Goal: Transaction & Acquisition: Purchase product/service

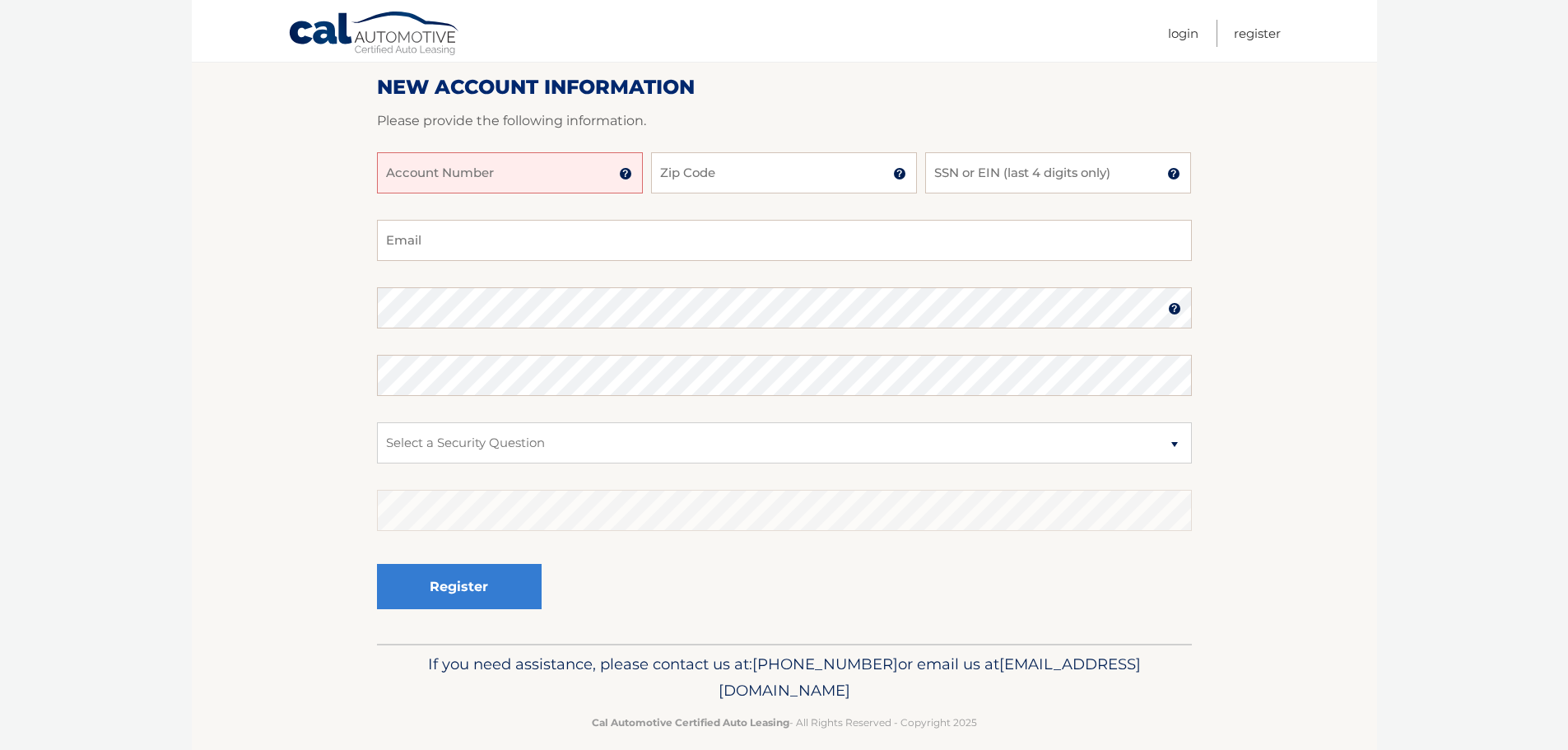
scroll to position [220, 0]
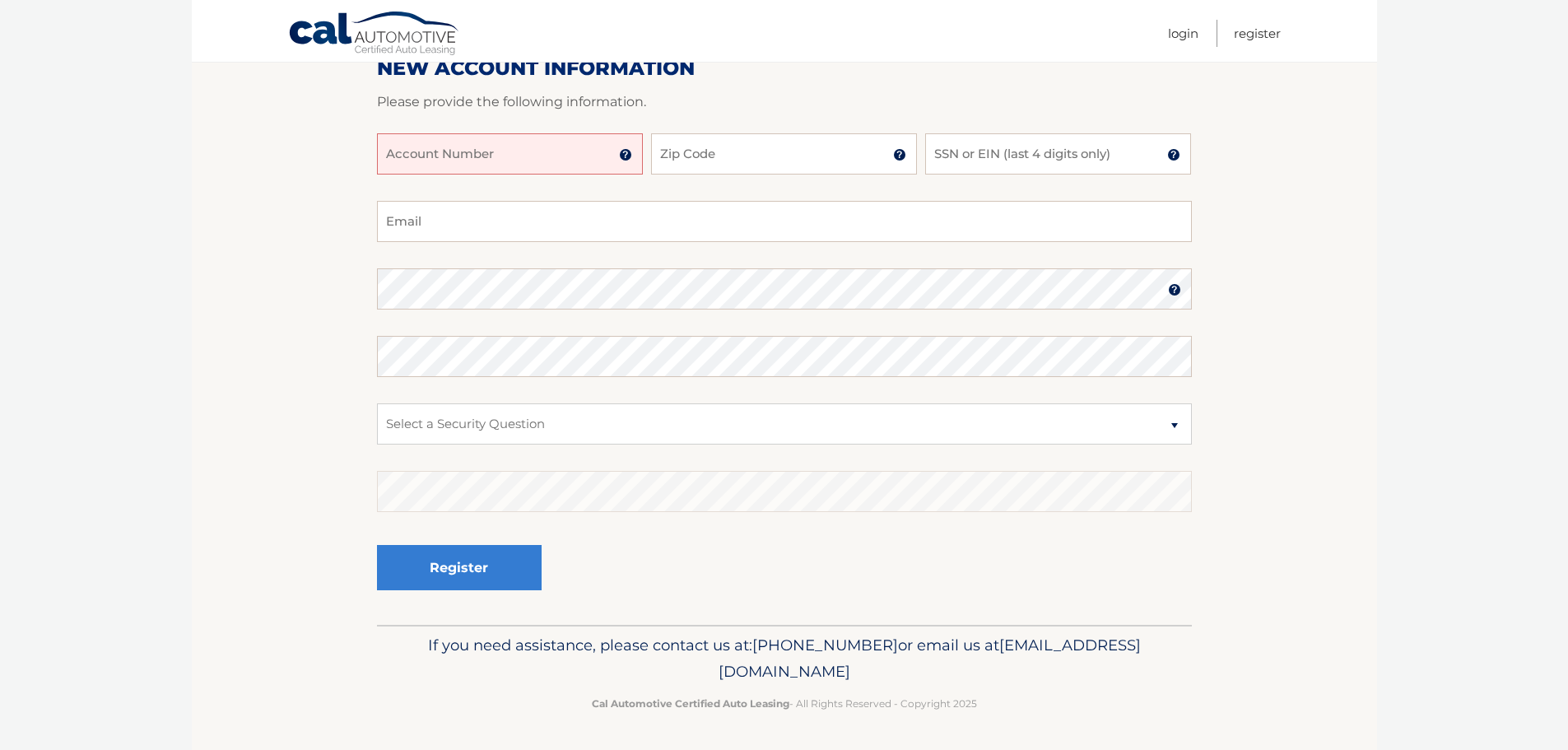
click at [482, 159] on input "Account Number" at bounding box center [510, 154] width 266 height 41
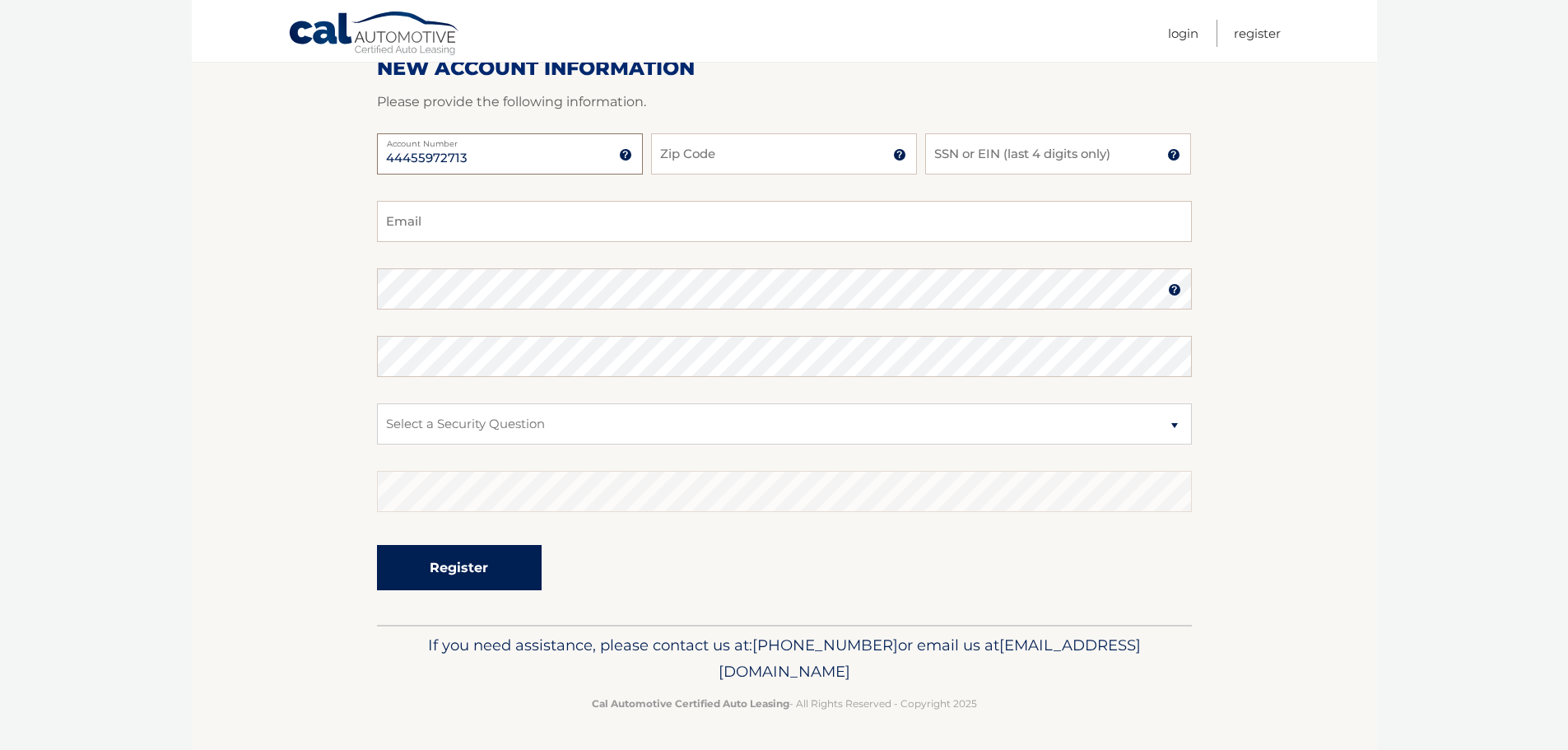
type input "44455972713"
click at [490, 569] on button "Register" at bounding box center [459, 567] width 165 height 45
click at [521, 424] on select "Select a Security Question What was the name of your elementary school? What is…" at bounding box center [784, 424] width 815 height 41
select select "4"
click at [377, 403] on select "Select a Security Question What was the name of your elementary school? What is…" at bounding box center [784, 424] width 815 height 41
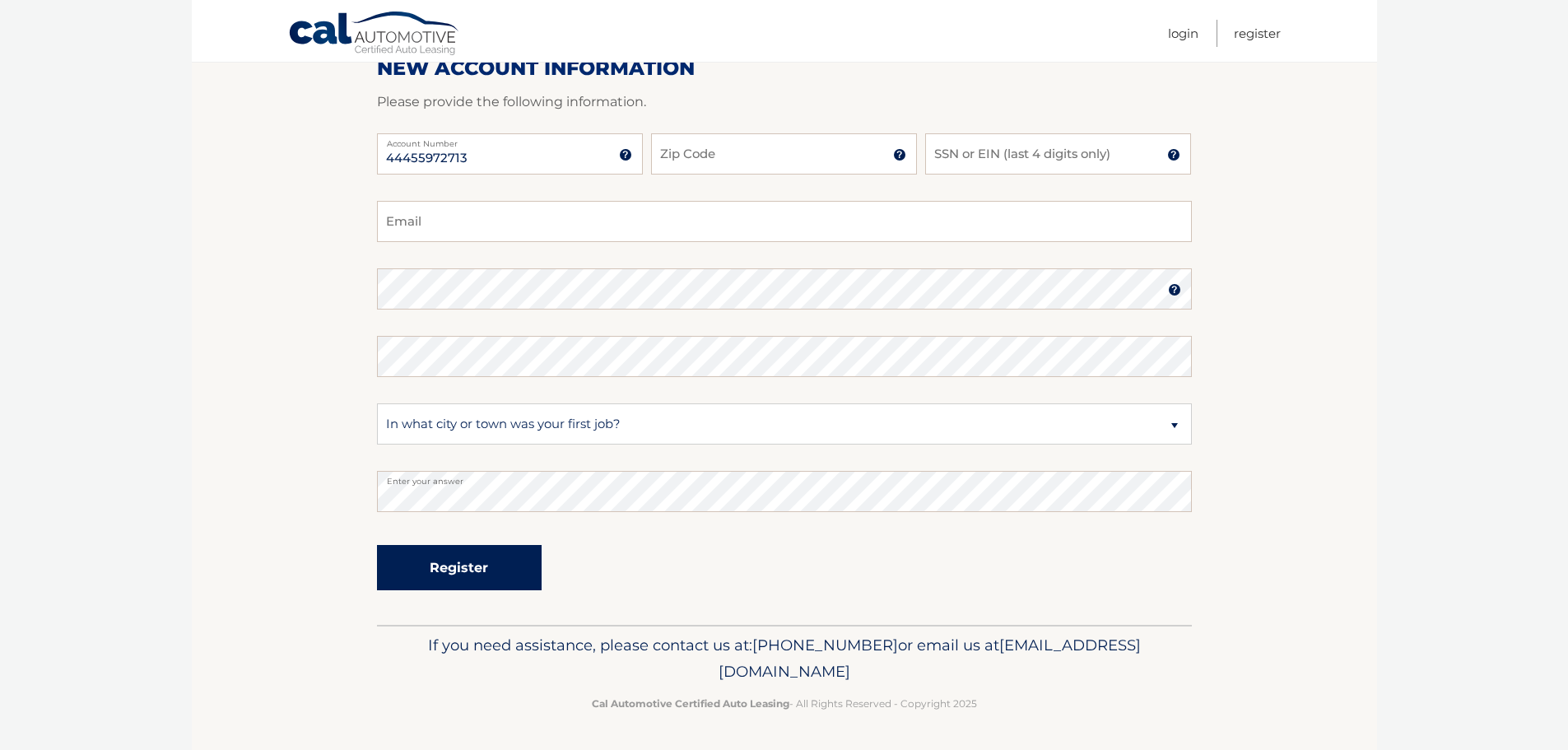
click at [468, 566] on button "Register" at bounding box center [459, 567] width 165 height 45
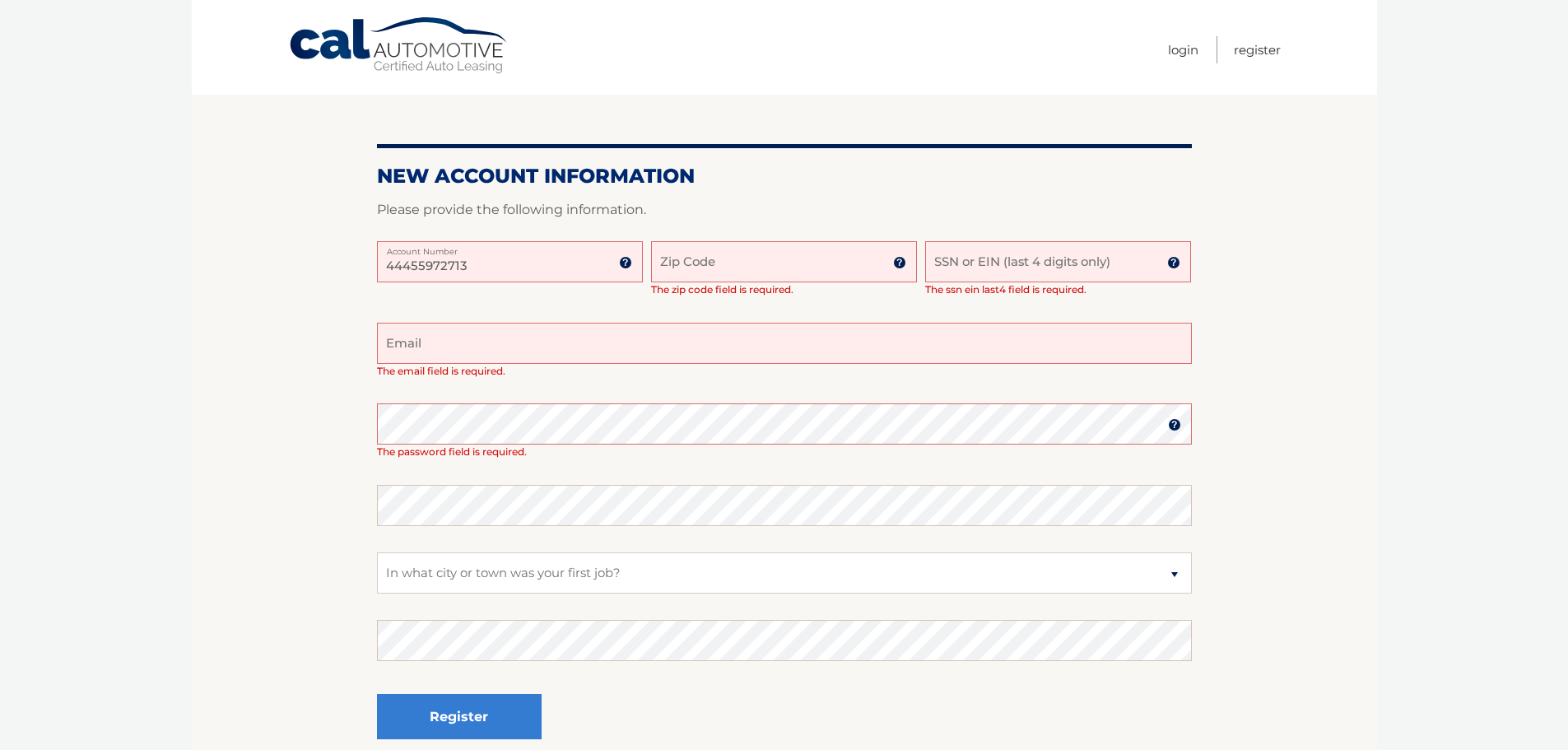
scroll to position [165, 0]
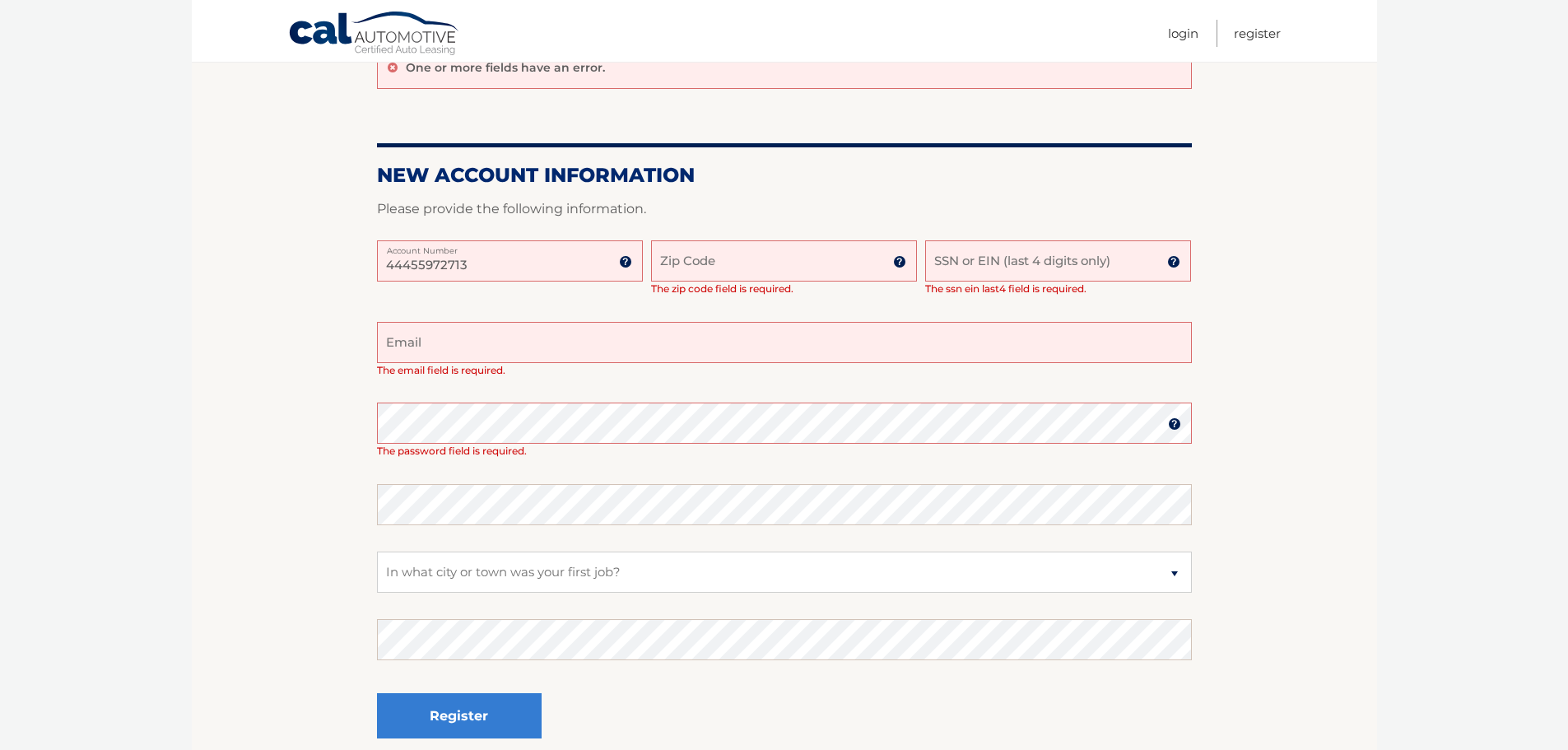
click at [619, 340] on input "Email" at bounding box center [784, 342] width 815 height 41
type input "[PERSON_NAME][EMAIL_ADDRESS][DOMAIN_NAME]"
click at [827, 266] on input "Zip Code" at bounding box center [784, 261] width 266 height 41
type input "10017"
click at [1038, 260] on input "SSN or EIN (last 4 digits only)" at bounding box center [1058, 261] width 266 height 41
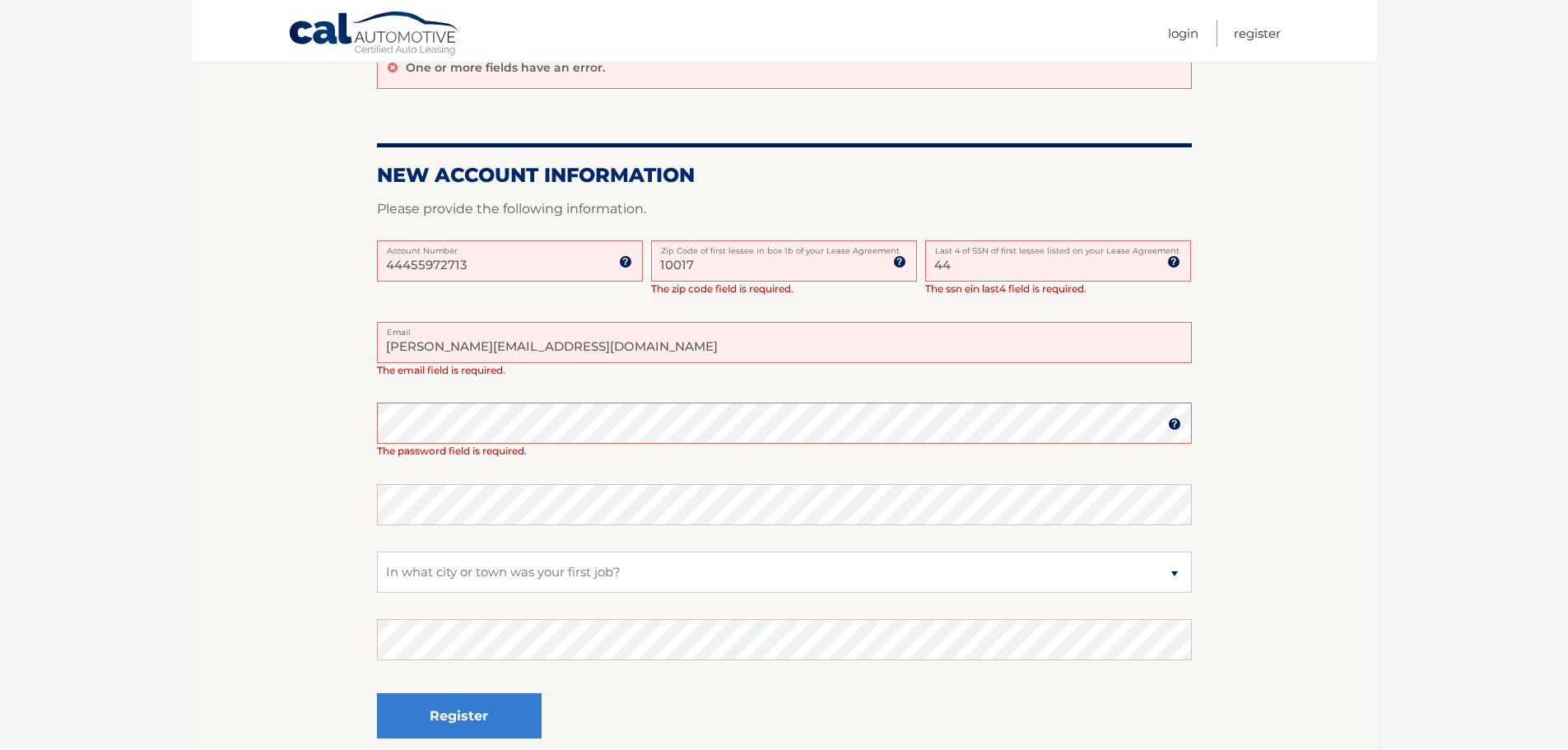
type input "4"
type input "6544"
click at [896, 337] on input "michael@championparking.com" at bounding box center [784, 342] width 815 height 41
click at [1173, 429] on img at bounding box center [1175, 425] width 13 height 13
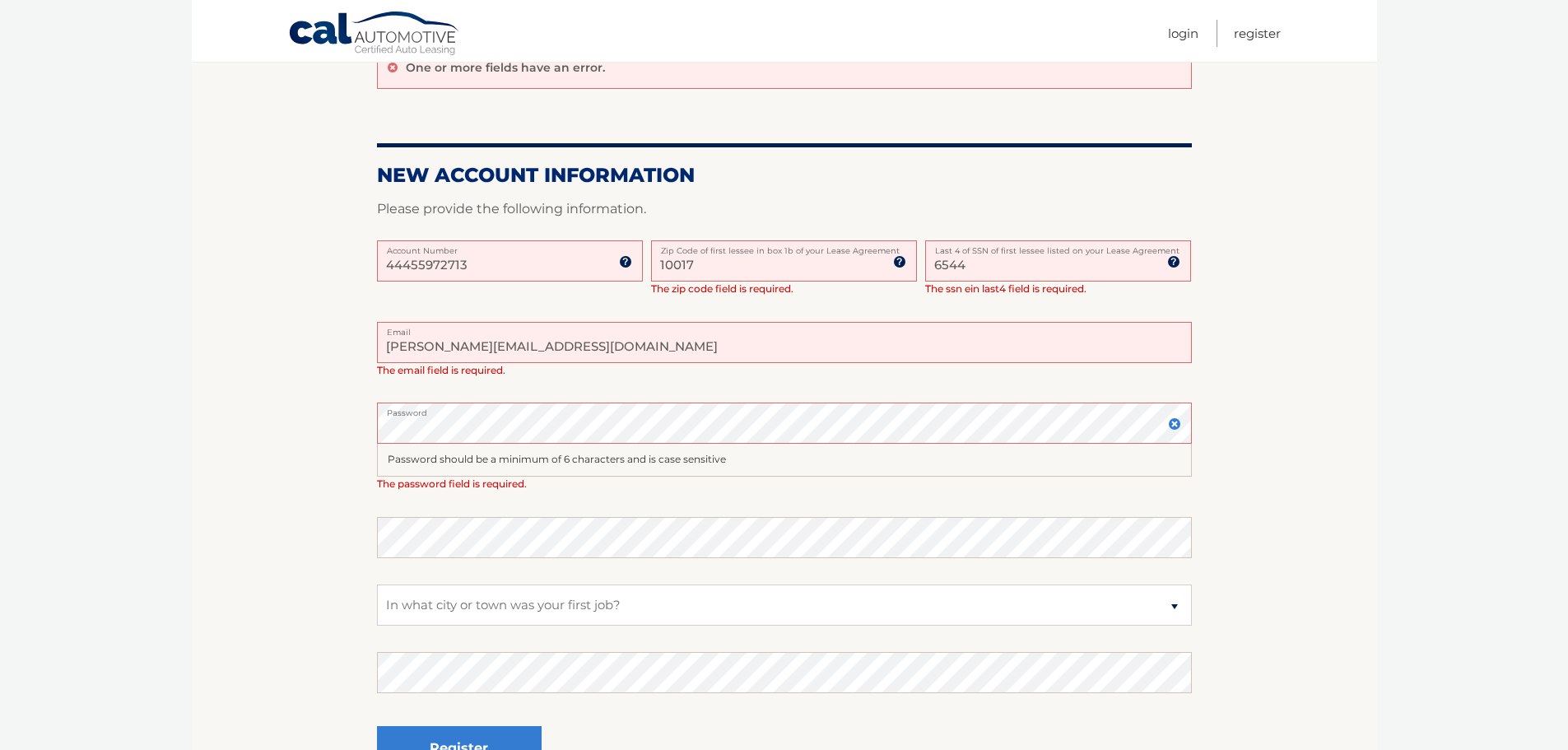
click at [1174, 425] on img at bounding box center [1175, 425] width 13 height 13
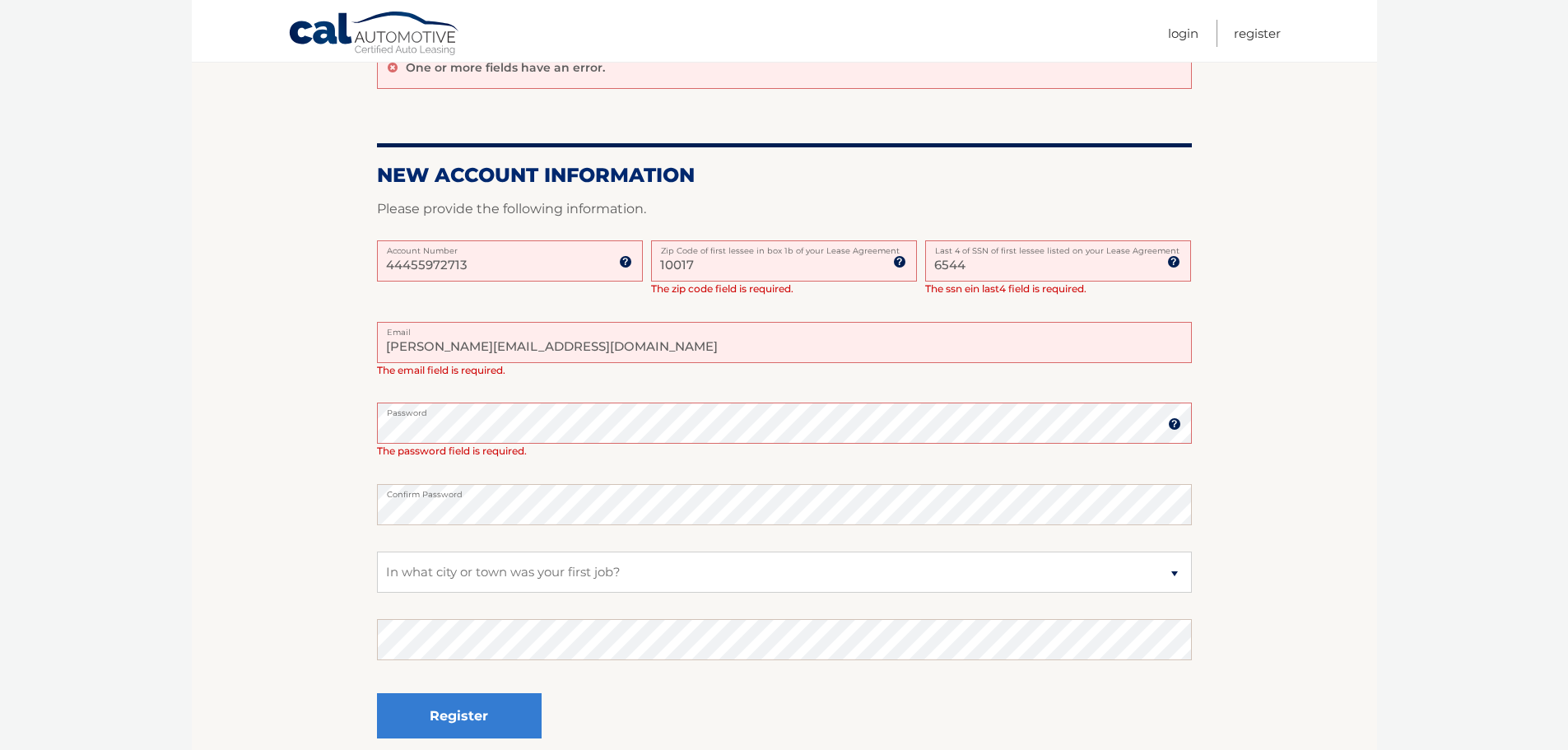
click at [643, 696] on div "Register" at bounding box center [784, 716] width 815 height 60
click at [487, 711] on button "Register" at bounding box center [459, 715] width 165 height 45
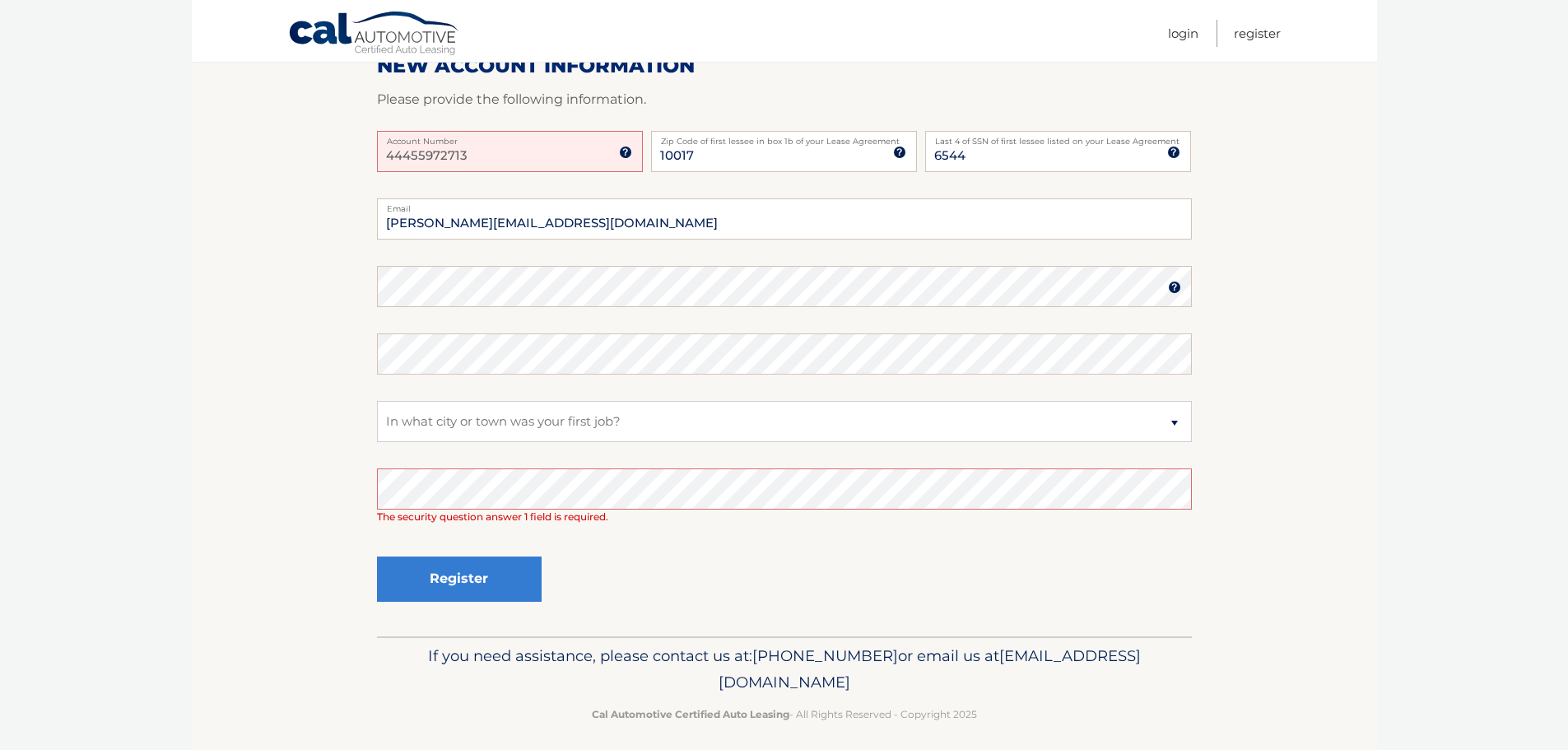
scroll to position [285, 0]
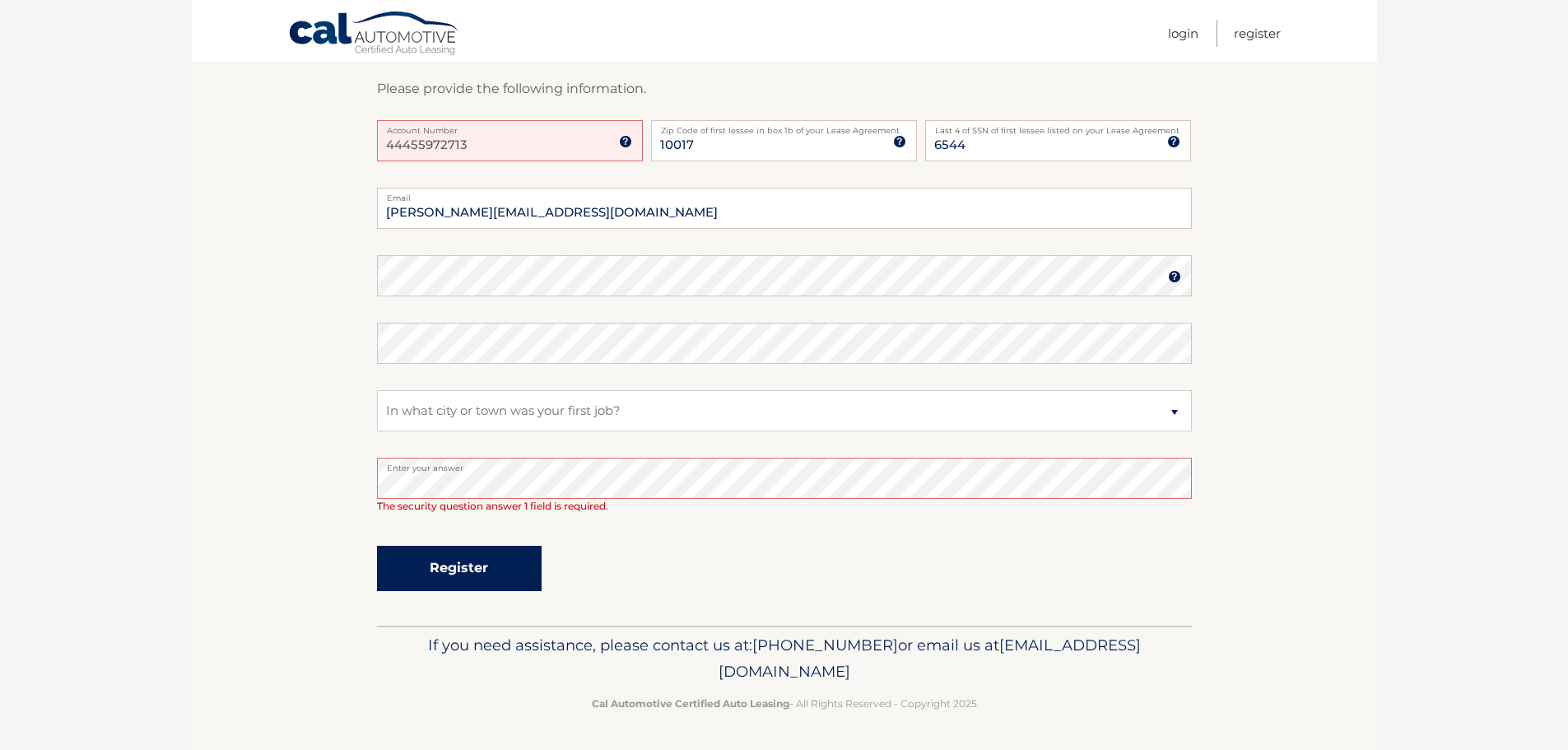
click at [448, 577] on button "Register" at bounding box center [459, 568] width 165 height 45
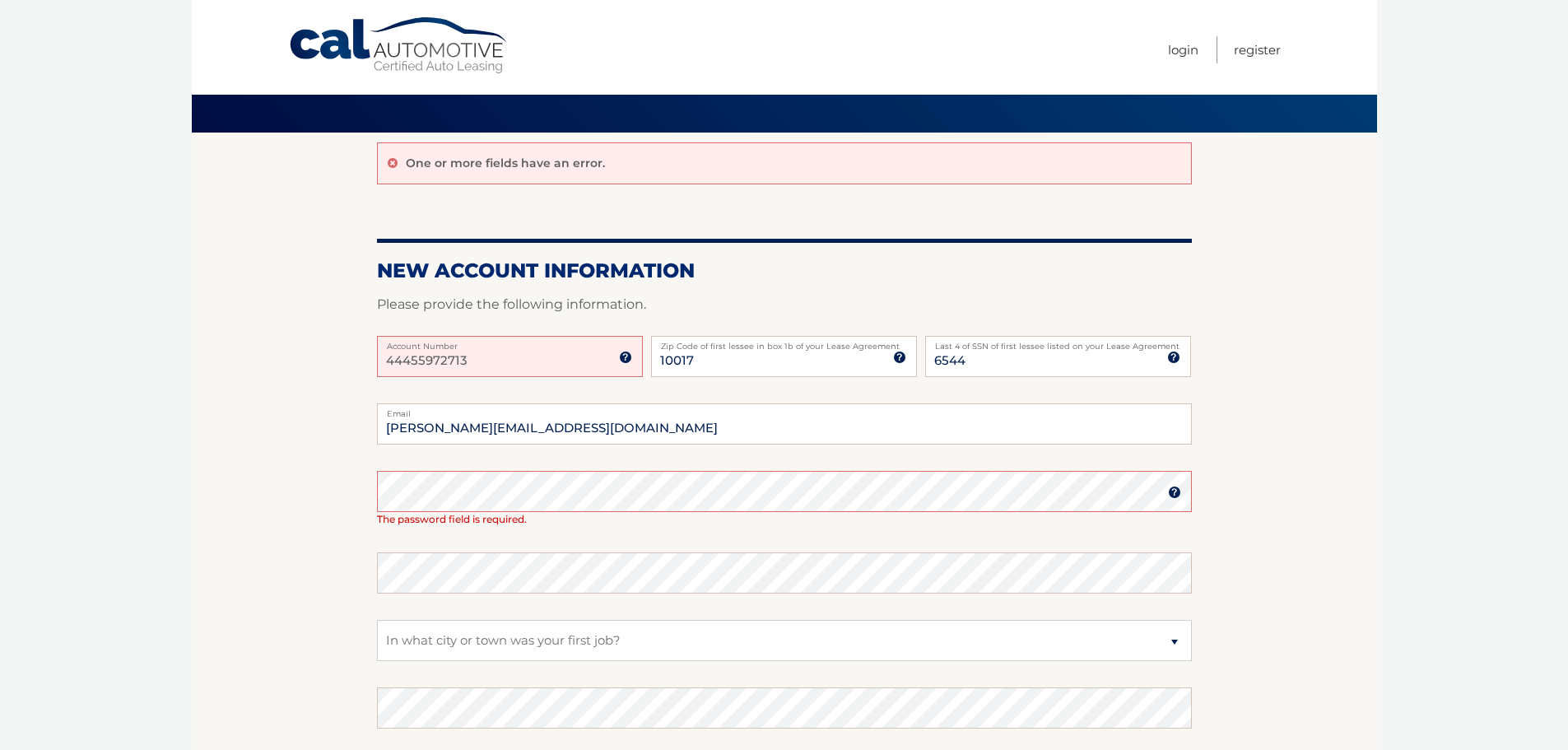
scroll to position [165, 0]
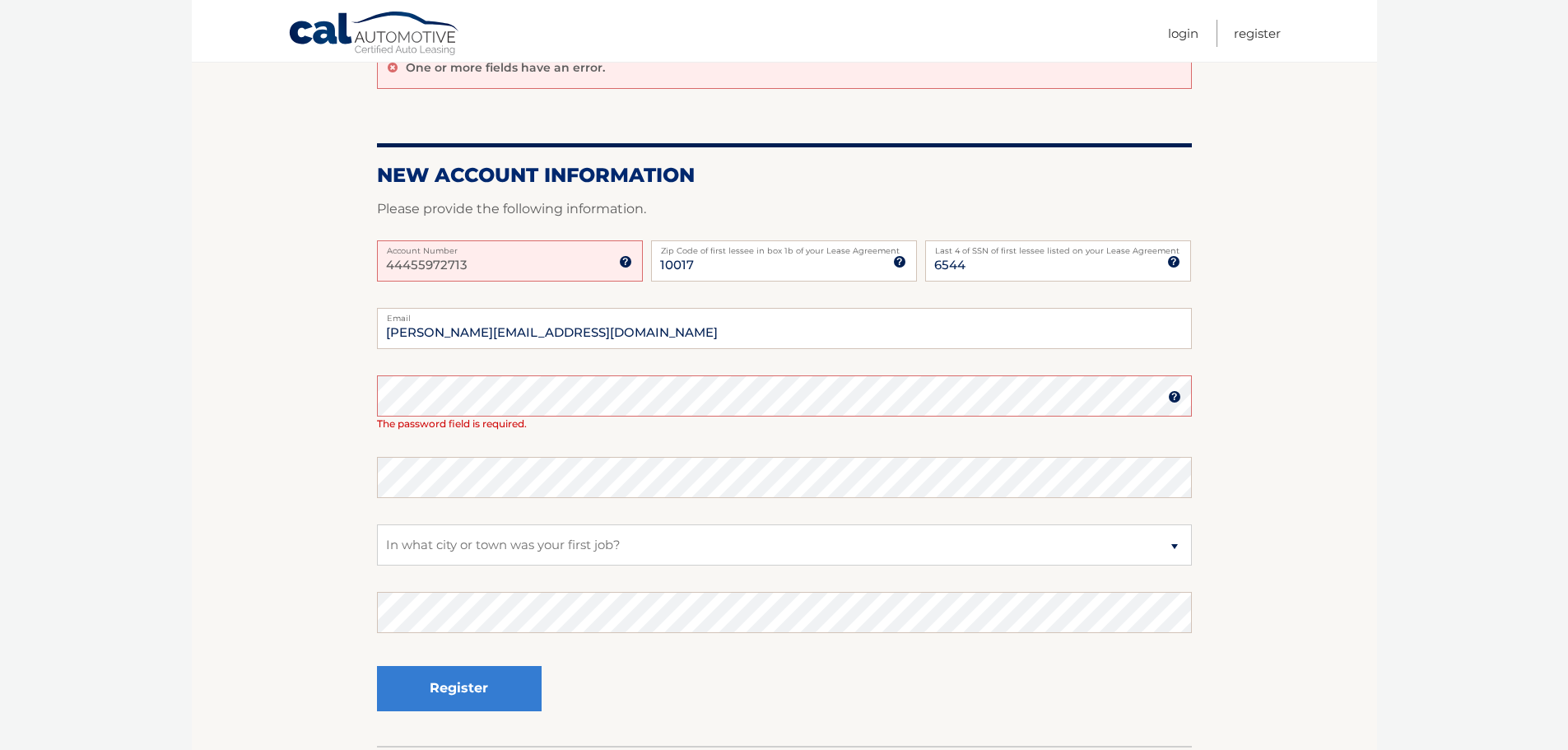
click at [628, 262] on img at bounding box center [626, 262] width 13 height 13
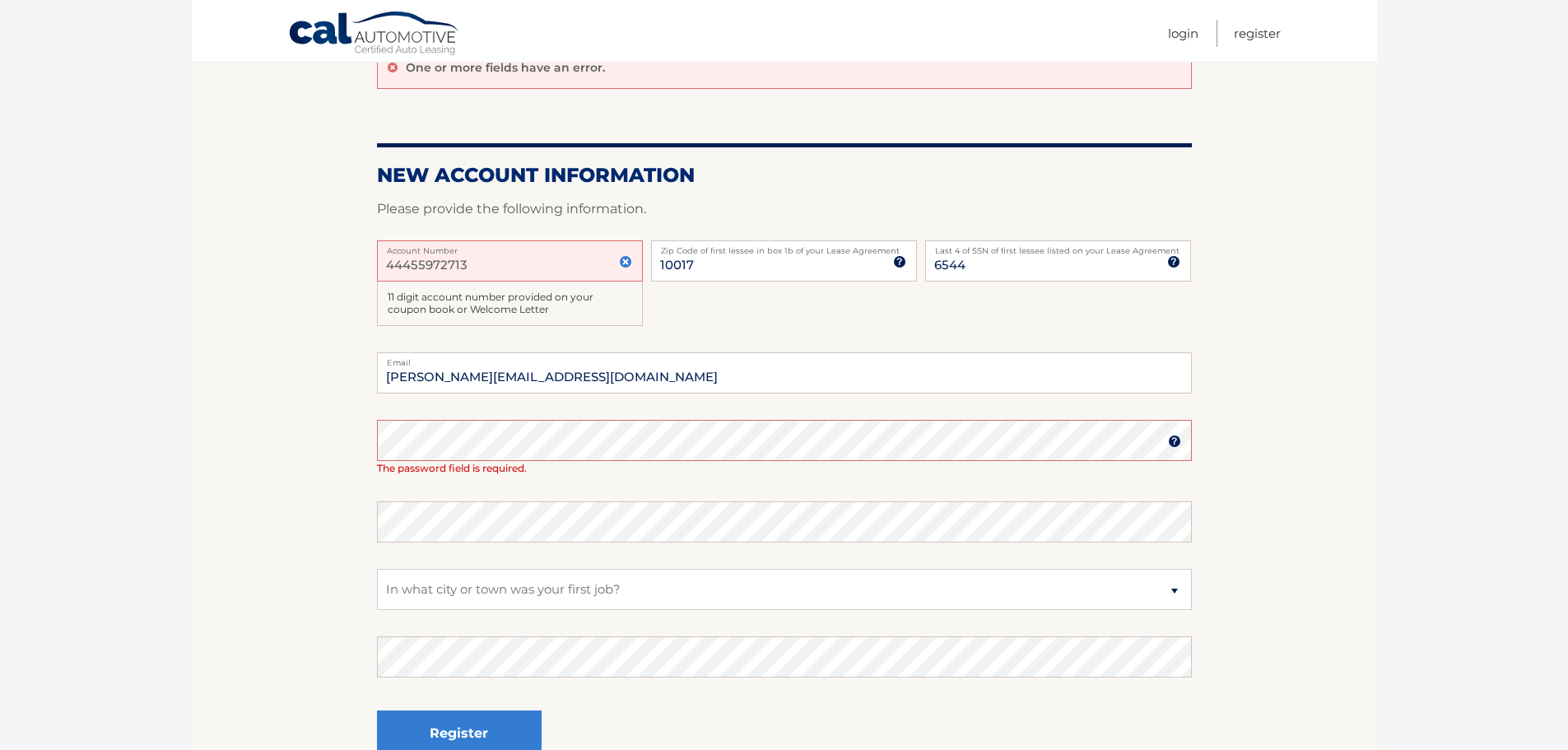
click at [626, 258] on img at bounding box center [626, 262] width 13 height 13
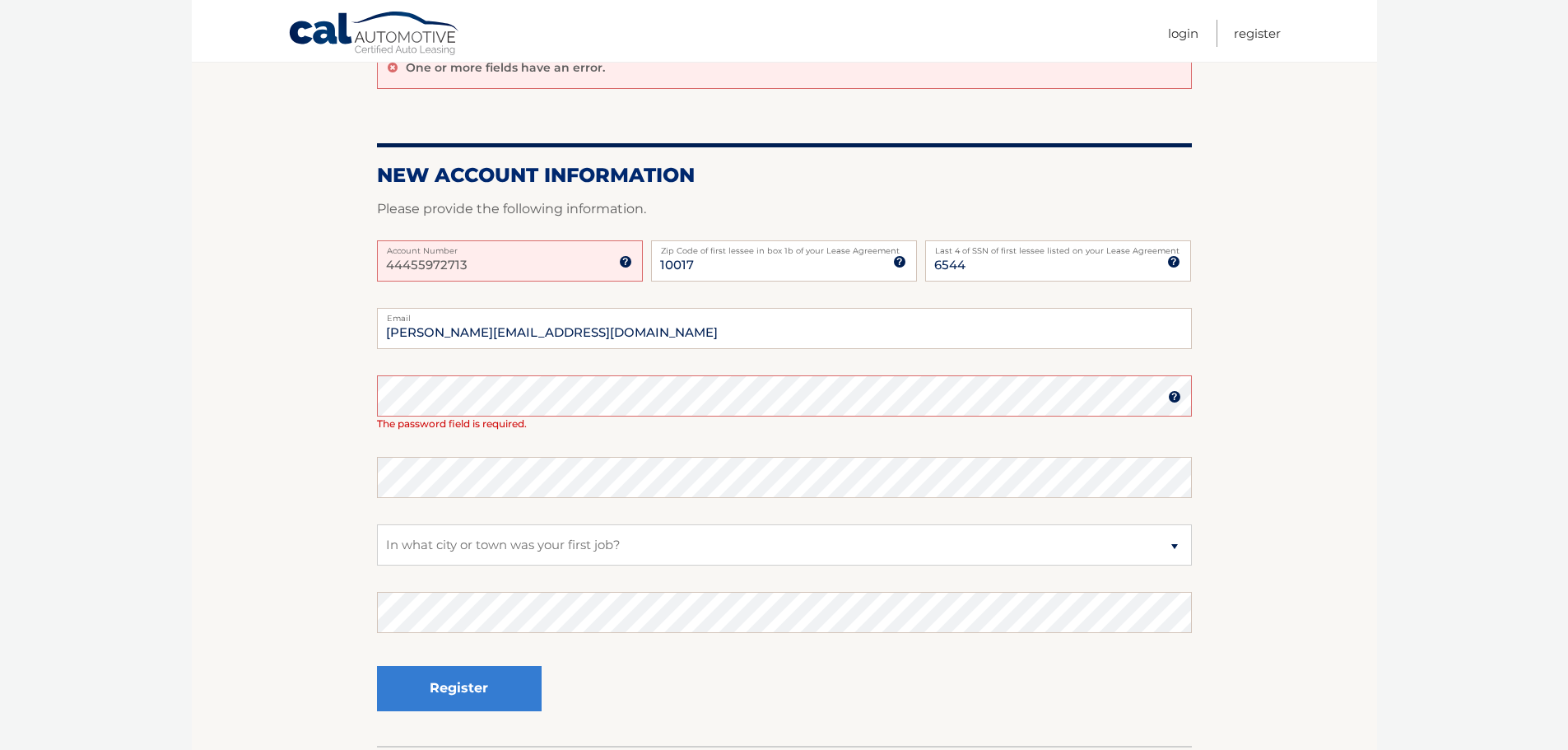
click at [561, 268] on input "44455972713" at bounding box center [510, 261] width 266 height 41
drag, startPoint x: 524, startPoint y: 265, endPoint x: 208, endPoint y: 224, distance: 318.6
click at [208, 224] on section "One or more fields have an error. New Account Information Please provide the fo…" at bounding box center [784, 391] width 1186 height 709
type input "44455972713"
click at [1172, 402] on img at bounding box center [1175, 397] width 13 height 13
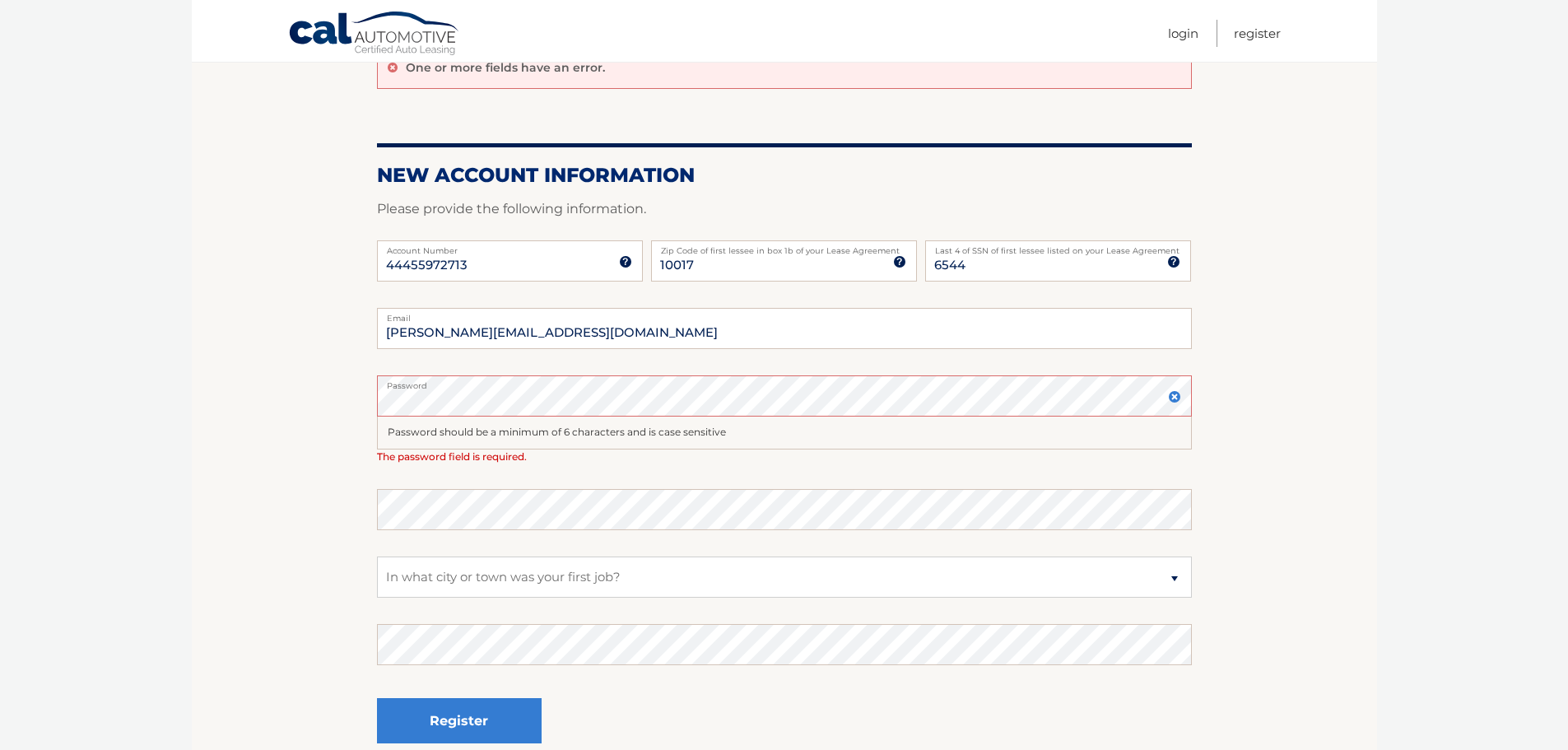
click at [199, 402] on section "One or more fields have an error. New Account Information Please provide the fo…" at bounding box center [784, 407] width 1186 height 741
click at [292, 412] on section "One or more fields have an error. New Account Information Please provide the fo…" at bounding box center [784, 407] width 1186 height 741
click at [1172, 396] on img at bounding box center [1175, 397] width 13 height 13
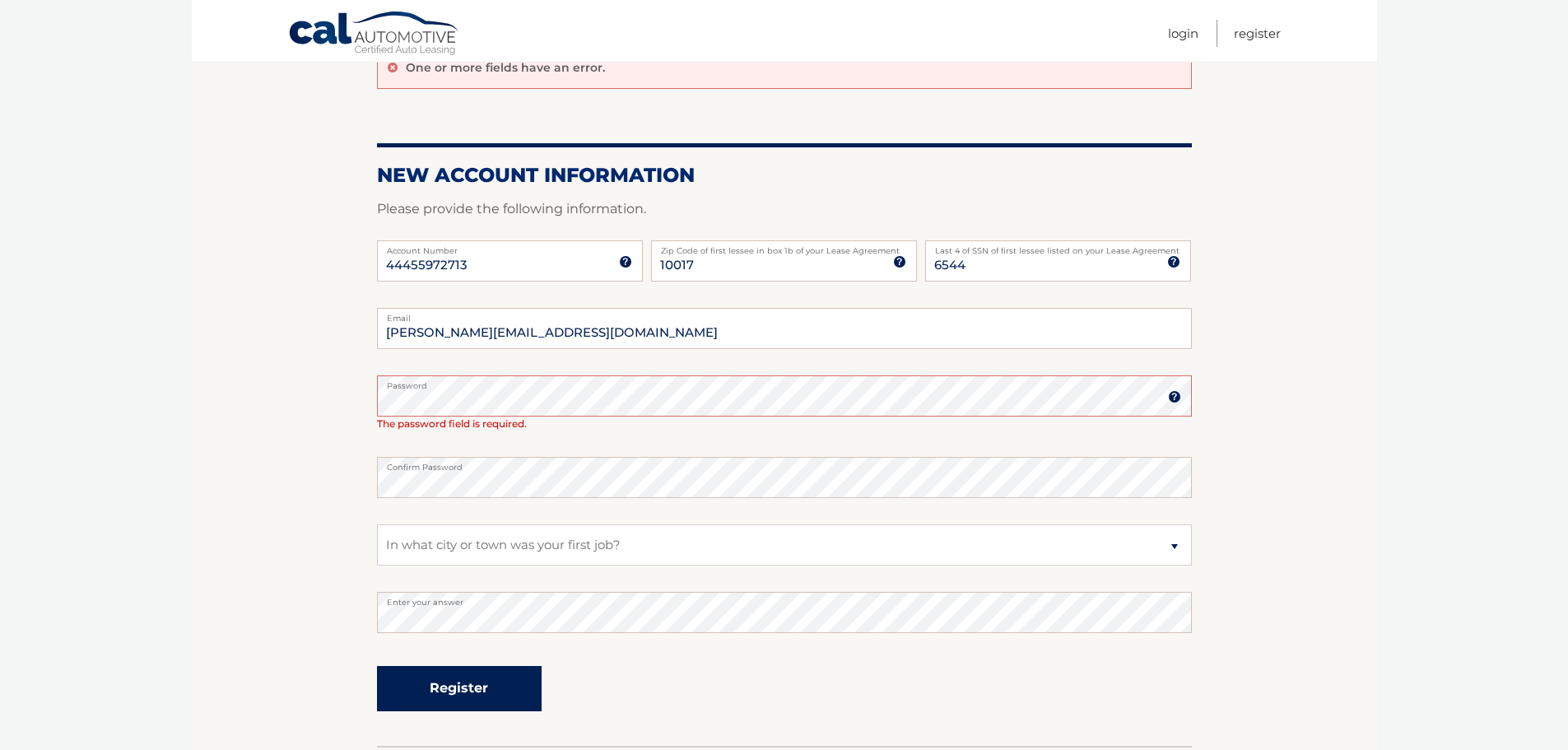
click at [501, 692] on button "Register" at bounding box center [459, 688] width 165 height 45
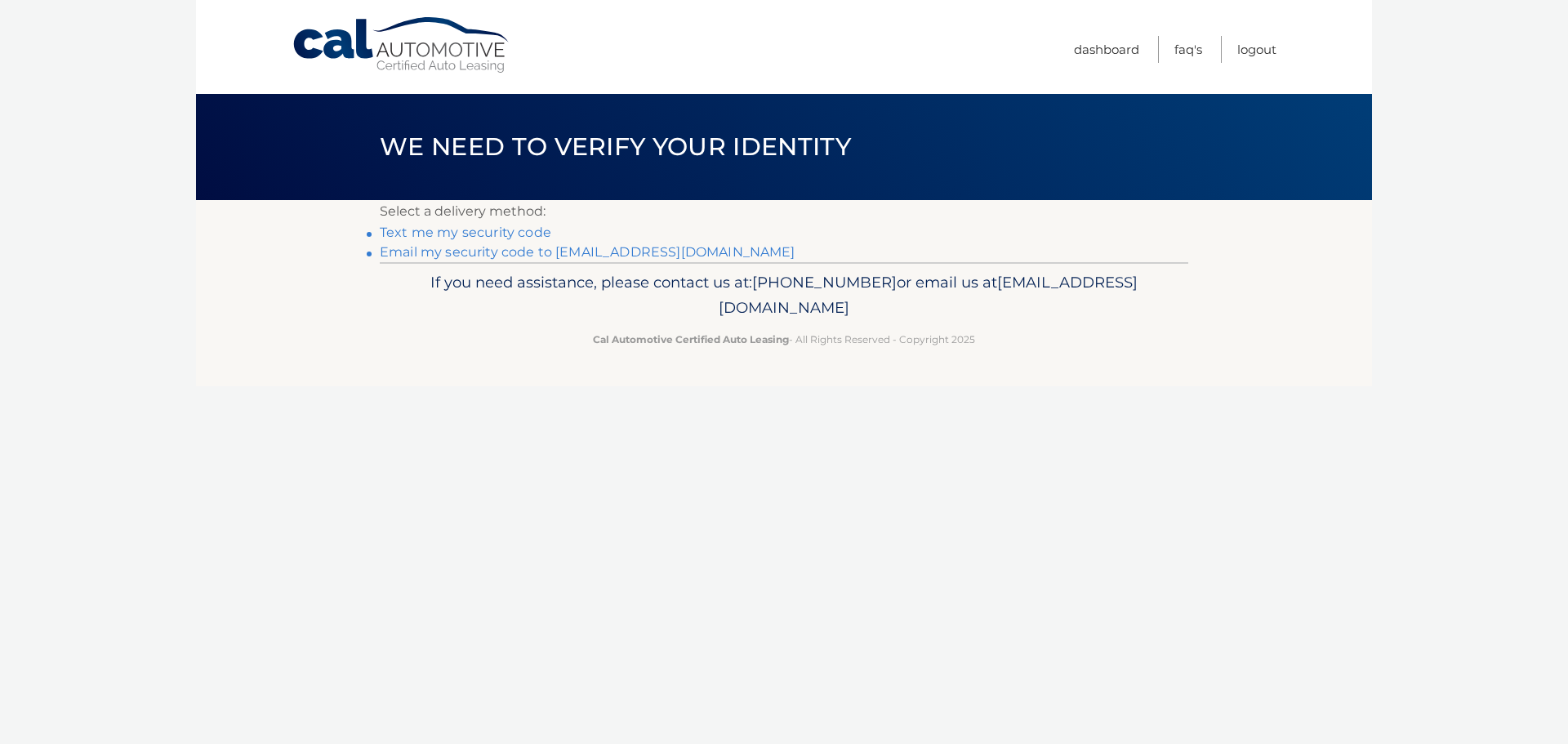
click at [476, 255] on link "Email my security code to [EMAIL_ADDRESS][DOMAIN_NAME]" at bounding box center [587, 252] width 415 height 15
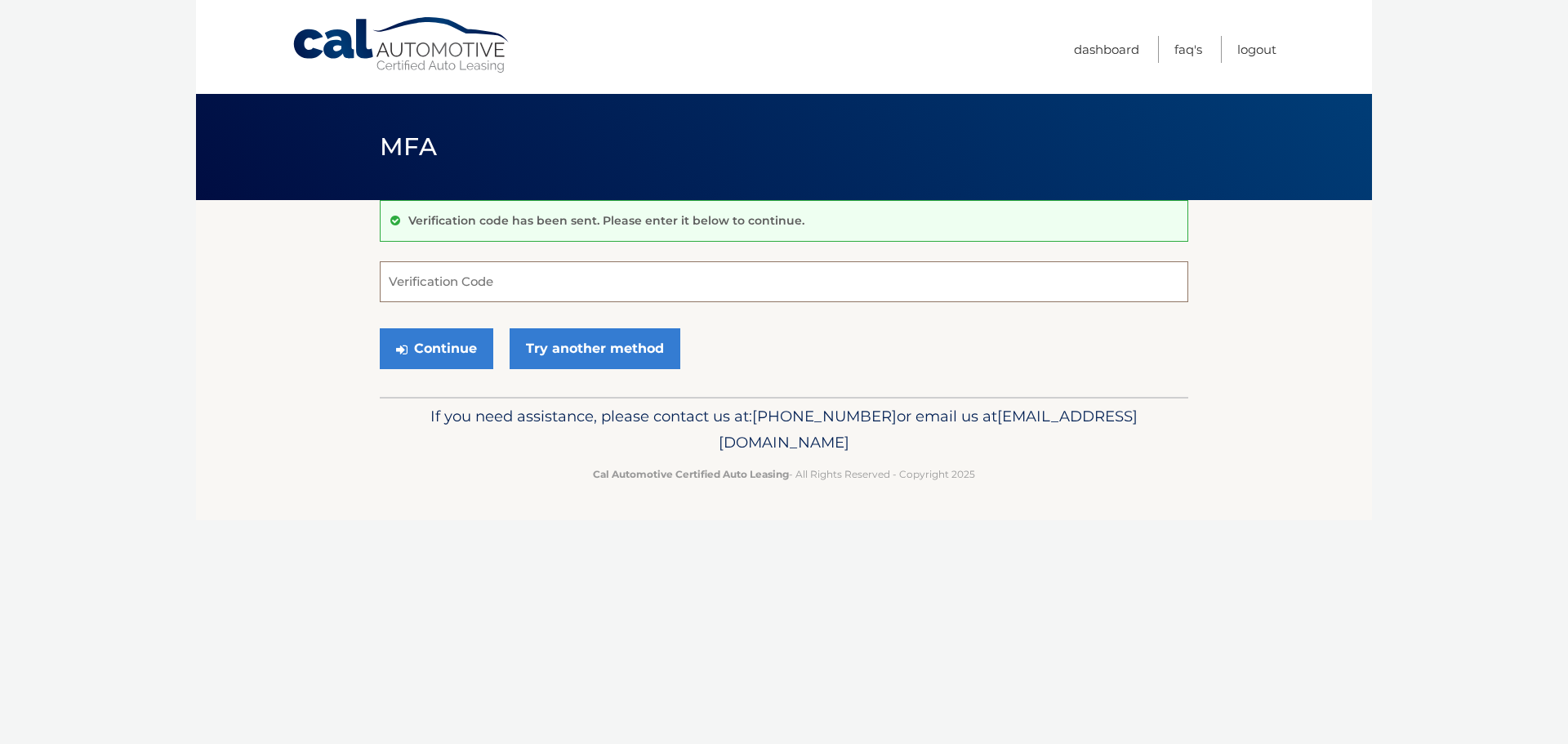
click at [683, 280] on input "Verification Code" at bounding box center [784, 282] width 809 height 41
type input "293243"
click at [380, 329] on button "Continue" at bounding box center [436, 349] width 114 height 41
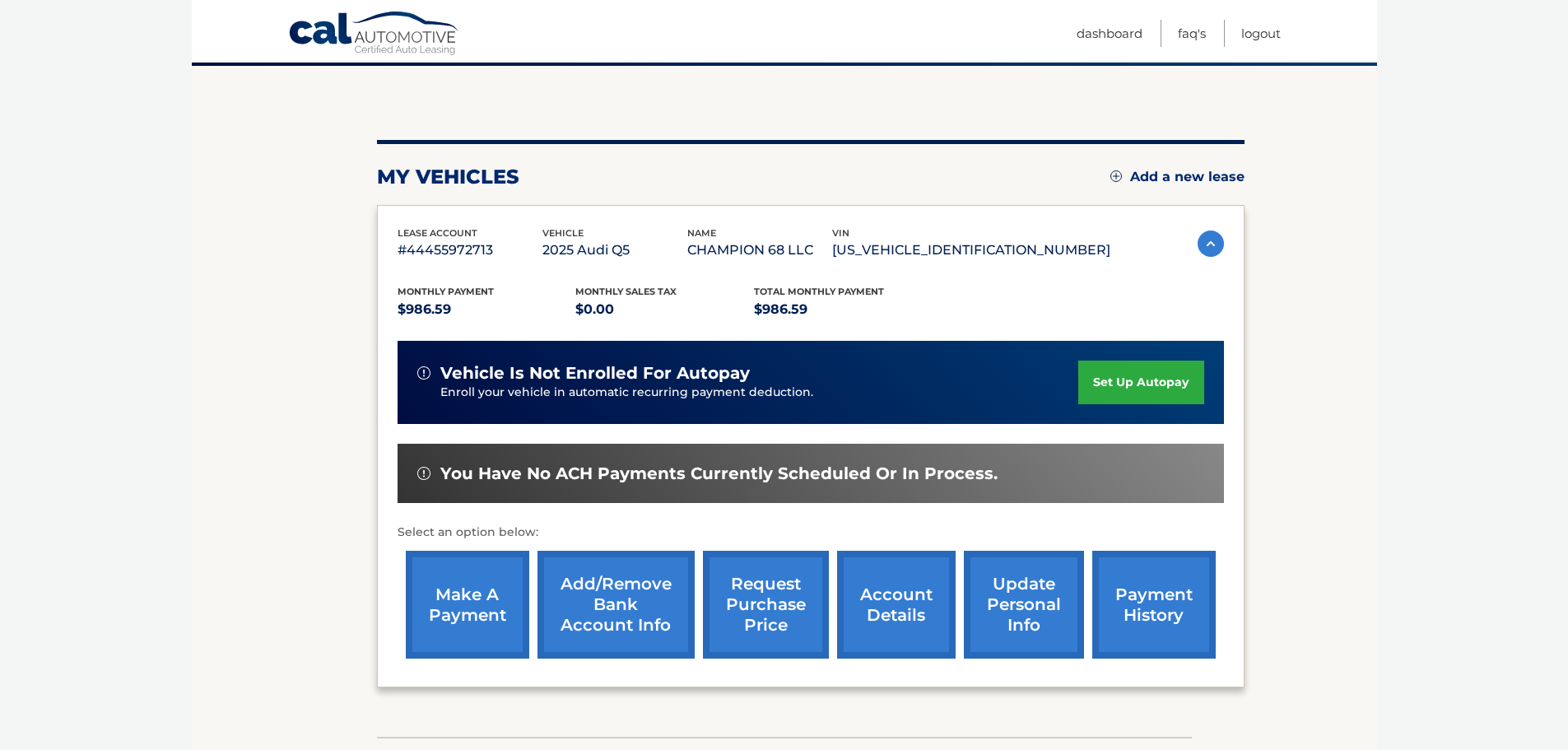
scroll to position [165, 0]
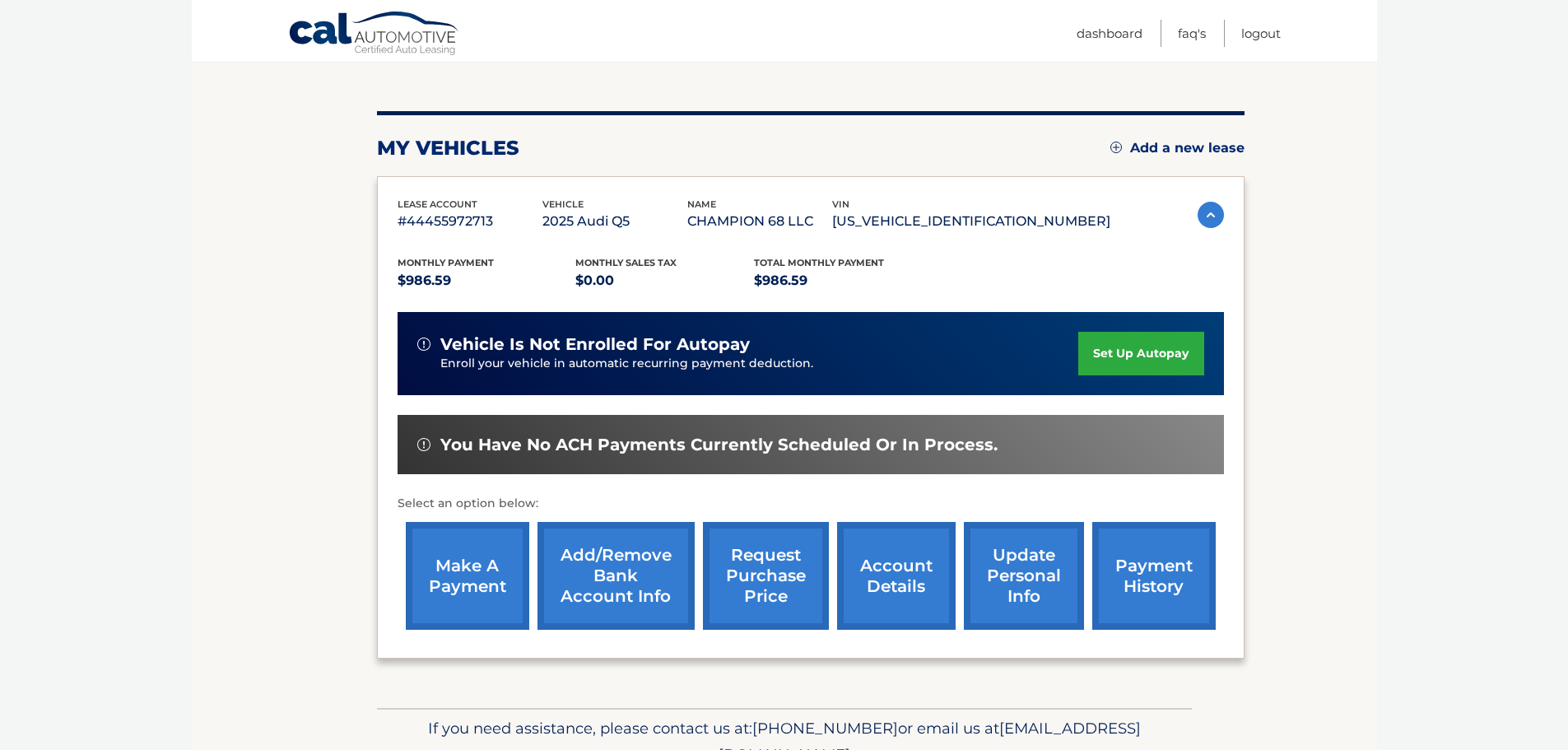
click at [903, 560] on link "account details" at bounding box center [896, 576] width 118 height 108
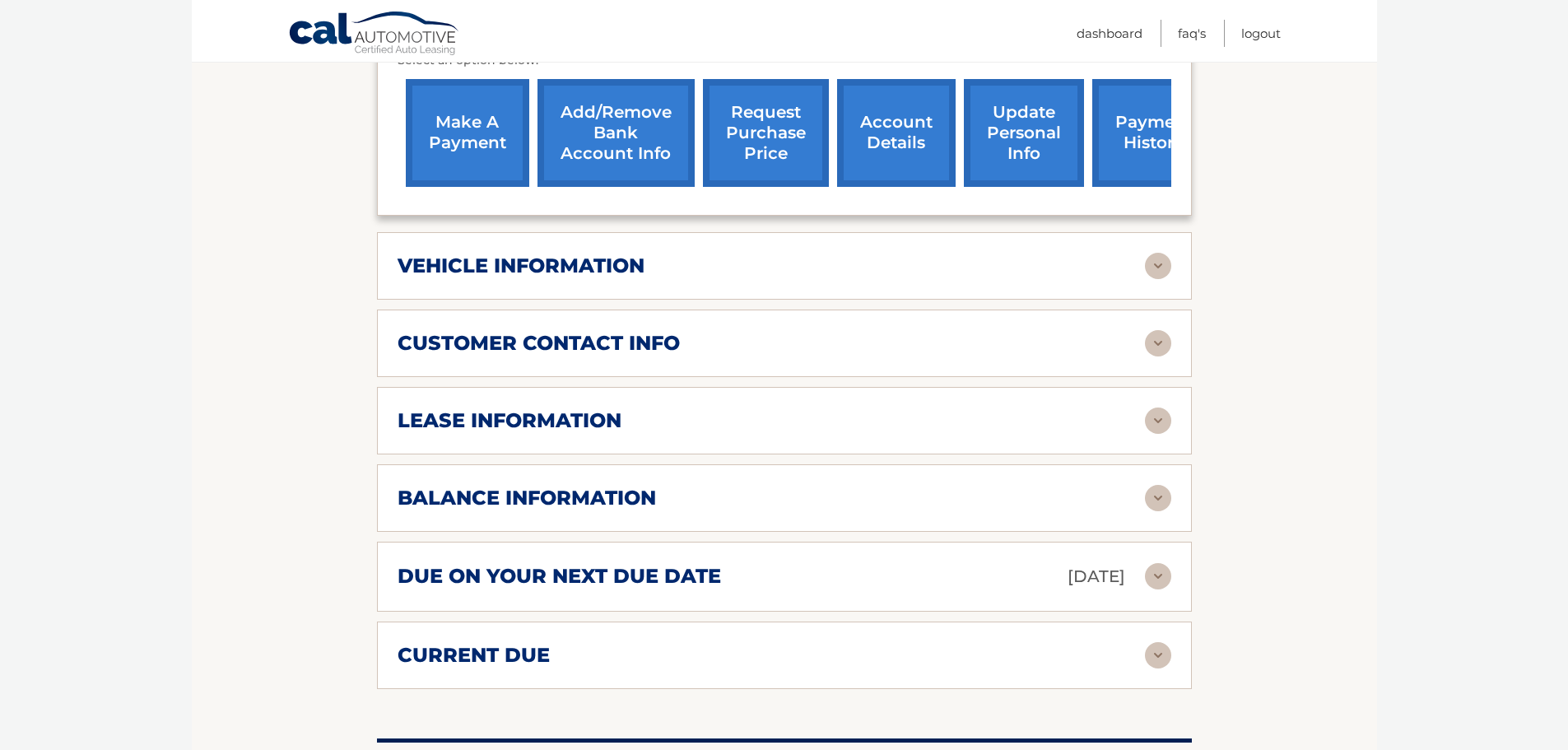
scroll to position [659, 0]
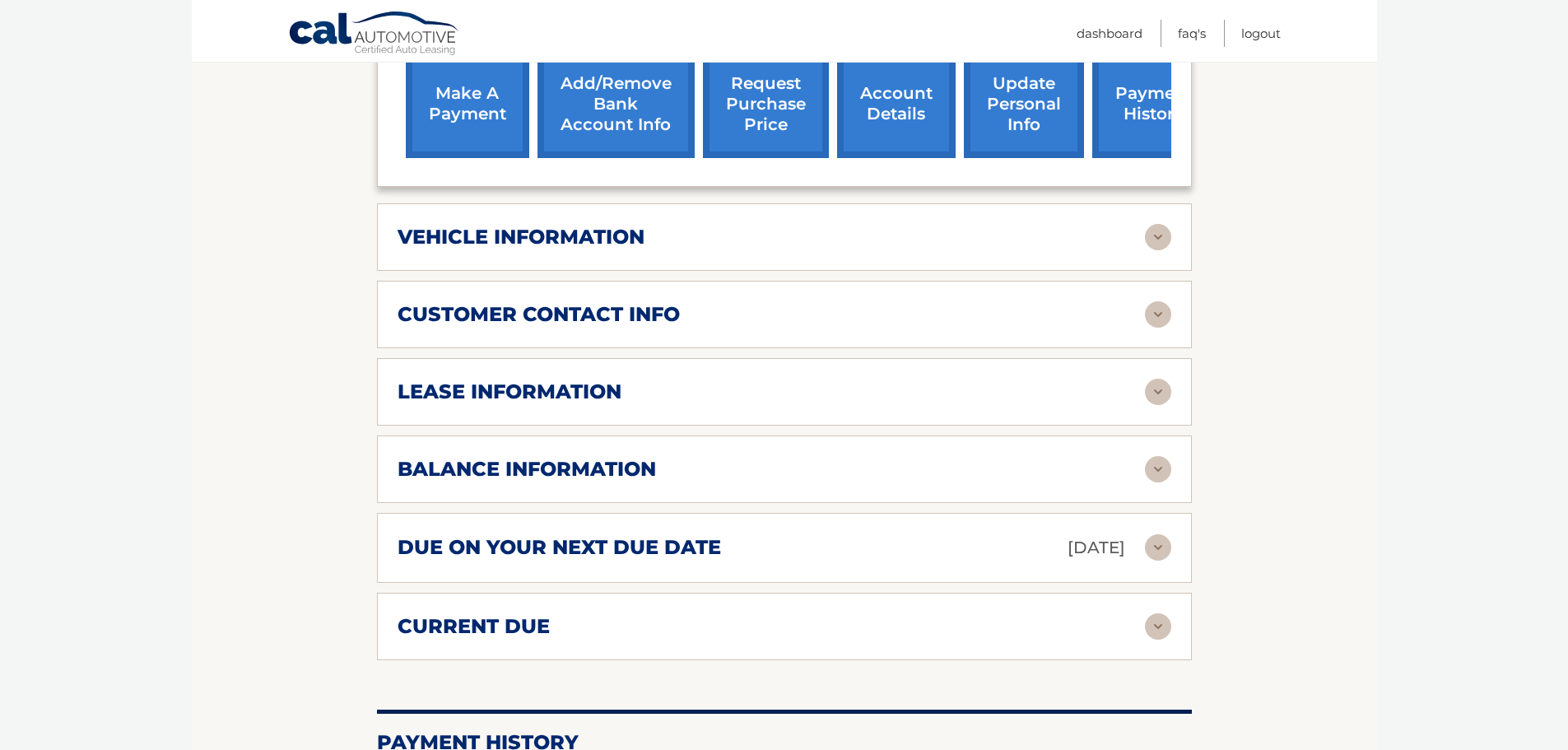
click at [1153, 237] on img at bounding box center [1158, 237] width 26 height 26
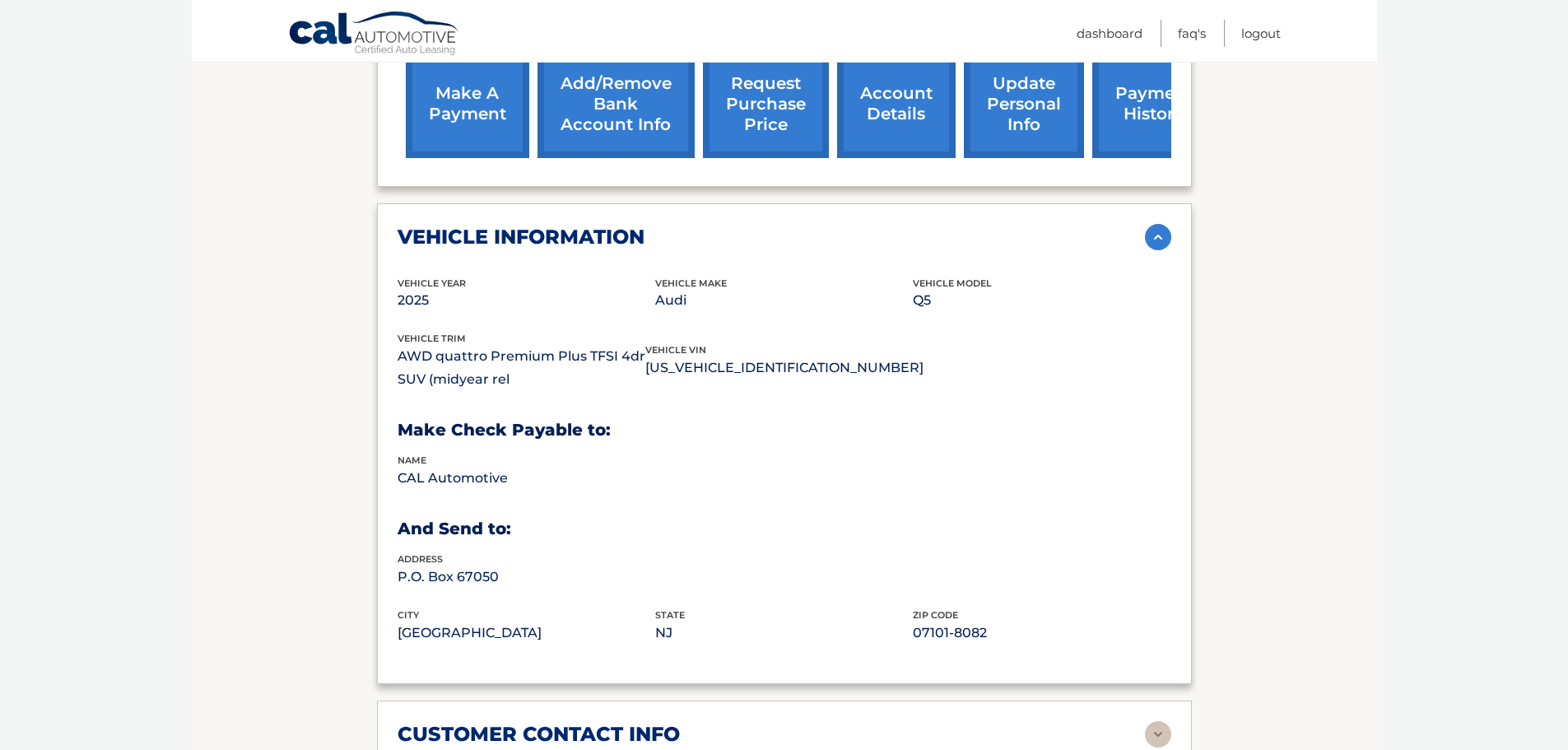
click at [1153, 237] on img at bounding box center [1158, 237] width 26 height 26
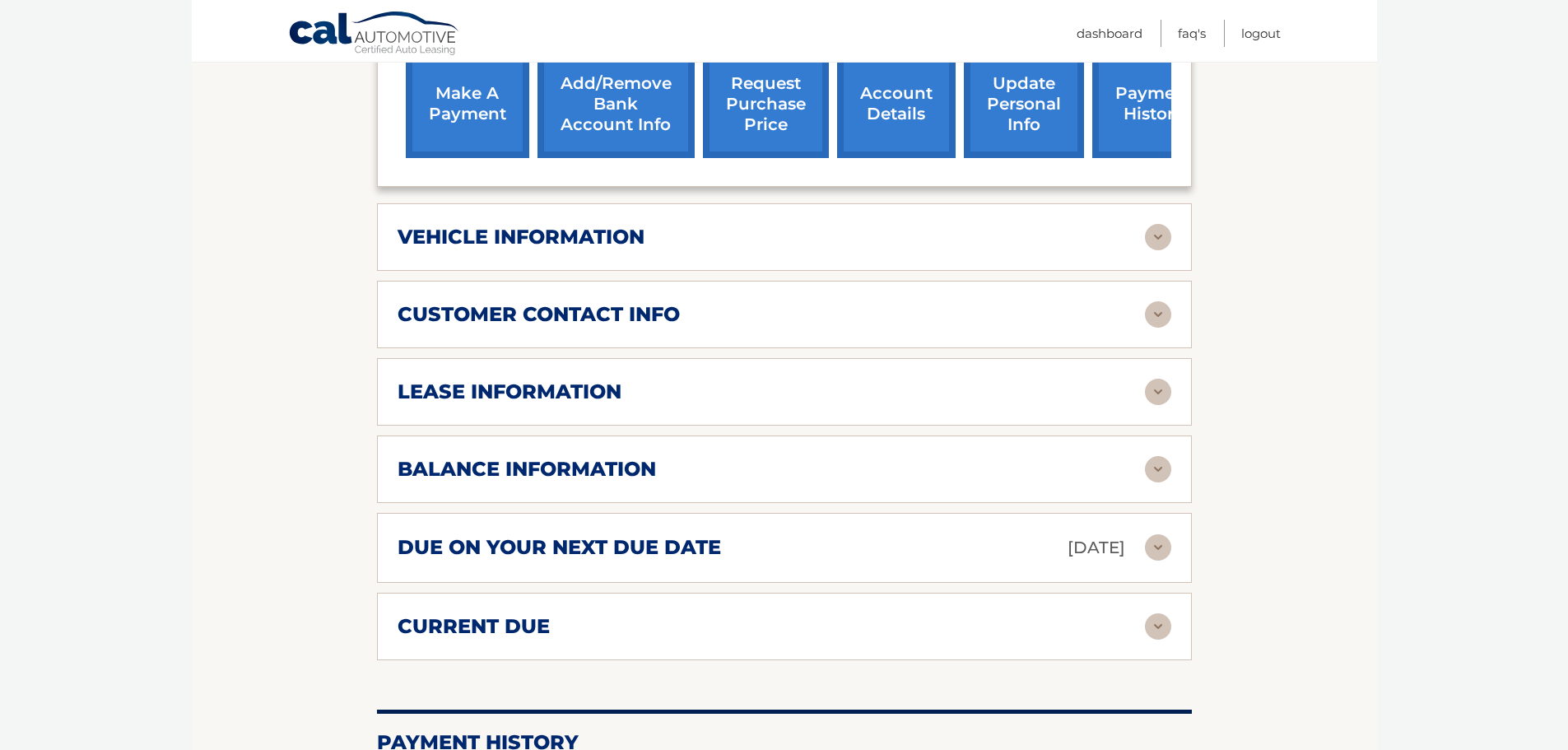
click at [1161, 233] on img at bounding box center [1158, 237] width 26 height 26
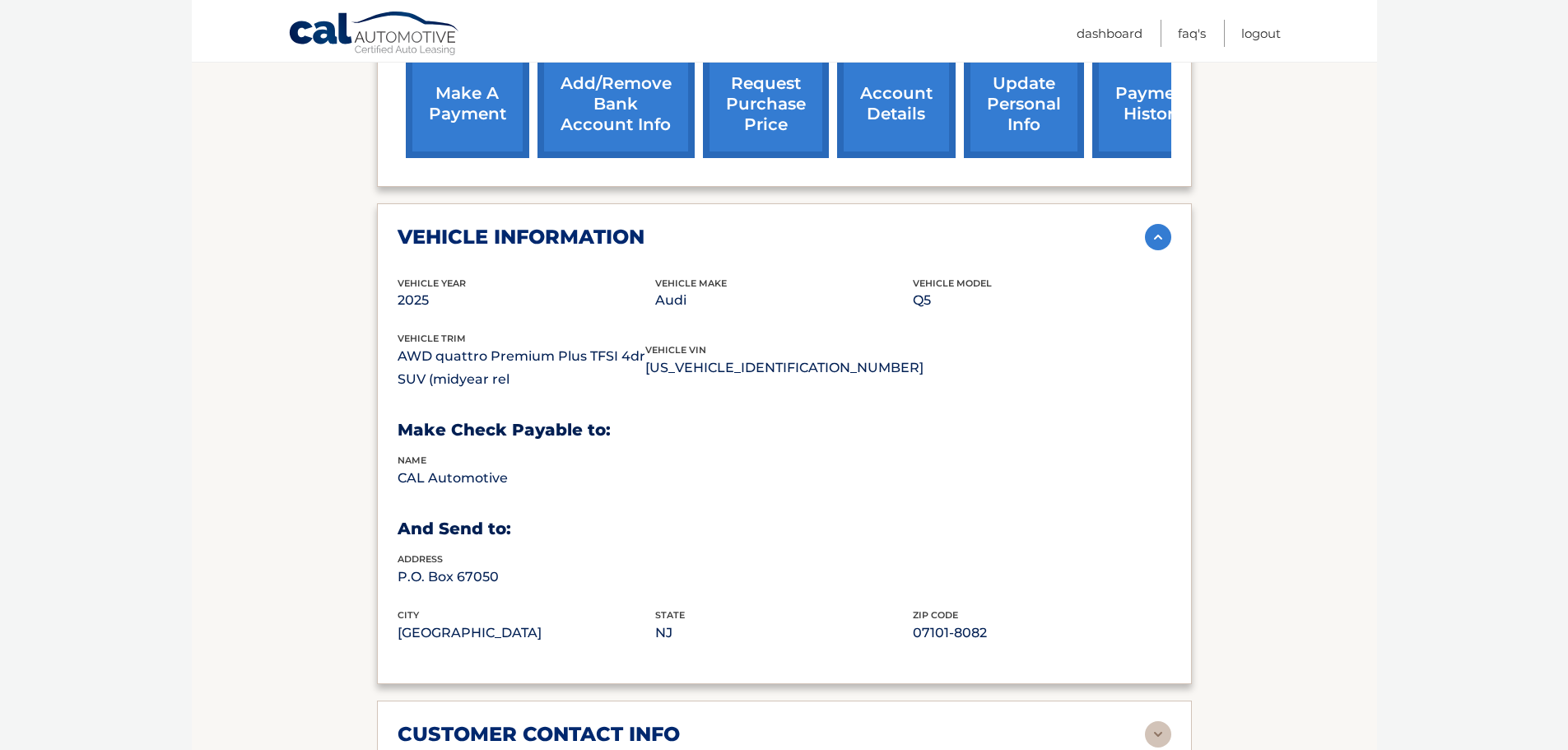
click at [1160, 241] on img at bounding box center [1158, 237] width 26 height 26
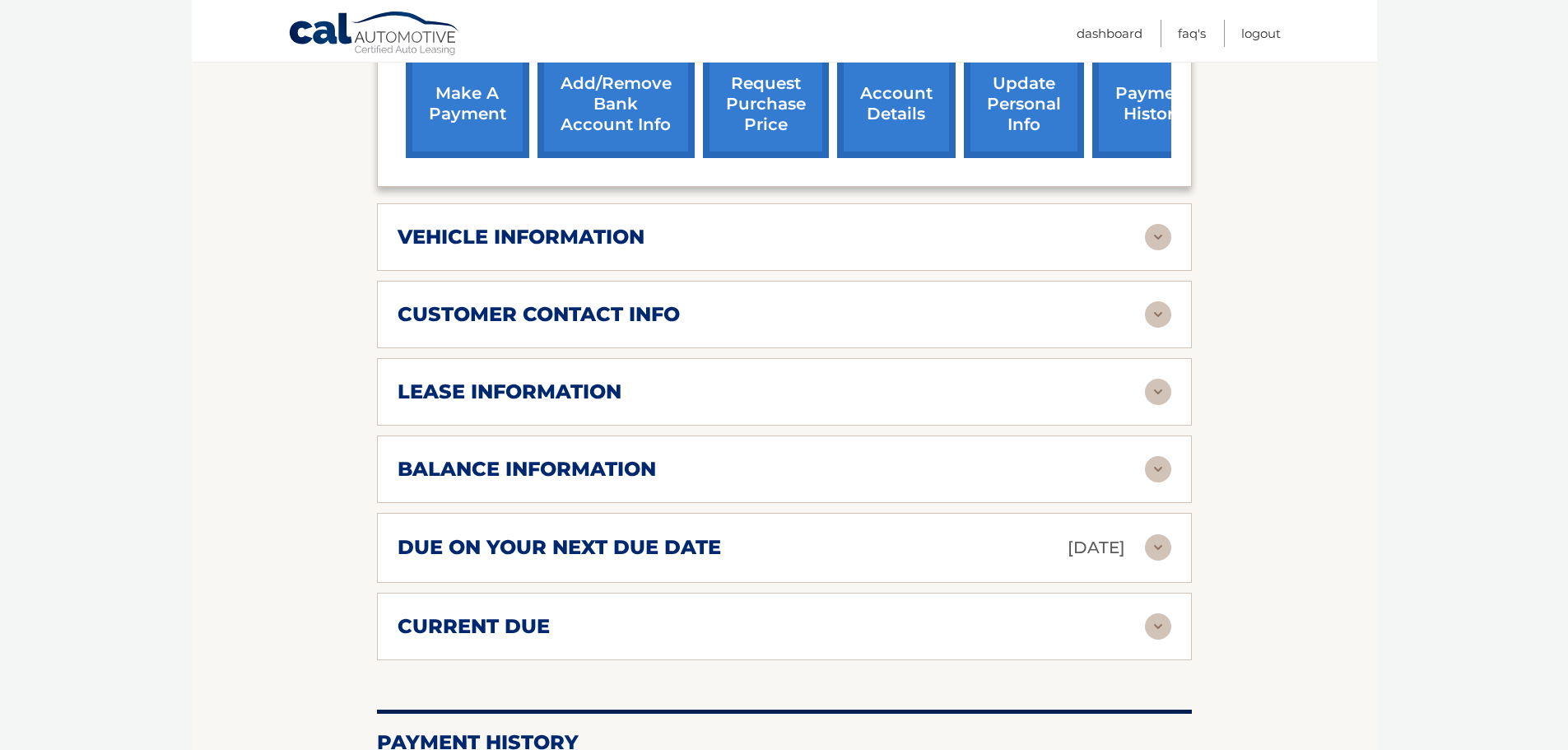
click at [1161, 311] on img at bounding box center [1158, 314] width 26 height 26
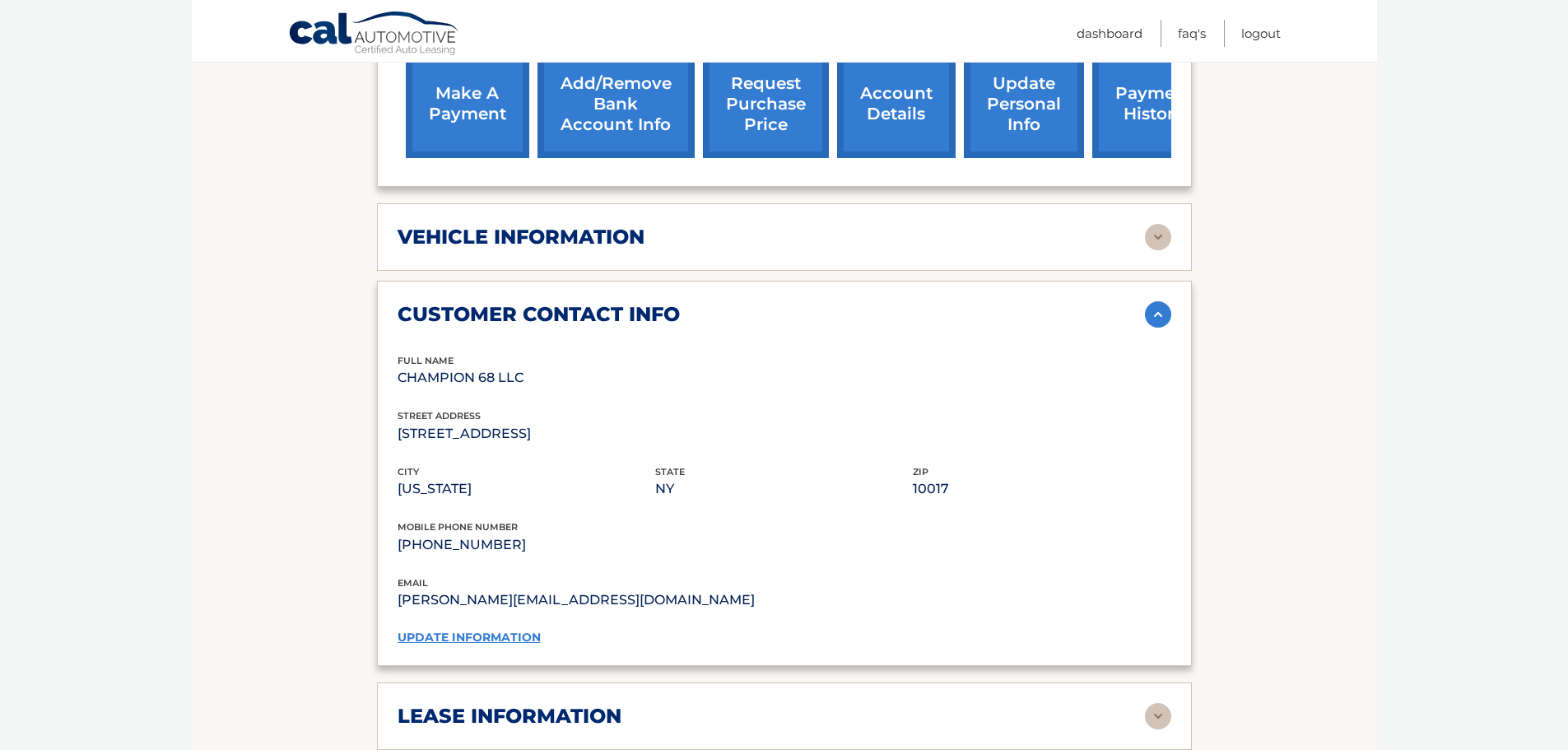
click at [1161, 311] on img at bounding box center [1158, 314] width 26 height 26
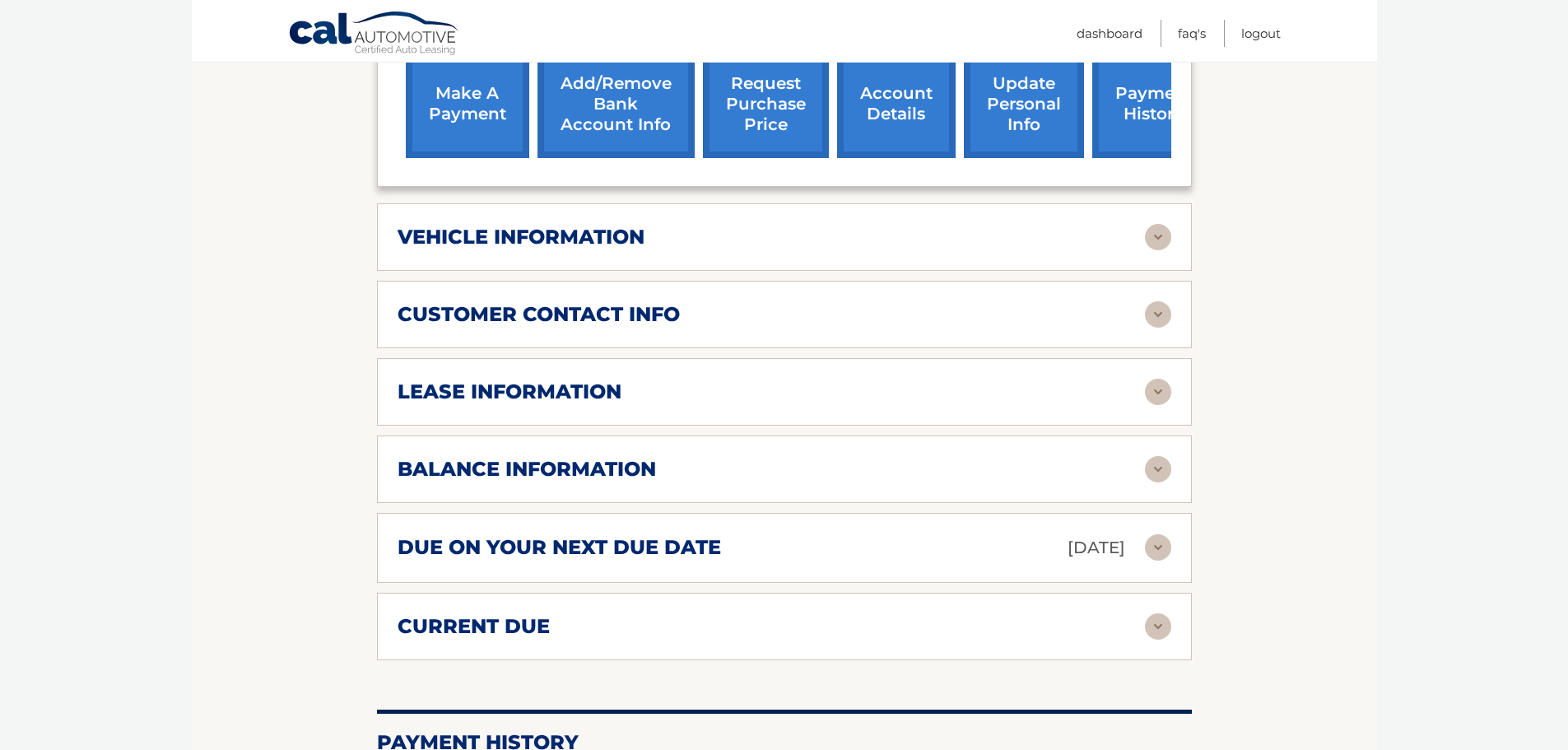
click at [1160, 392] on img at bounding box center [1158, 391] width 26 height 26
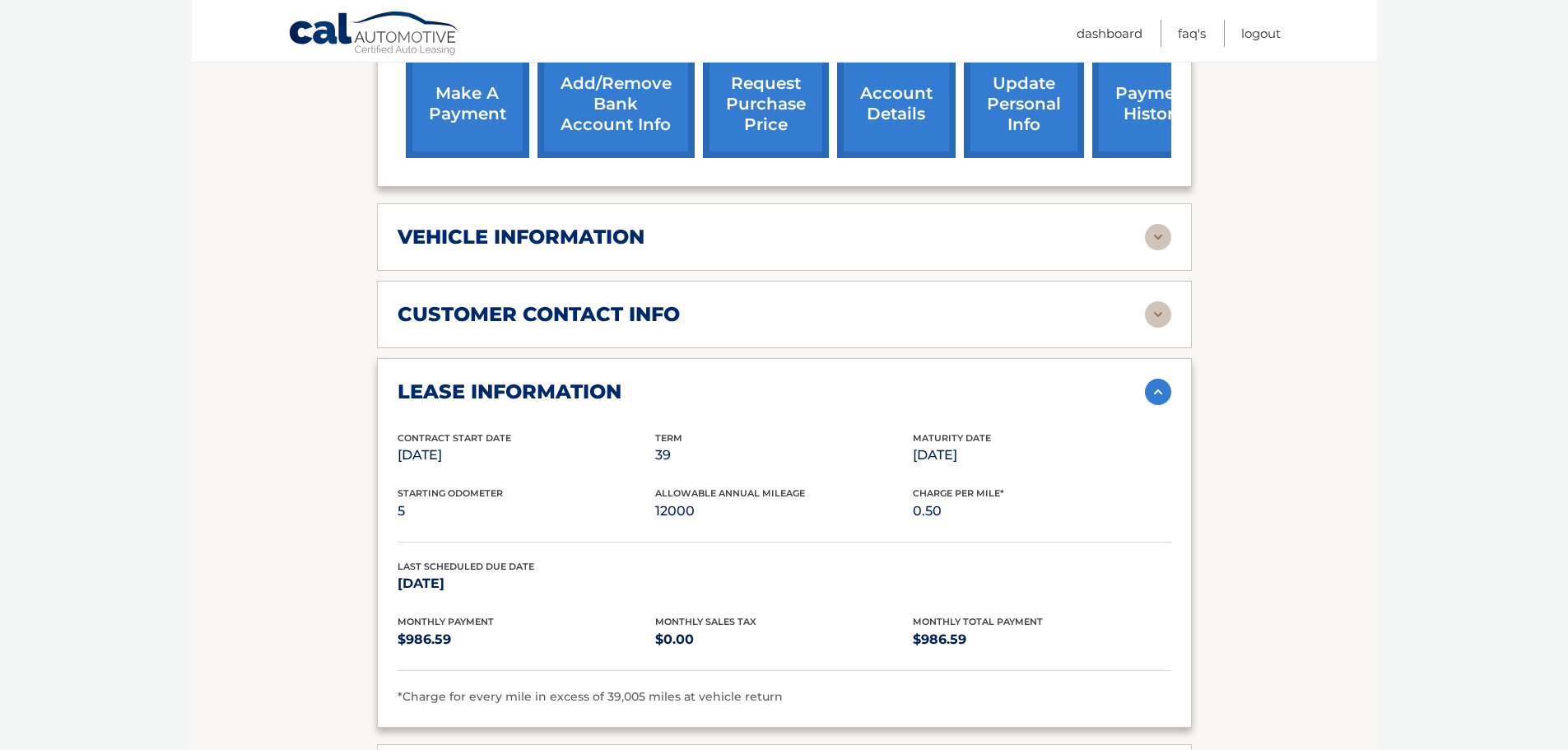
click at [1160, 392] on img at bounding box center [1158, 391] width 26 height 26
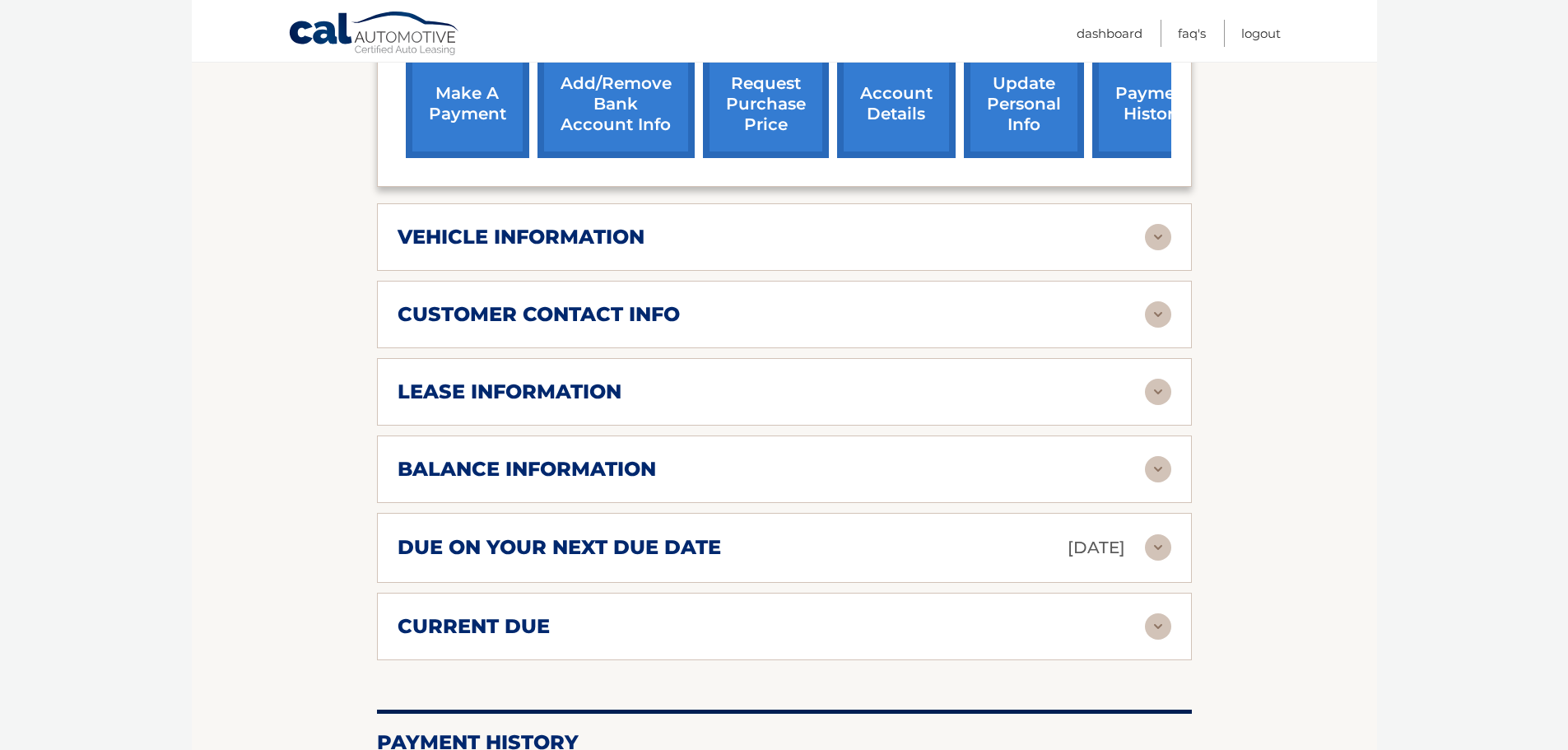
click at [1158, 468] on img at bounding box center [1158, 469] width 26 height 26
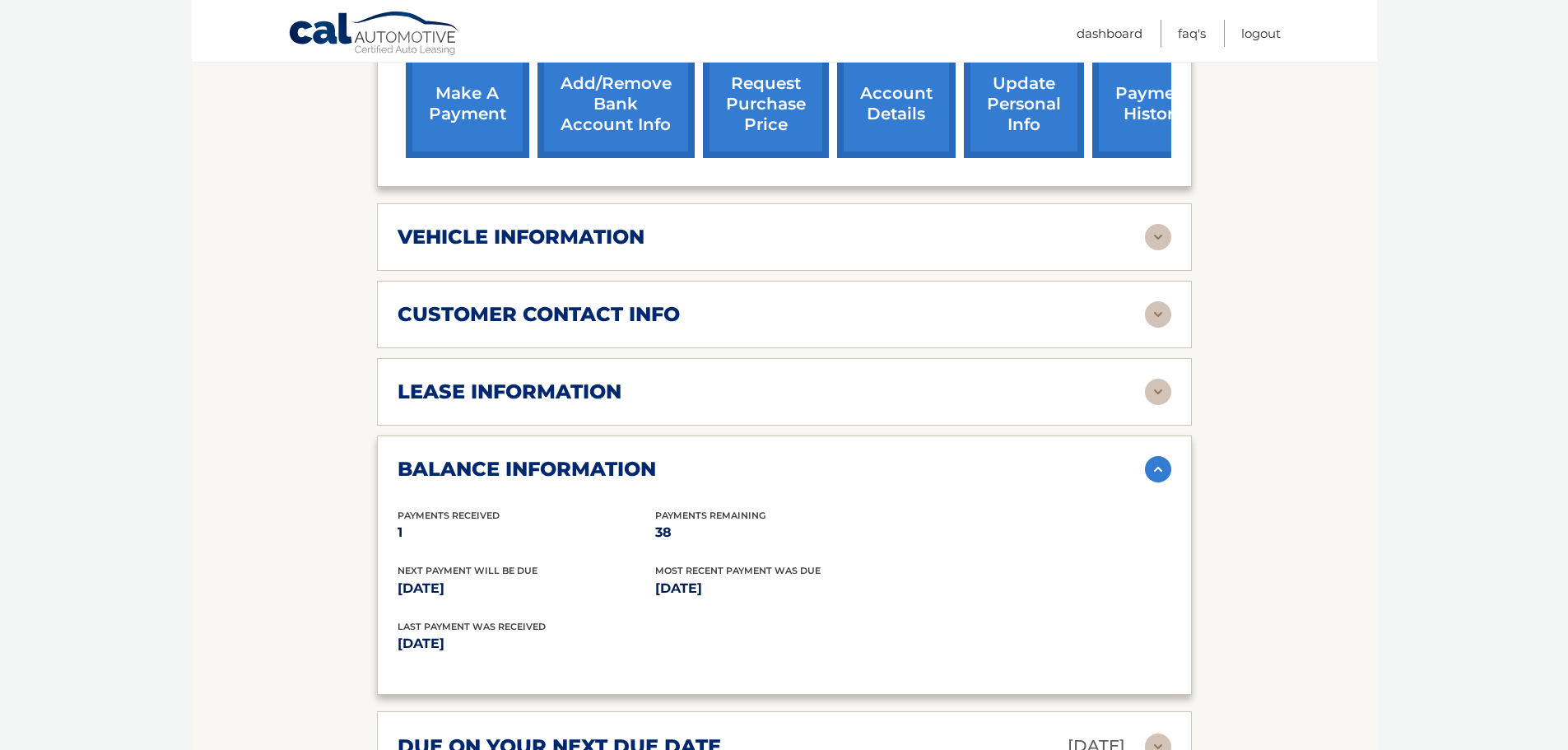
click at [1156, 393] on img at bounding box center [1158, 391] width 26 height 26
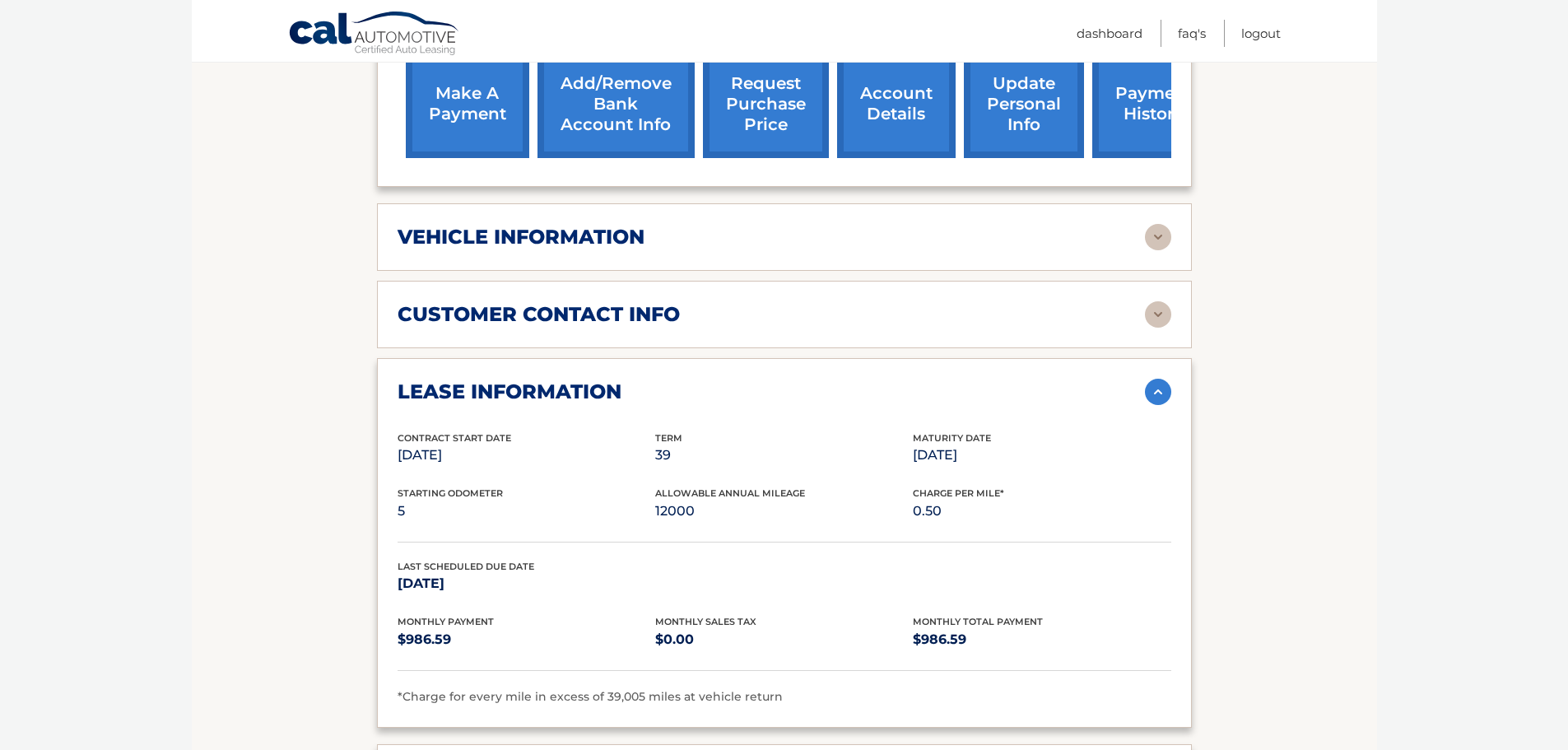
click at [1156, 393] on img at bounding box center [1158, 391] width 26 height 26
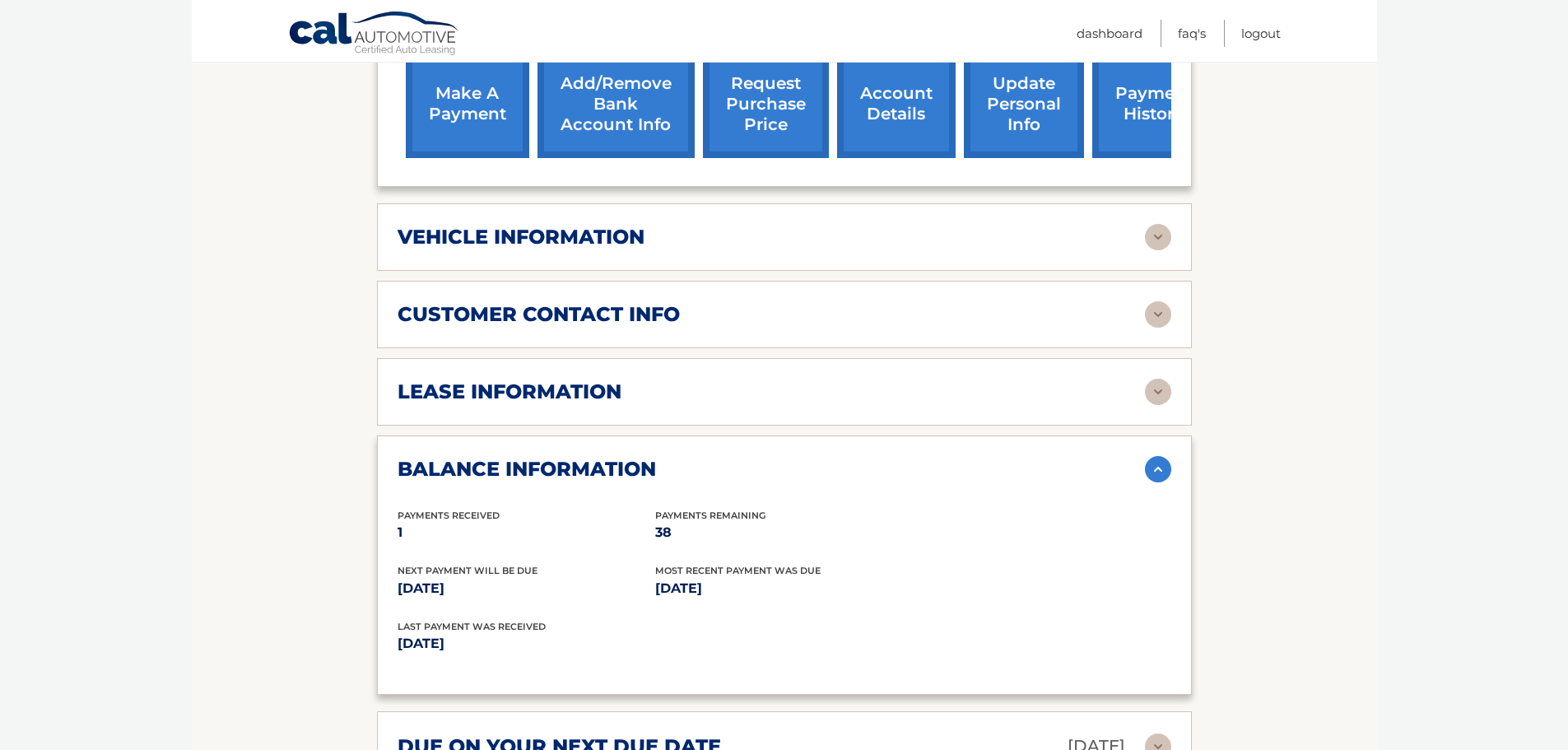
click at [1161, 463] on img at bounding box center [1158, 469] width 26 height 26
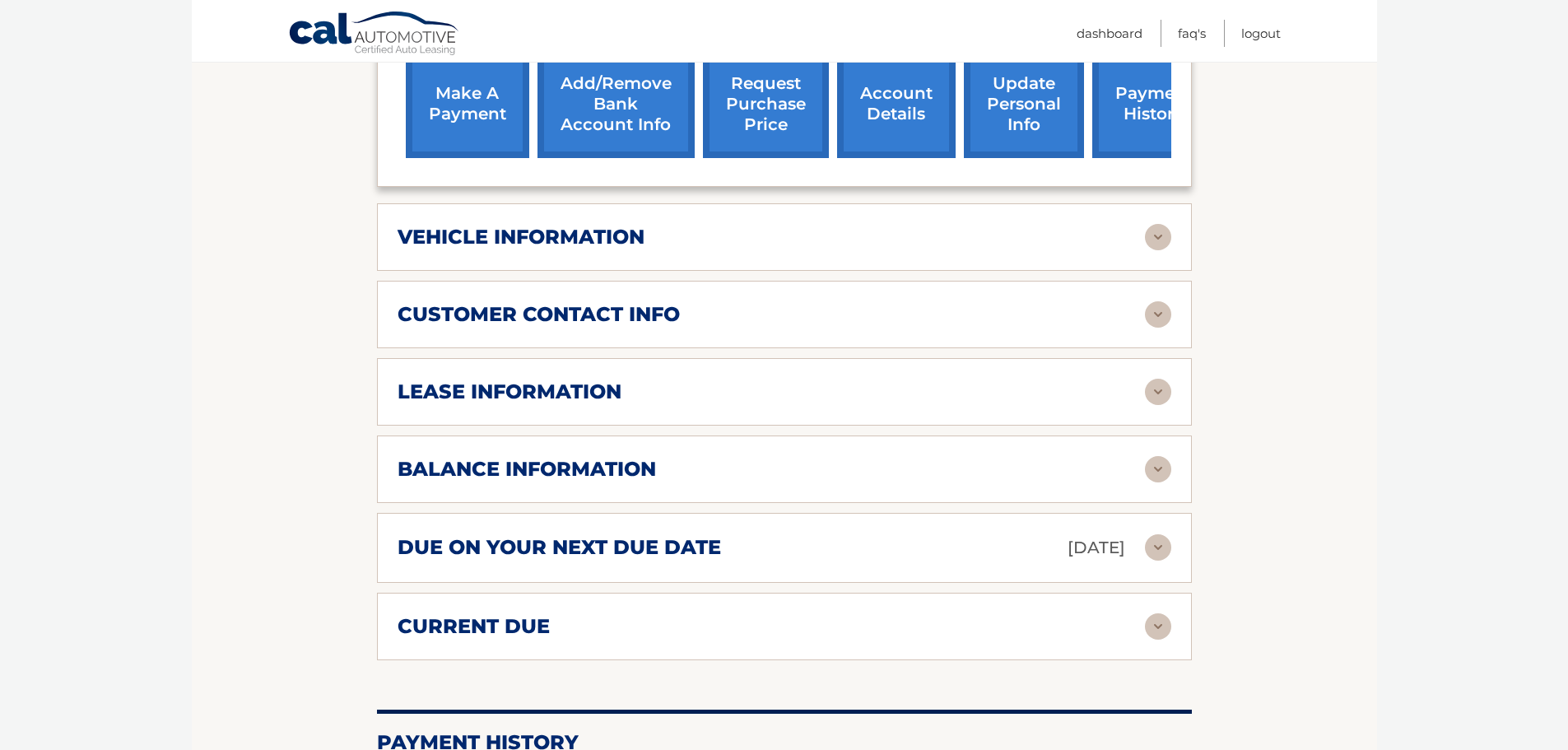
click at [1147, 551] on img at bounding box center [1158, 547] width 26 height 26
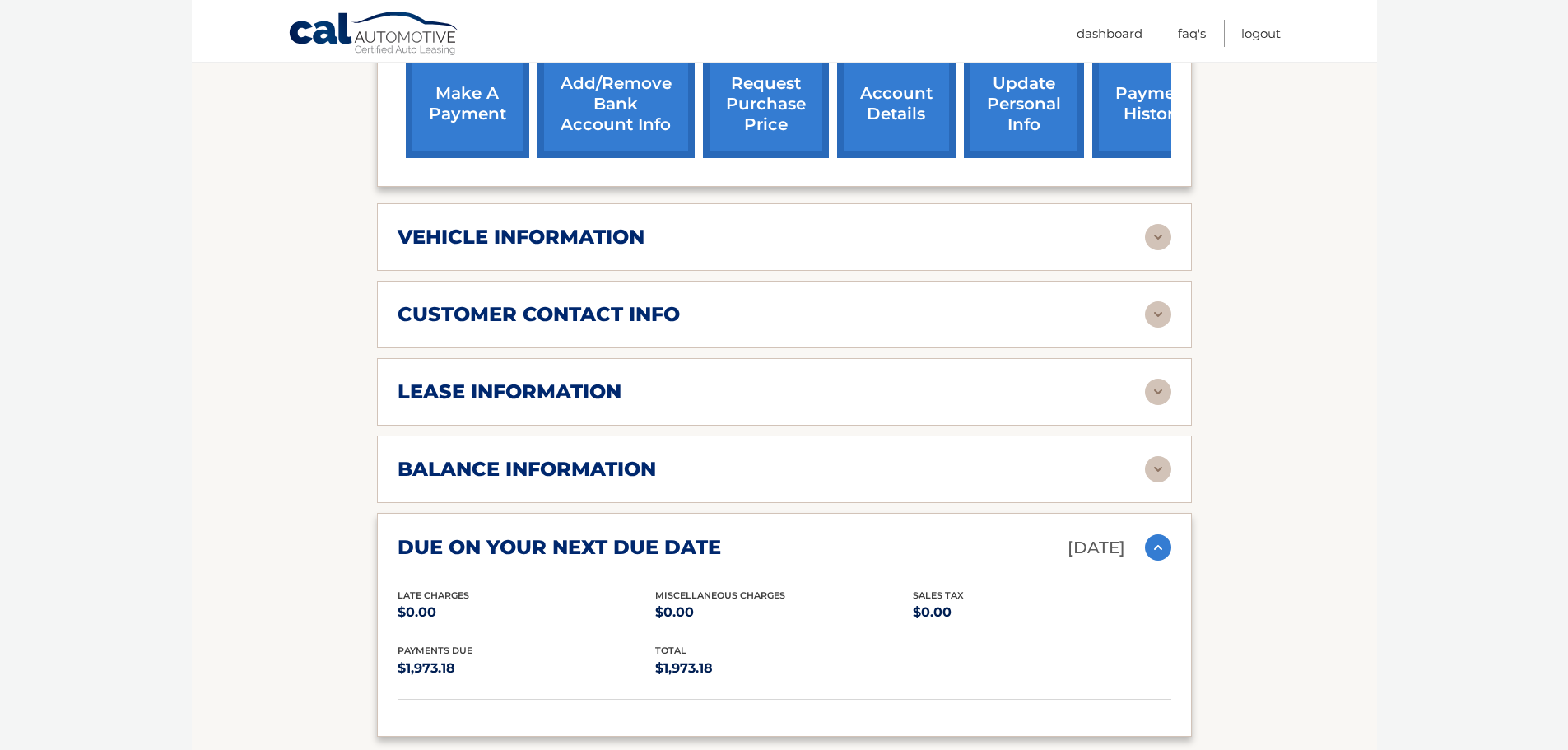
click at [1160, 542] on img at bounding box center [1158, 547] width 26 height 26
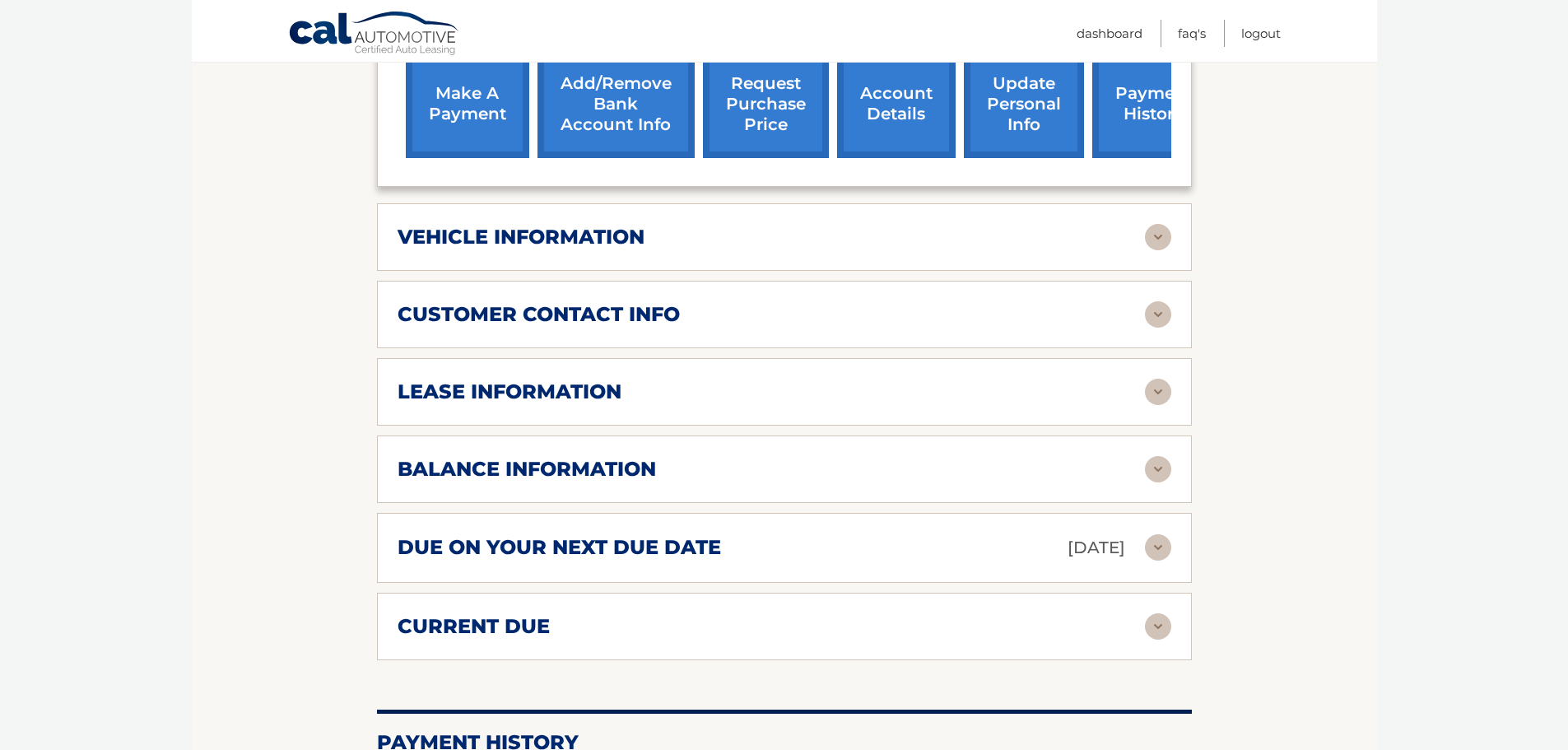
click at [1163, 616] on img at bounding box center [1158, 626] width 26 height 26
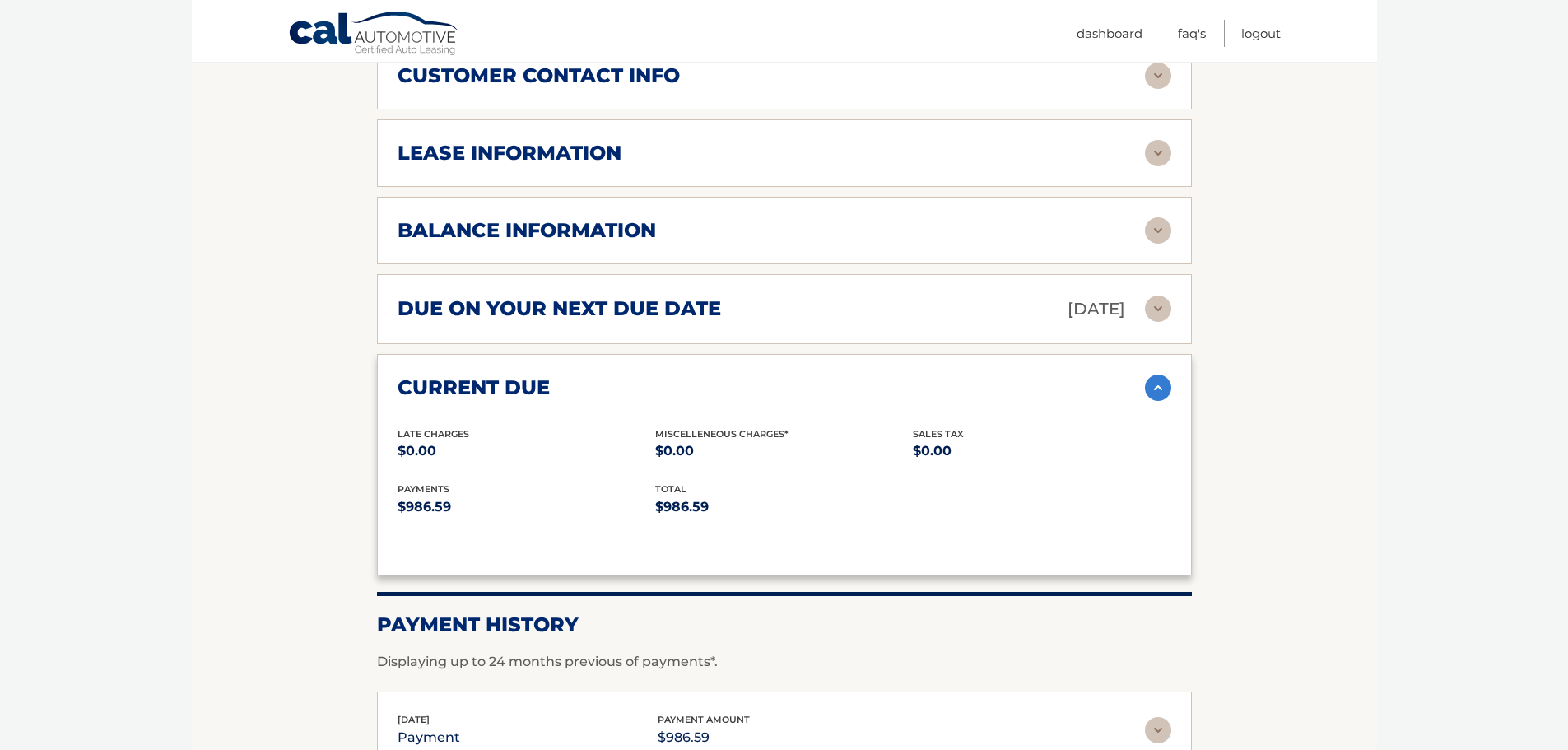
scroll to position [906, 0]
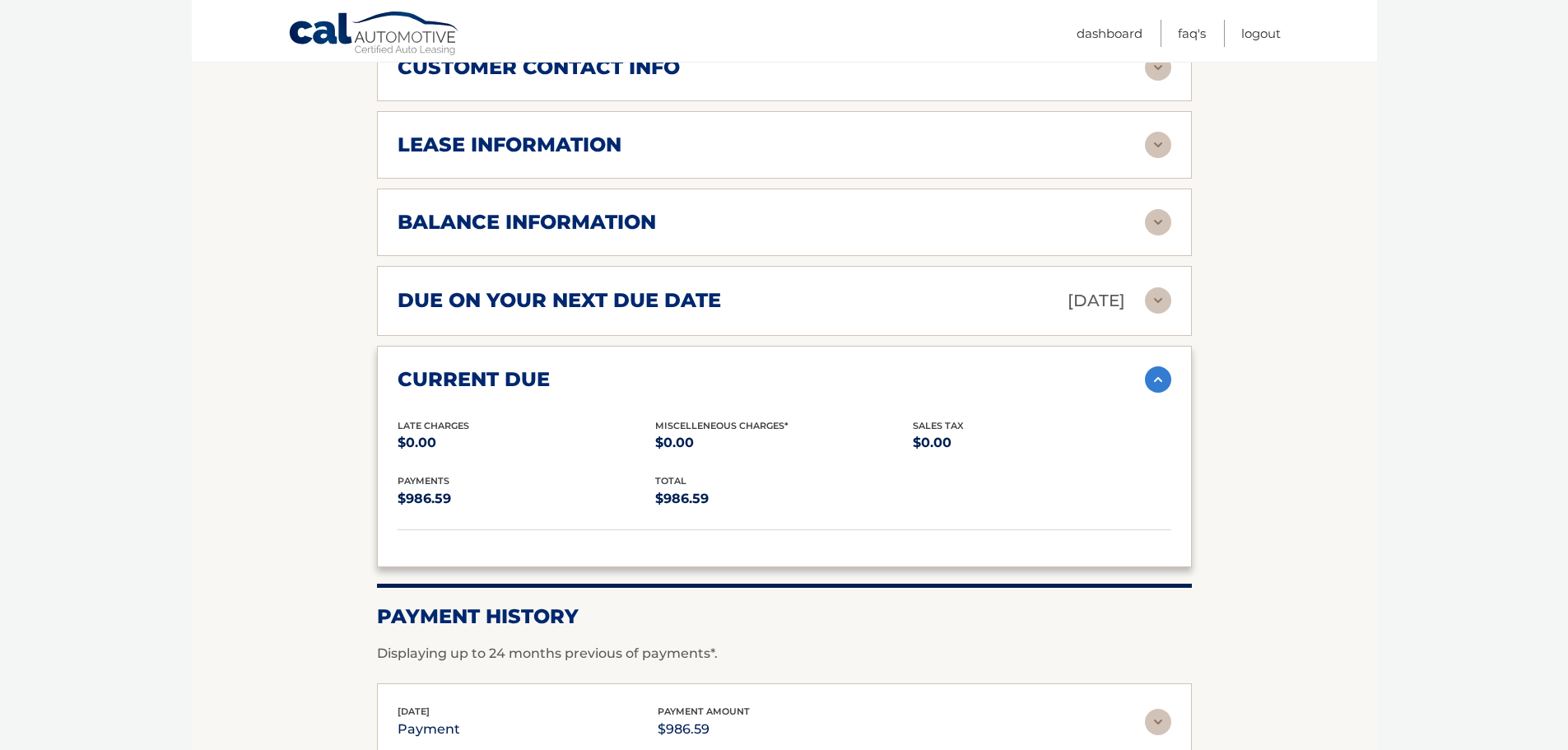
click at [1160, 375] on img at bounding box center [1158, 379] width 26 height 26
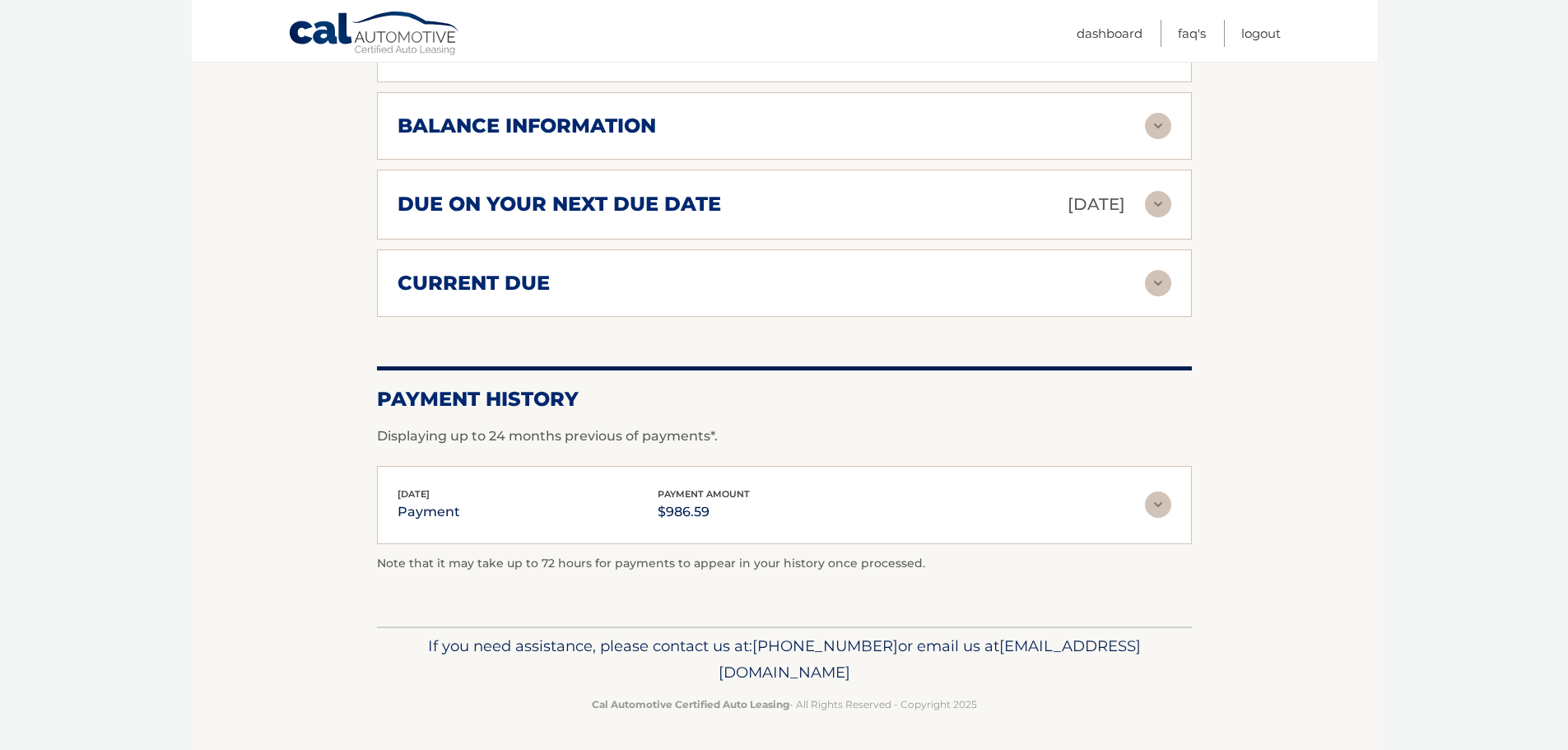
scroll to position [1003, 0]
click at [1160, 504] on img at bounding box center [1158, 504] width 26 height 26
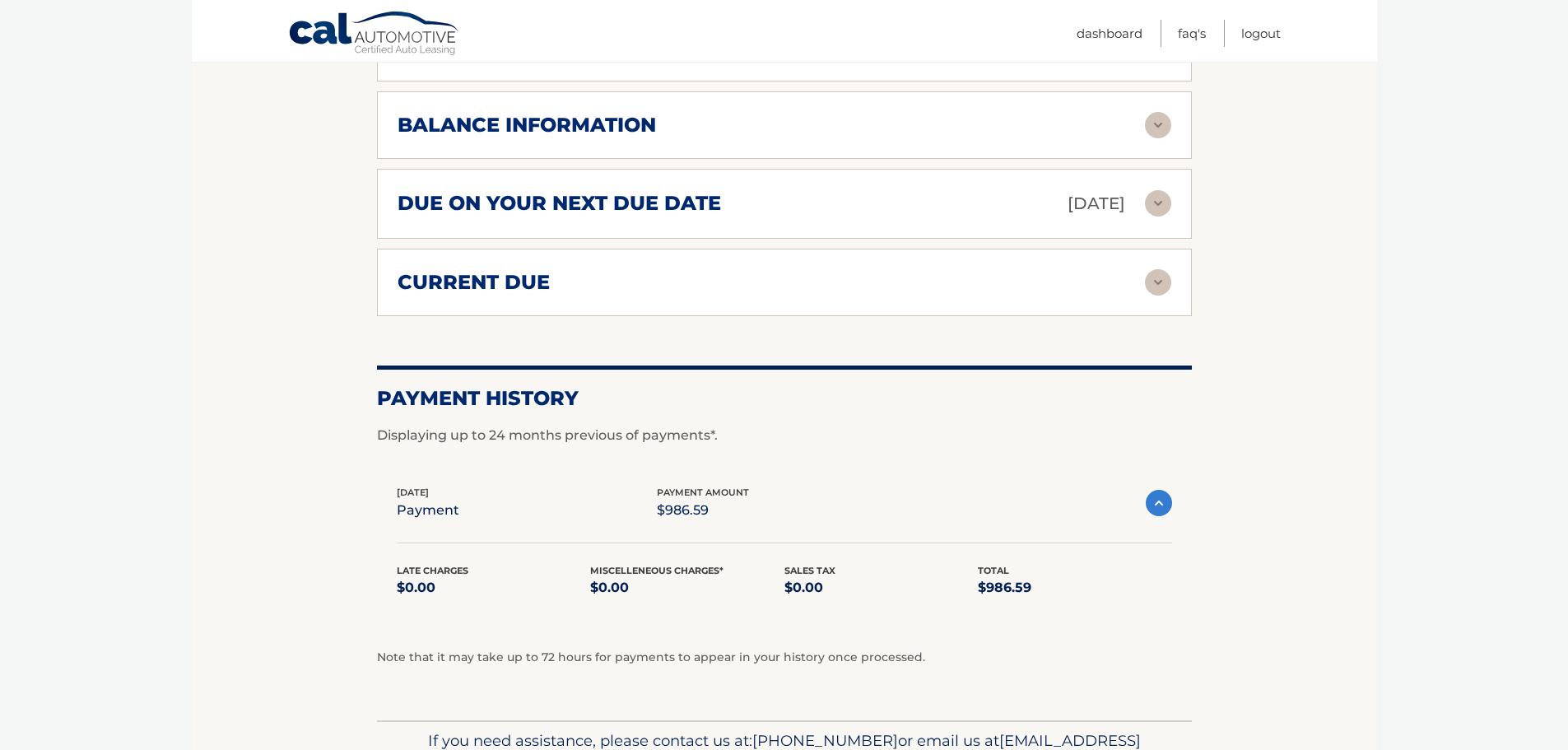
click at [1160, 504] on img at bounding box center [1158, 503] width 26 height 26
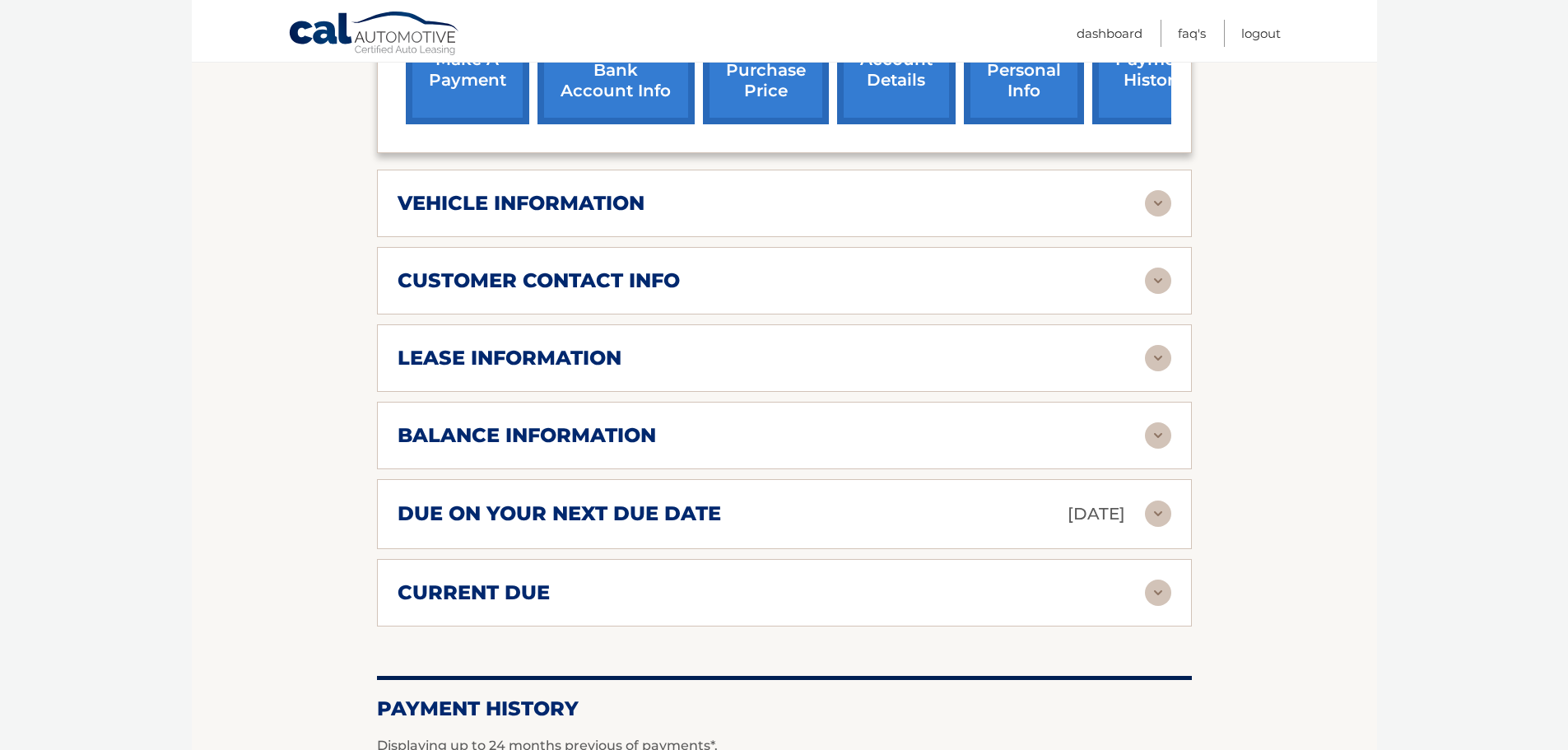
scroll to position [674, 0]
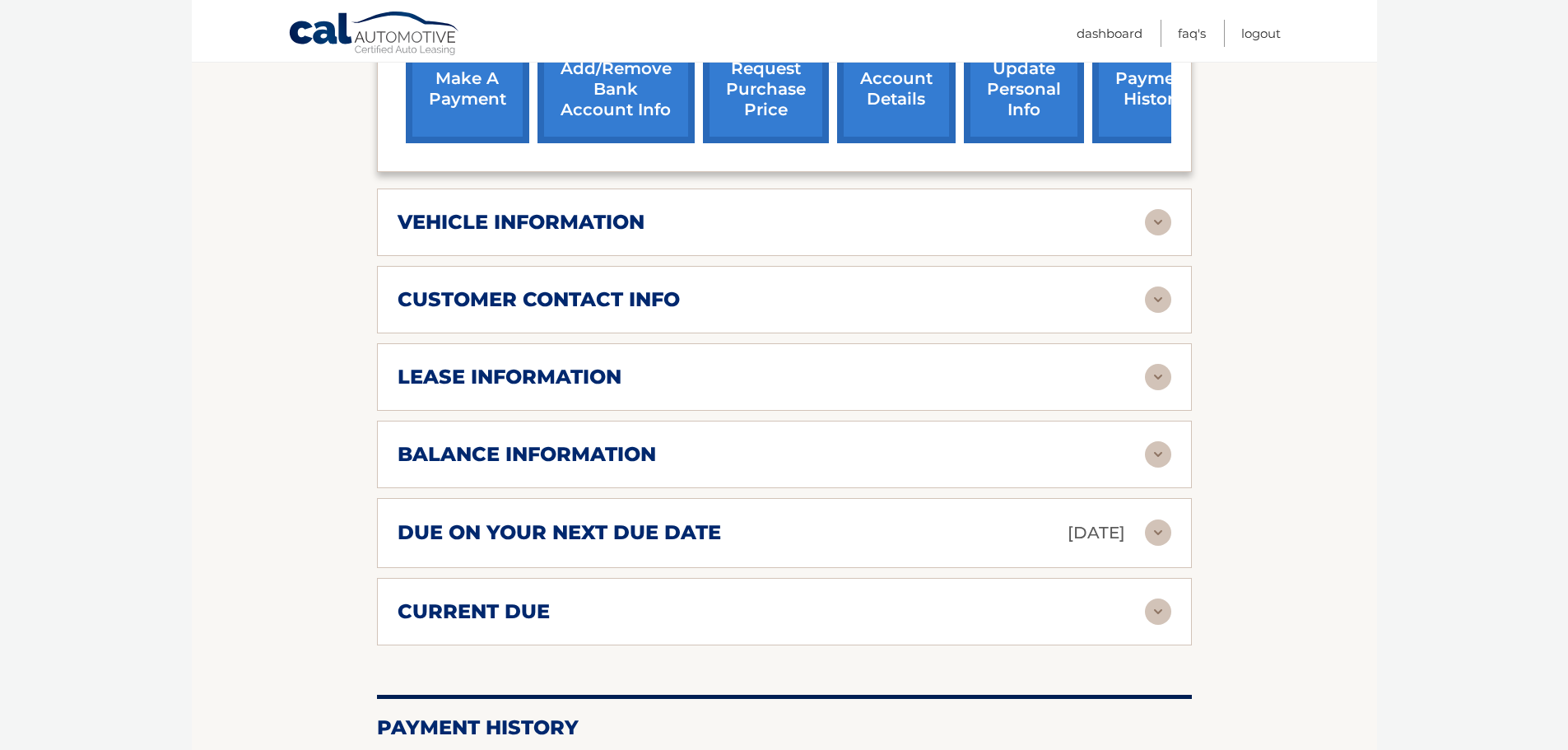
click at [1158, 225] on img at bounding box center [1158, 221] width 26 height 26
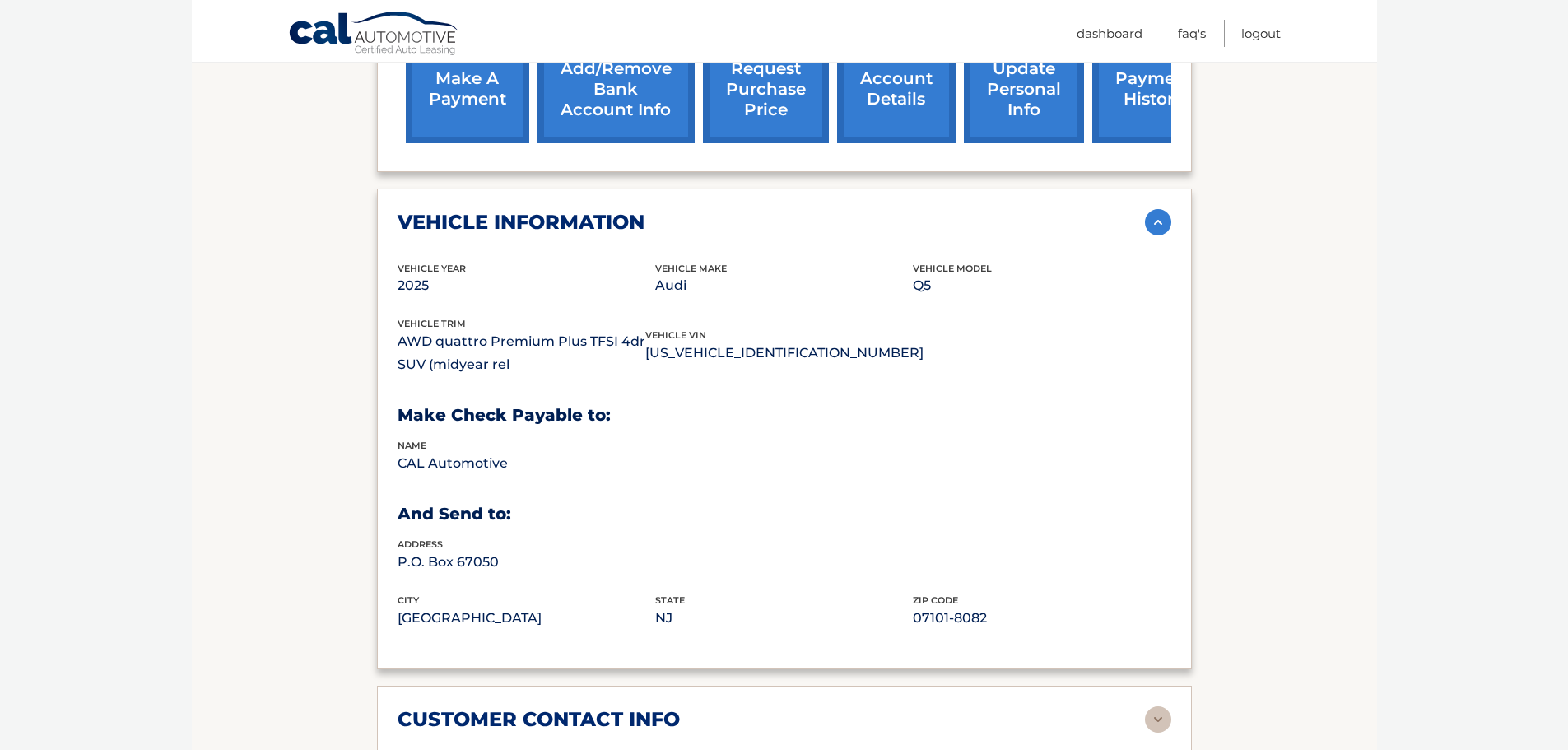
click at [1154, 227] on img at bounding box center [1158, 221] width 26 height 26
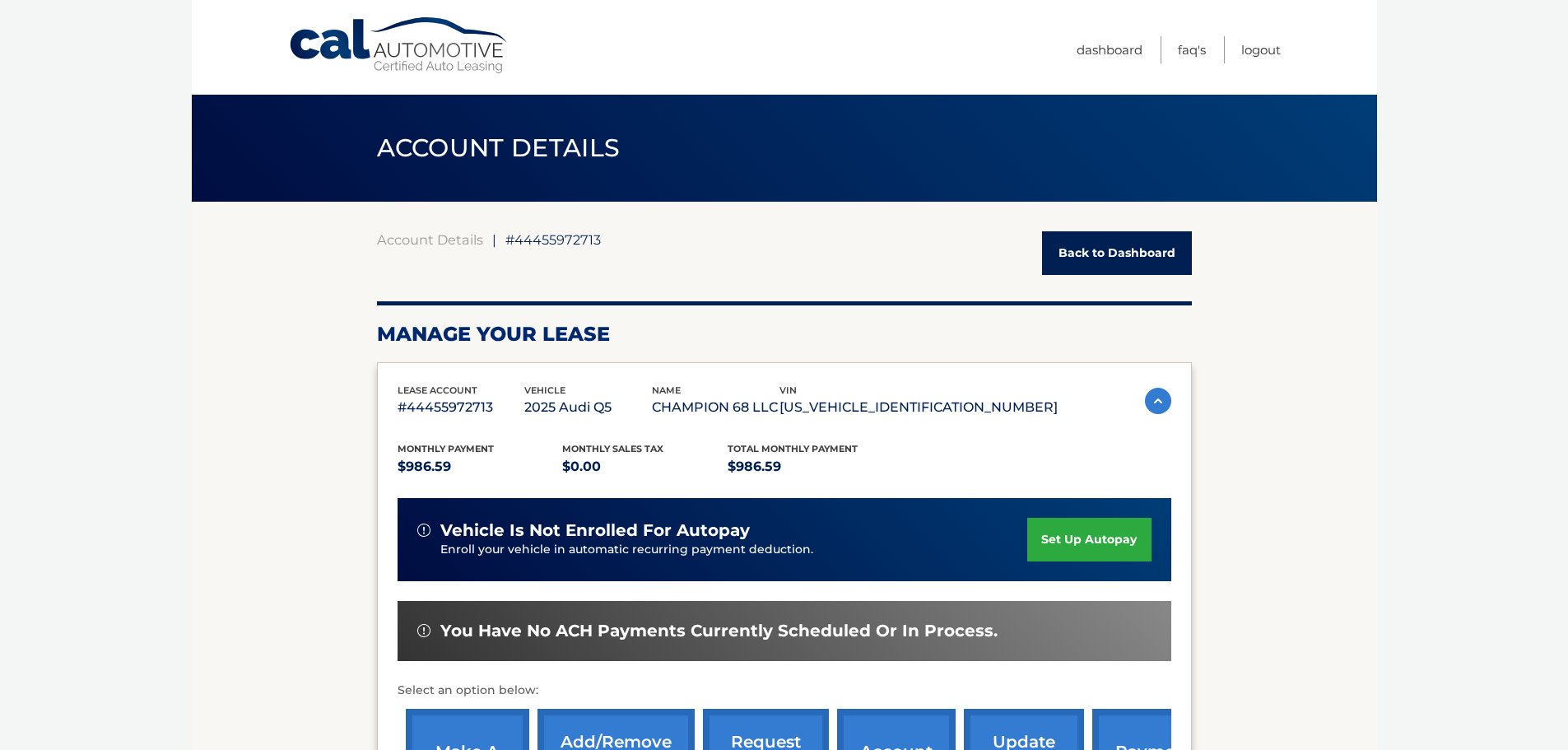
scroll to position [494, 0]
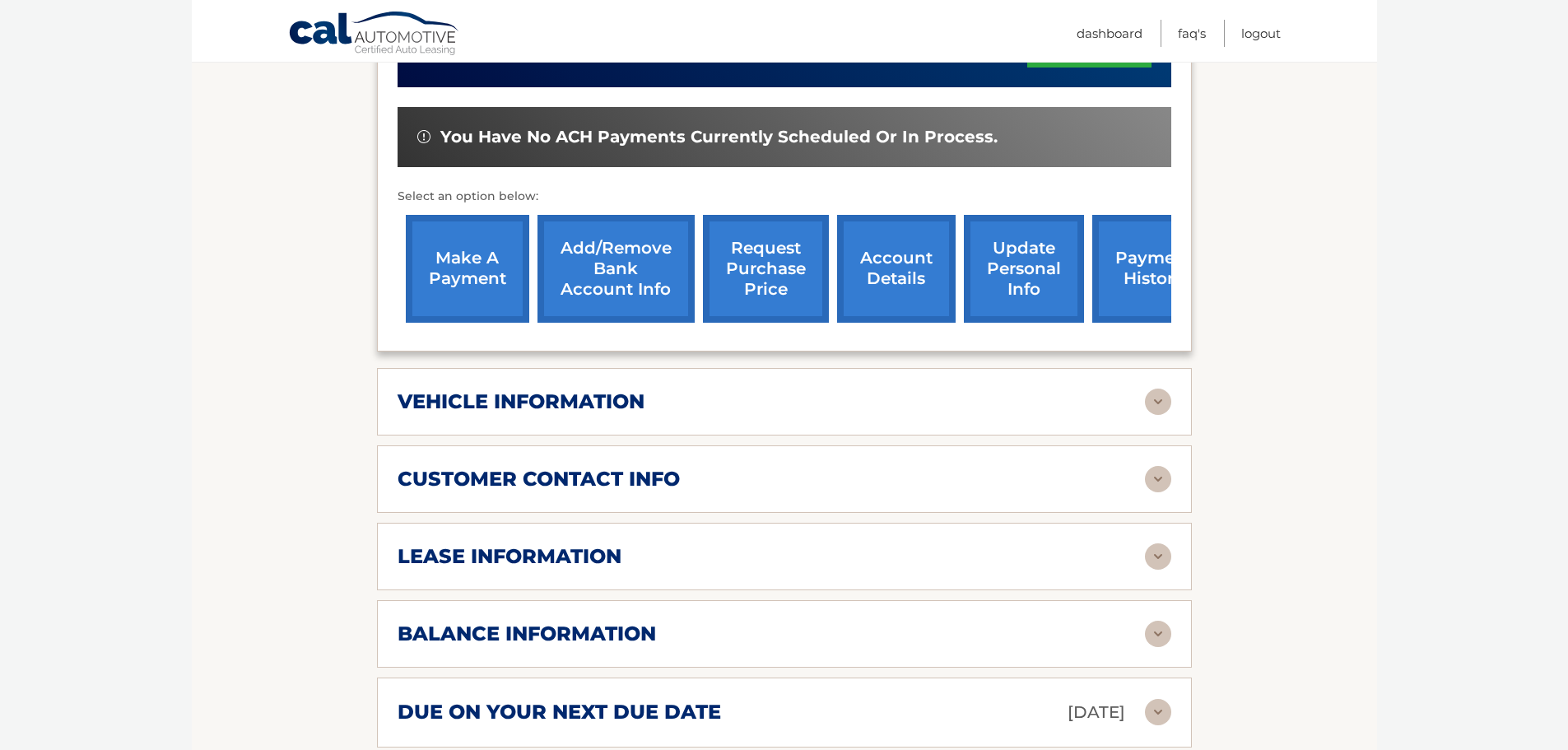
click at [455, 251] on link "make a payment" at bounding box center [468, 269] width 123 height 108
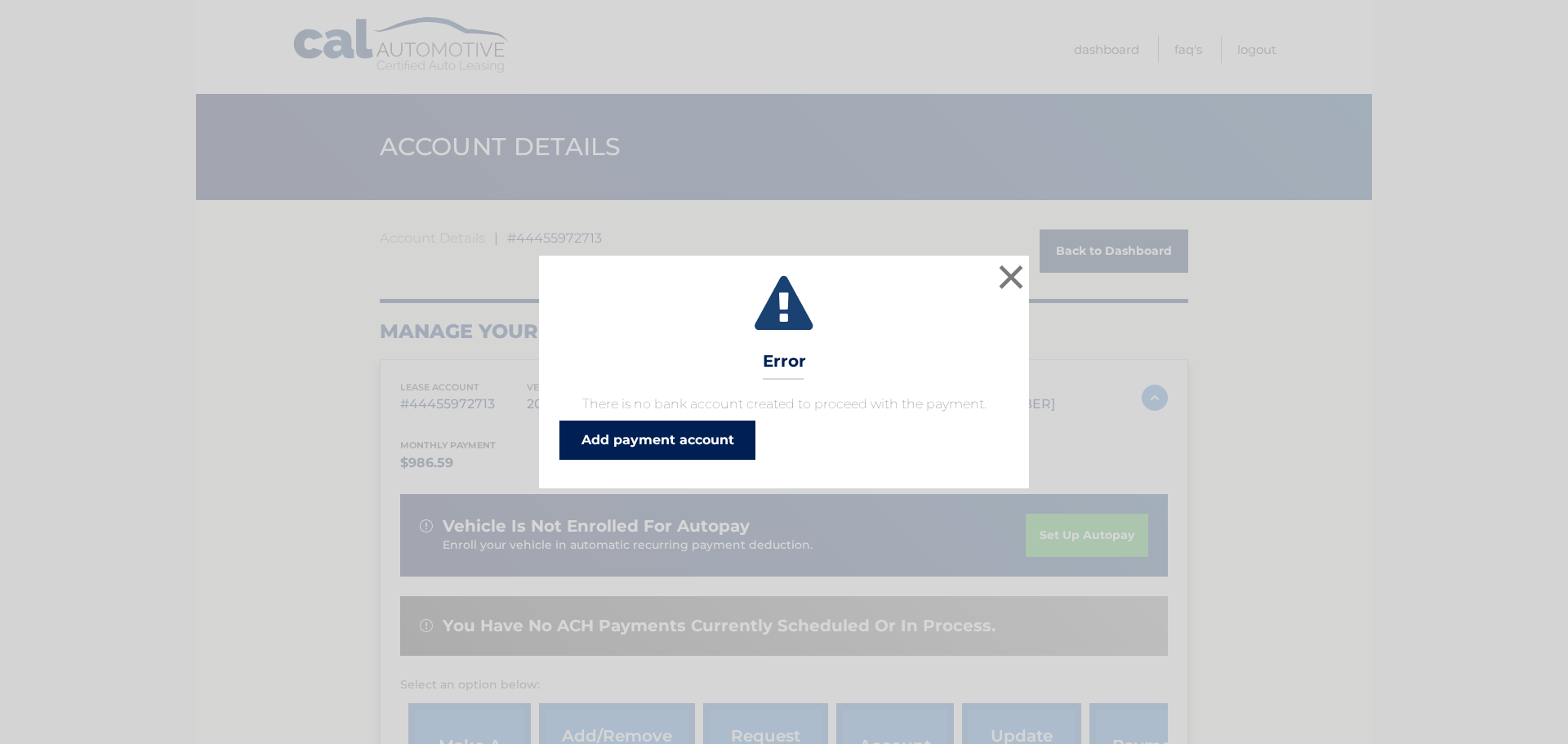
click at [656, 445] on link "Add payment account" at bounding box center [657, 439] width 196 height 39
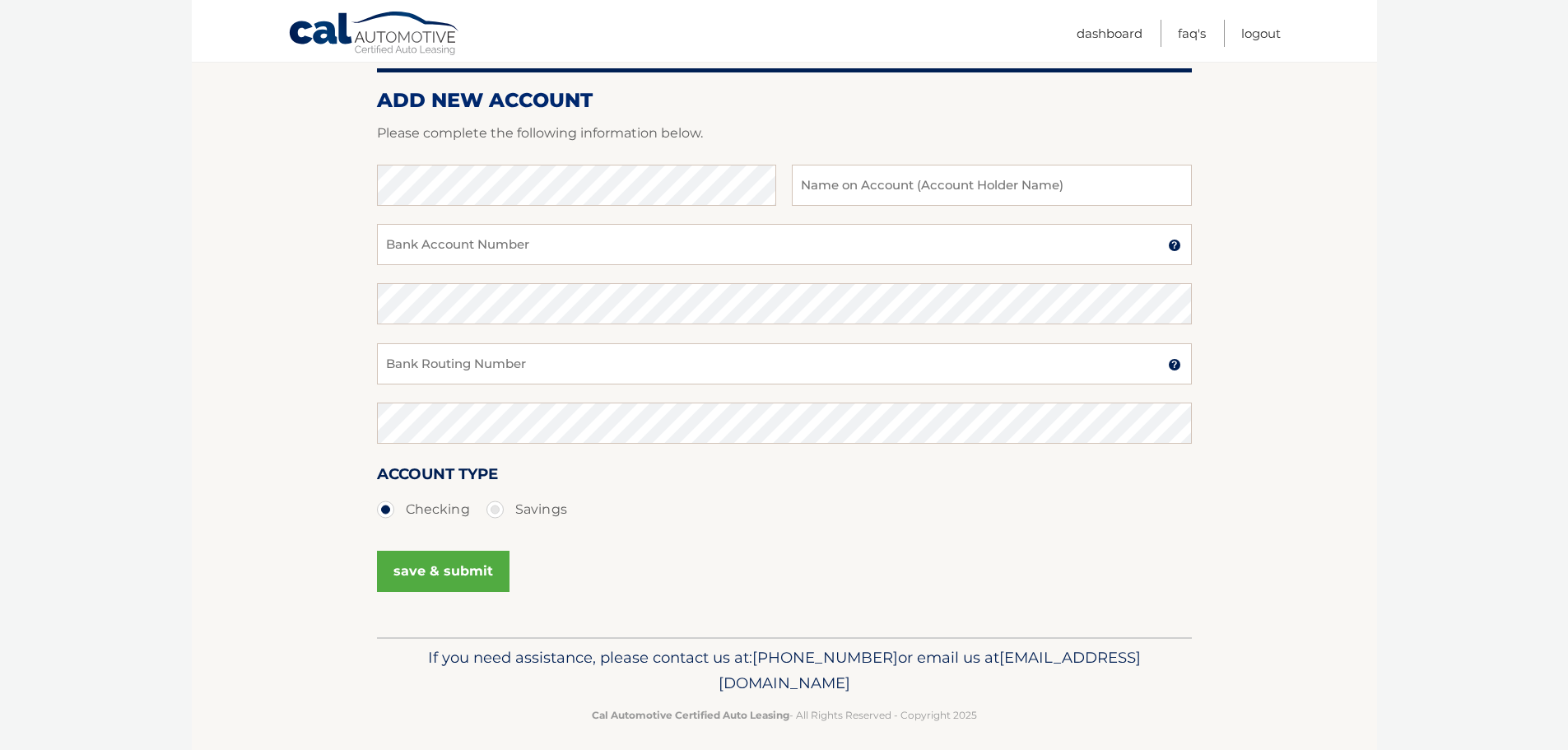
scroll to position [205, 0]
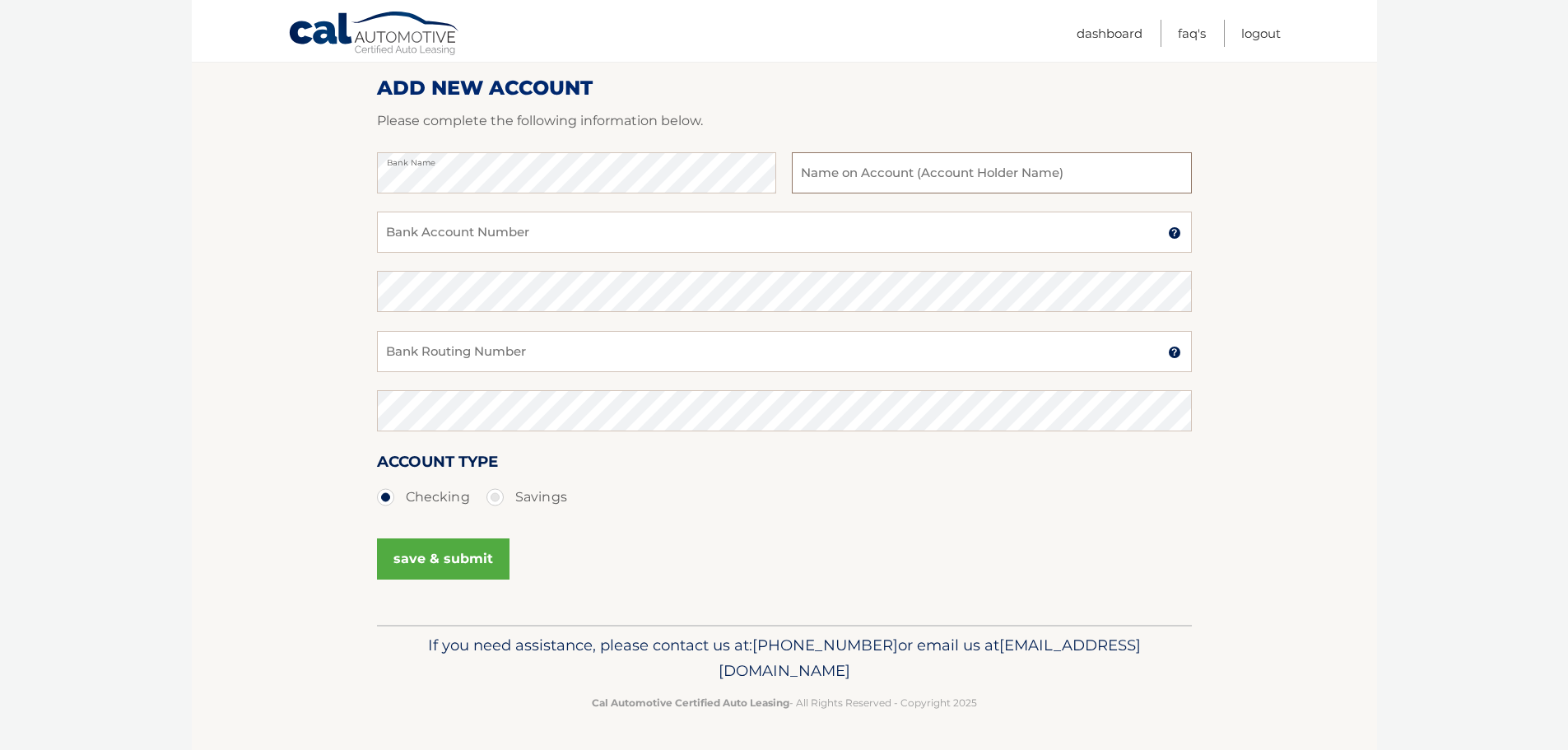
click at [896, 179] on input "text" at bounding box center [991, 172] width 399 height 41
type input "Champion Parking 68 LLC"
click at [469, 231] on input "Bank Account Number" at bounding box center [784, 232] width 815 height 41
type input "789729289"
click at [434, 347] on input "Bank Routing Number" at bounding box center [784, 351] width 815 height 41
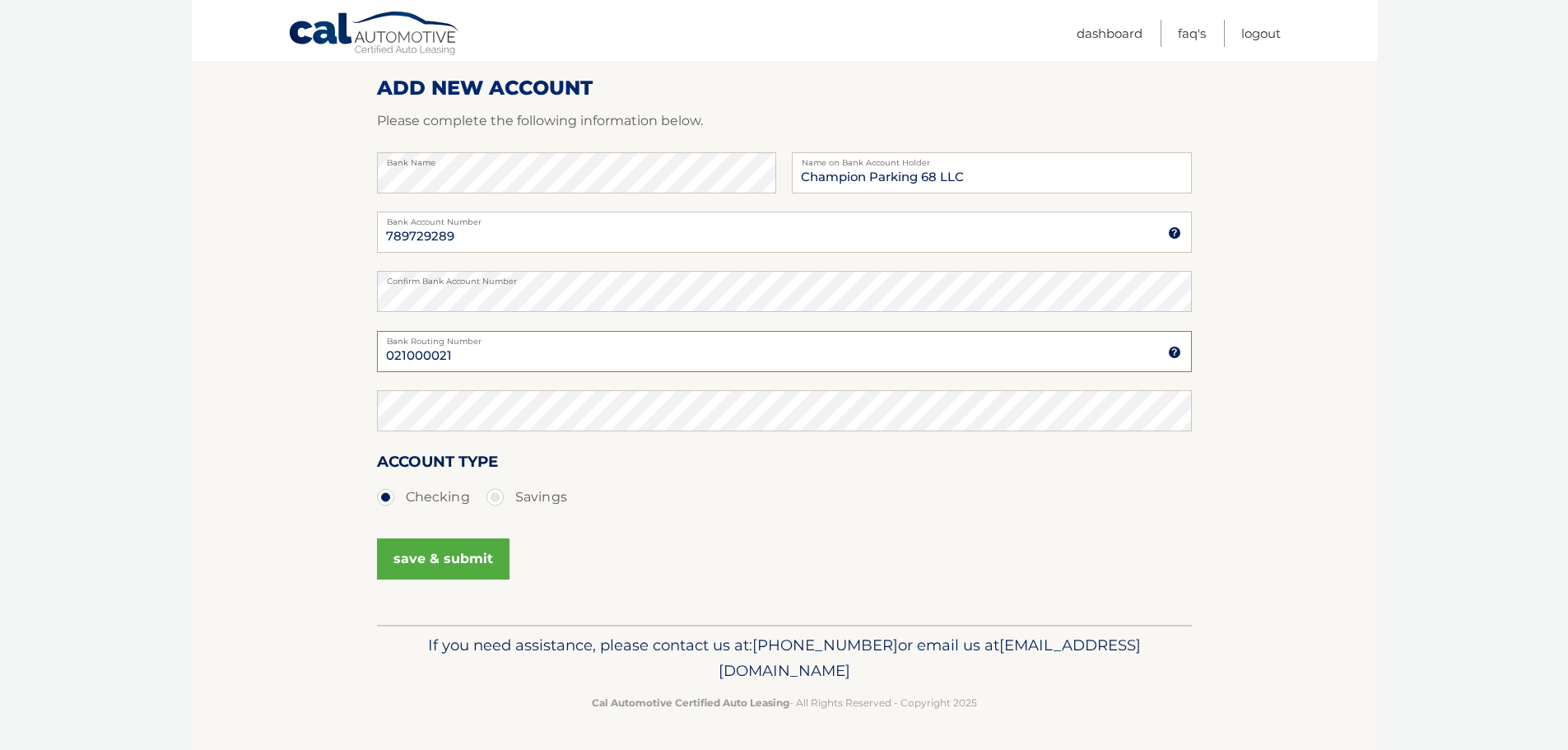
type input "021000021"
click at [447, 566] on button "save & submit" at bounding box center [444, 558] width 133 height 41
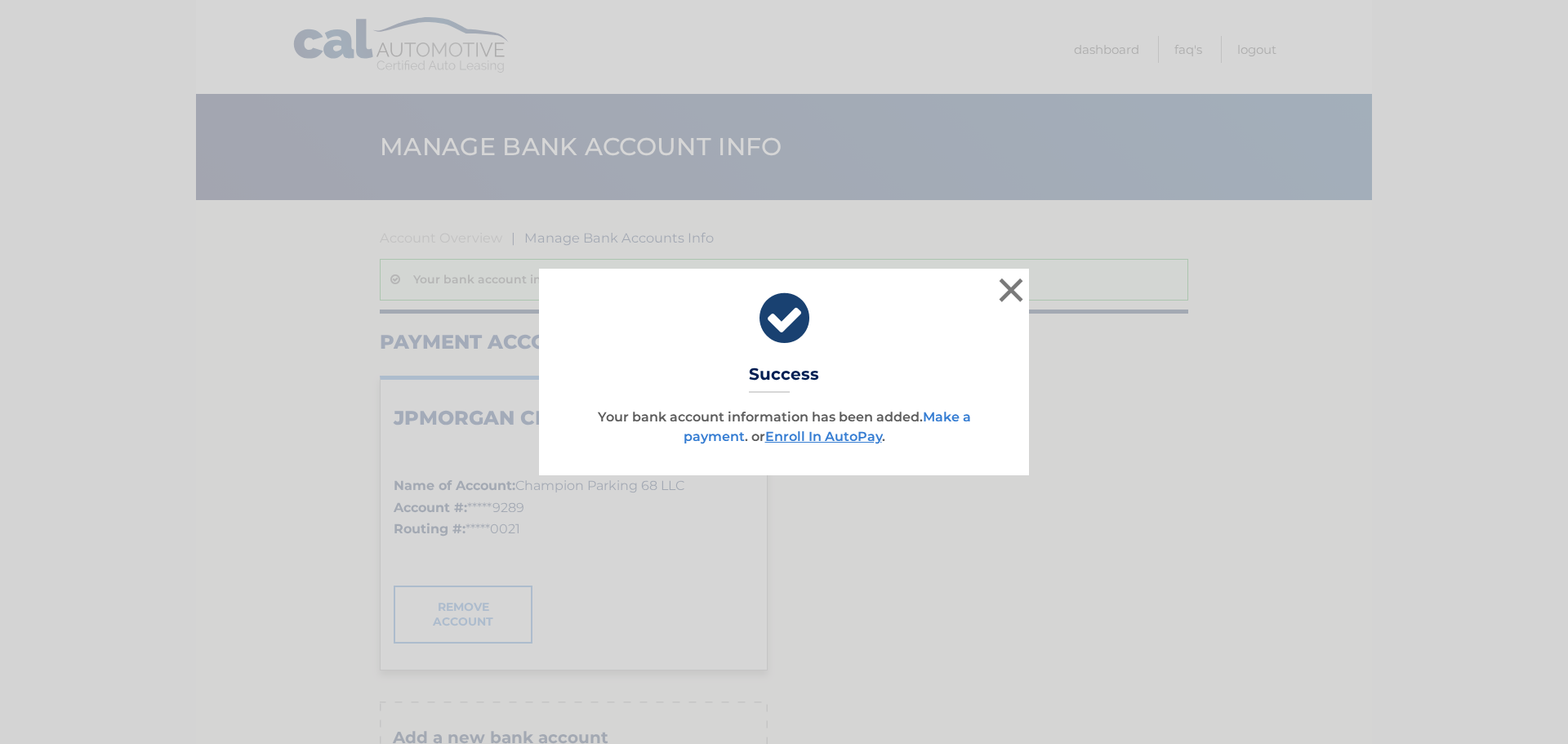
click at [948, 416] on link "Make a payment" at bounding box center [827, 426] width 287 height 35
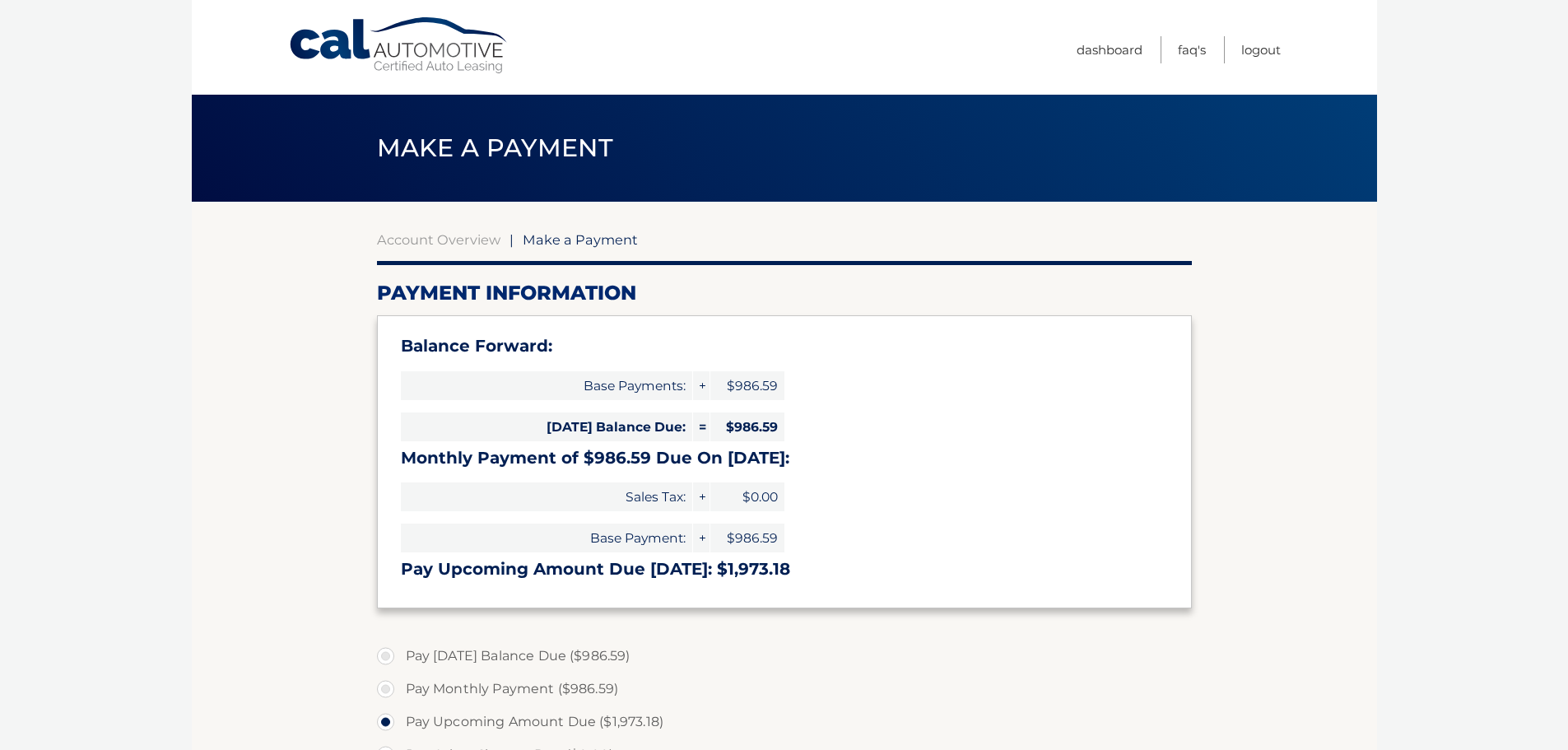
select select "NTlkY2U3OGUtNzQ0MC00OTBjLTg2MTAtNWQ5ZDcxYjU0MDk2"
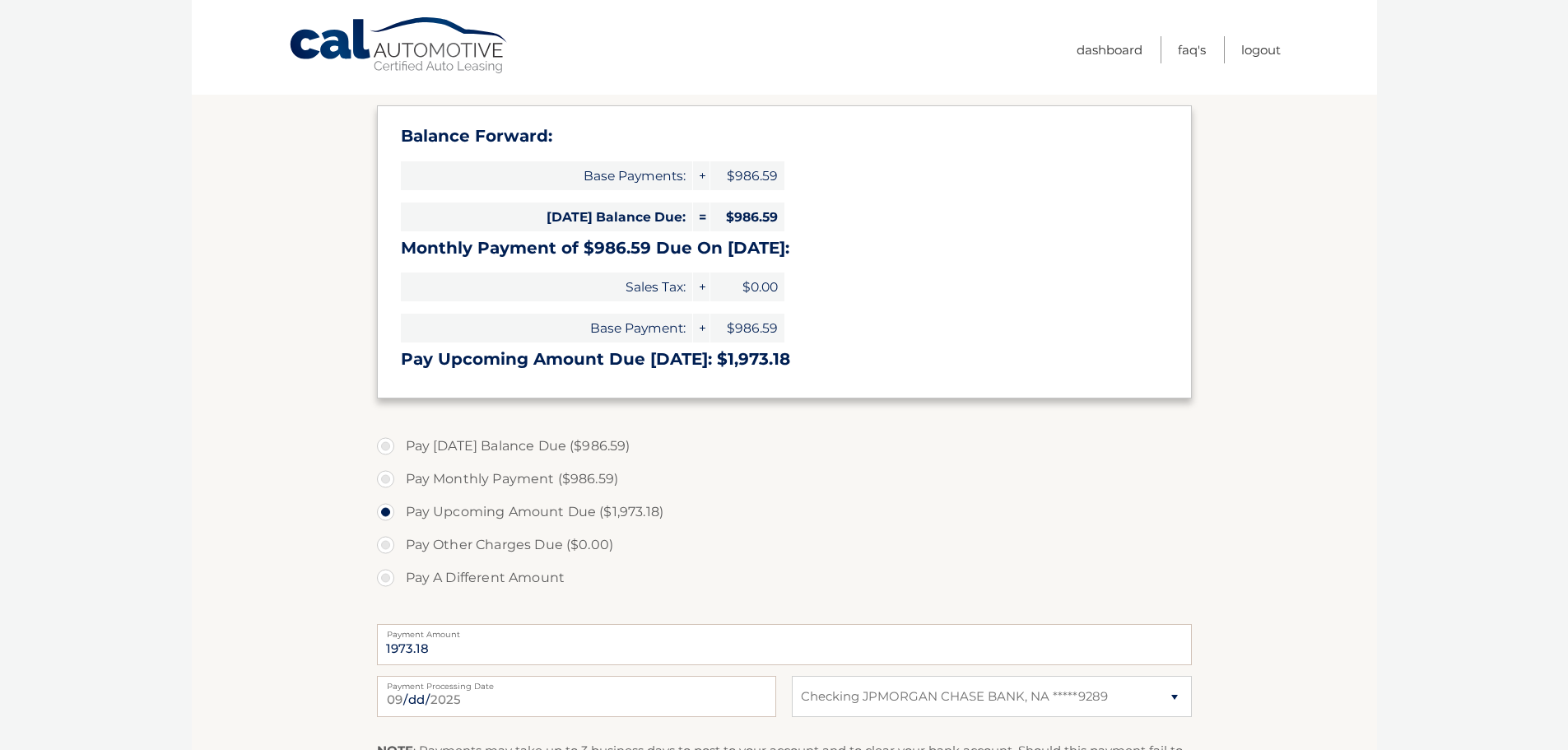
scroll to position [247, 0]
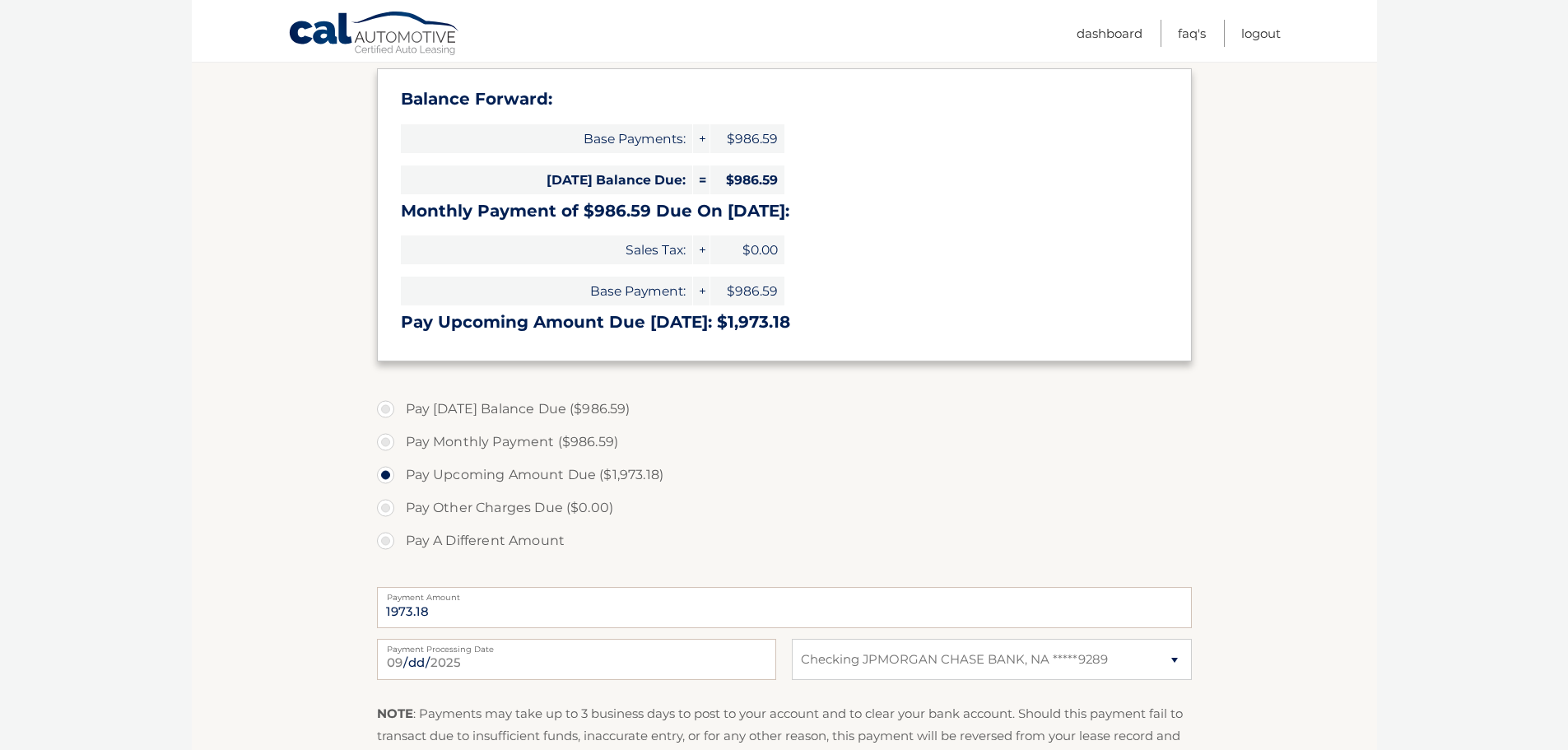
click at [387, 409] on label "Pay [DATE] Balance Due ($986.59)" at bounding box center [784, 409] width 815 height 33
click at [387, 409] on input "Pay [DATE] Balance Due ($986.59)" at bounding box center [392, 405] width 16 height 26
radio input "true"
type input "986.59"
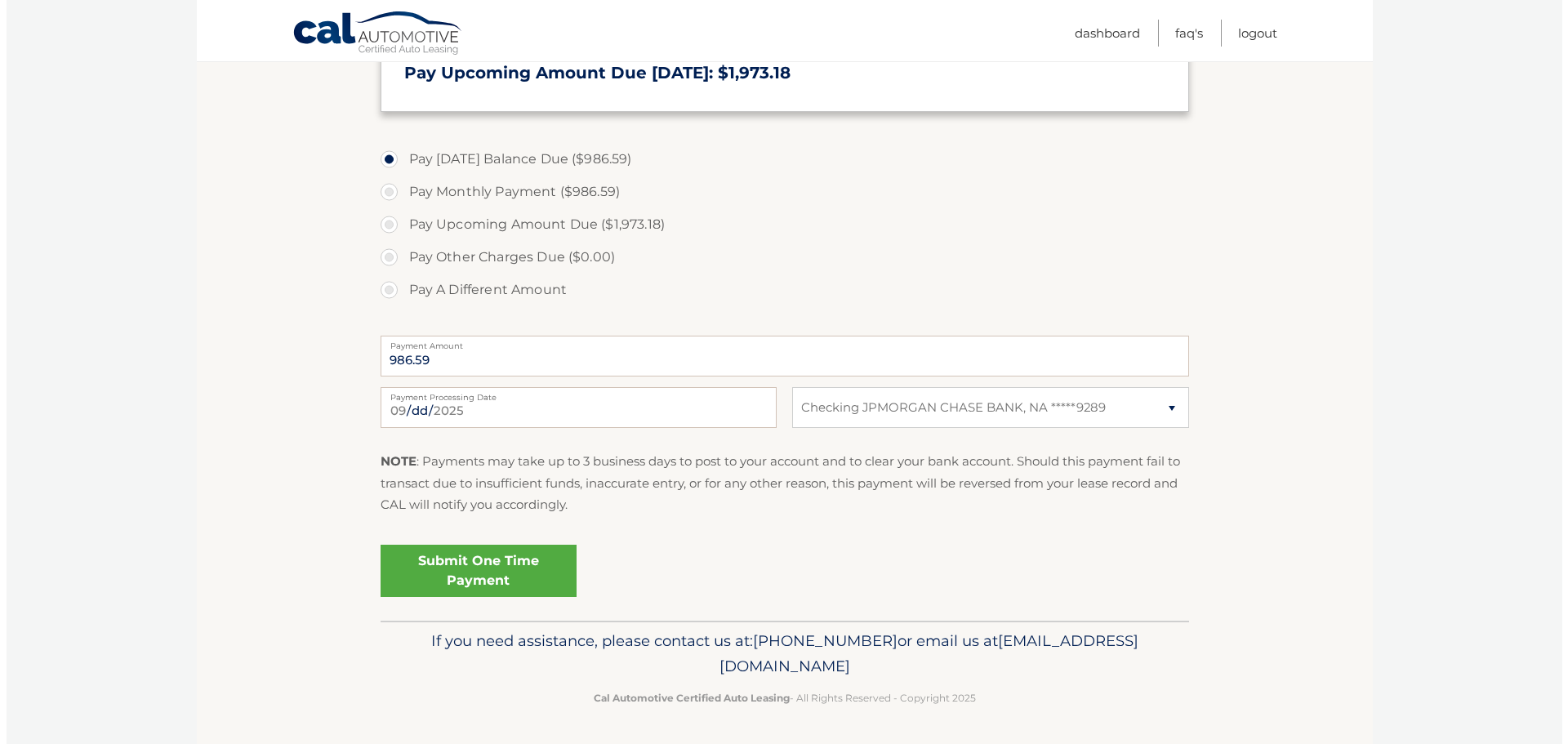
scroll to position [493, 0]
click at [459, 570] on link "Submit One Time Payment" at bounding box center [472, 570] width 196 height 53
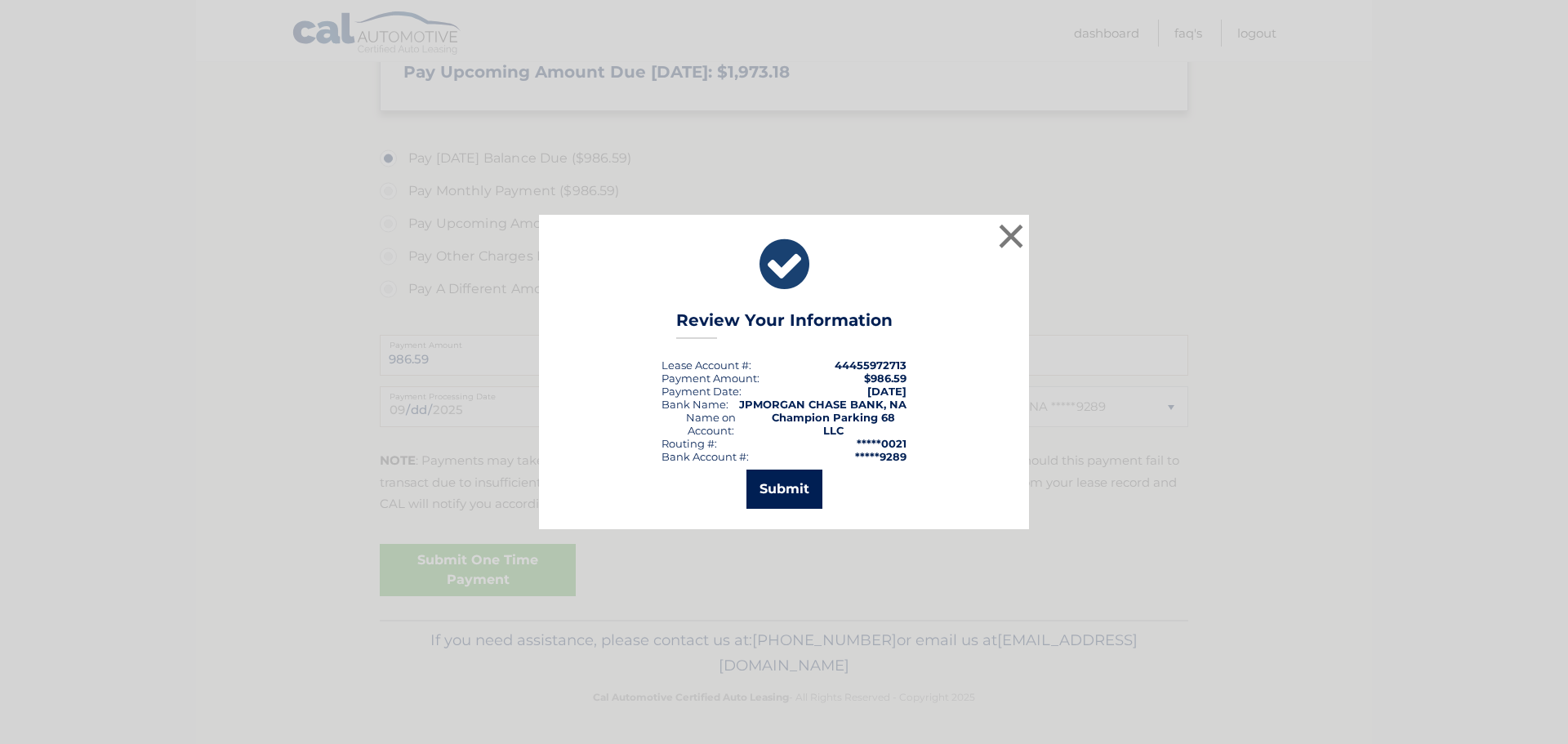
click at [781, 488] on button "Submit" at bounding box center [785, 489] width 76 height 39
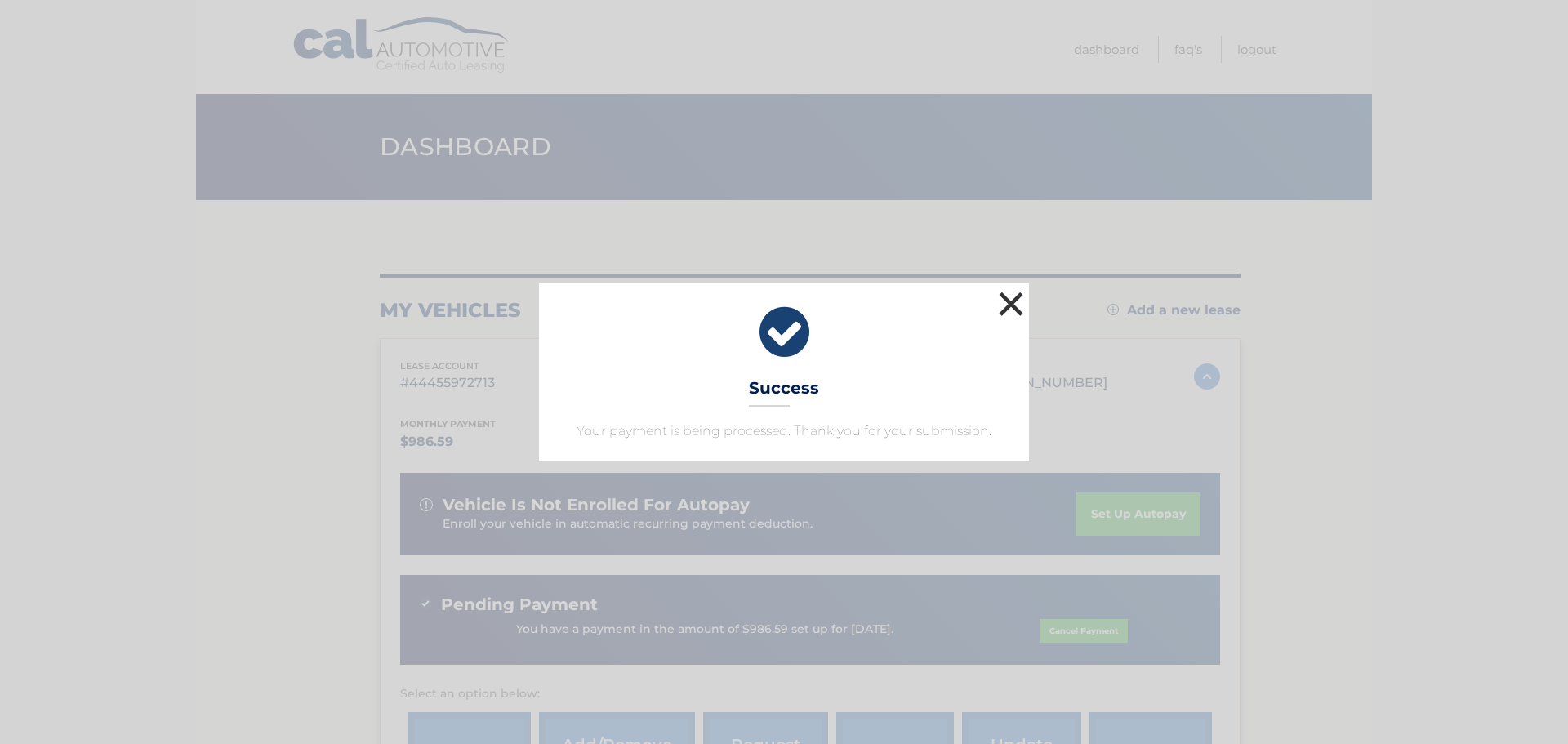
click at [1009, 302] on button "×" at bounding box center [1011, 304] width 32 height 32
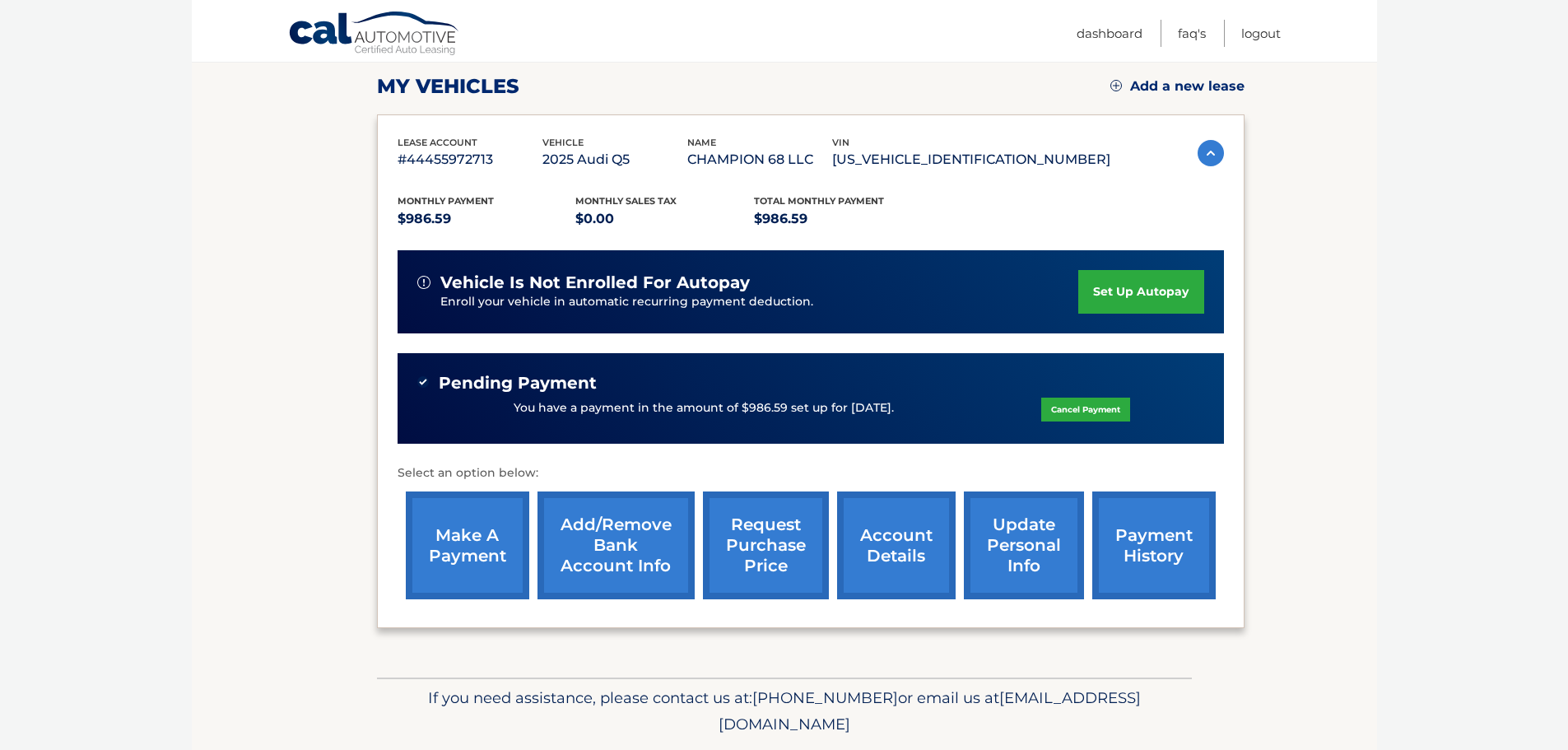
scroll to position [247, 0]
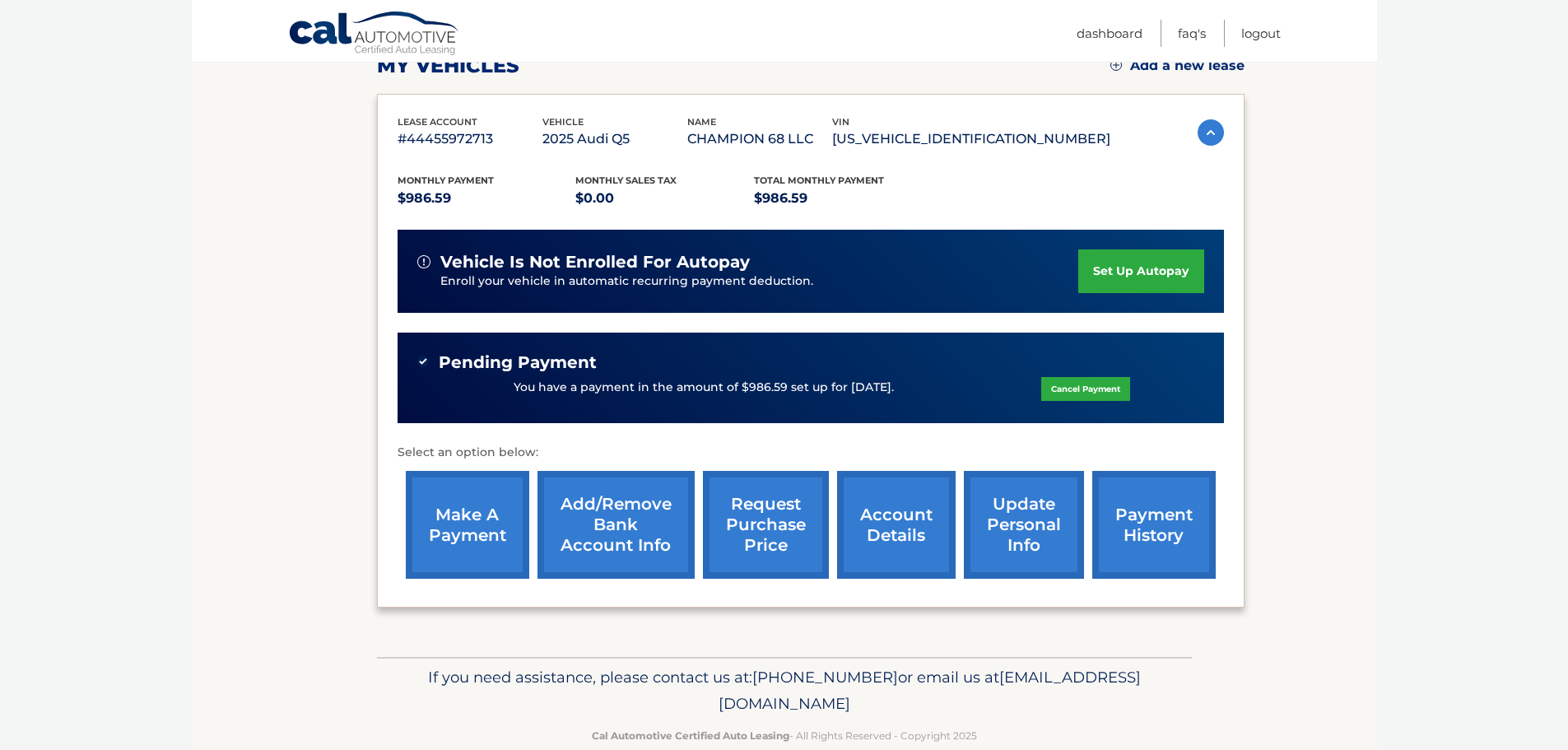
click at [1155, 271] on link "set up autopay" at bounding box center [1141, 271] width 125 height 43
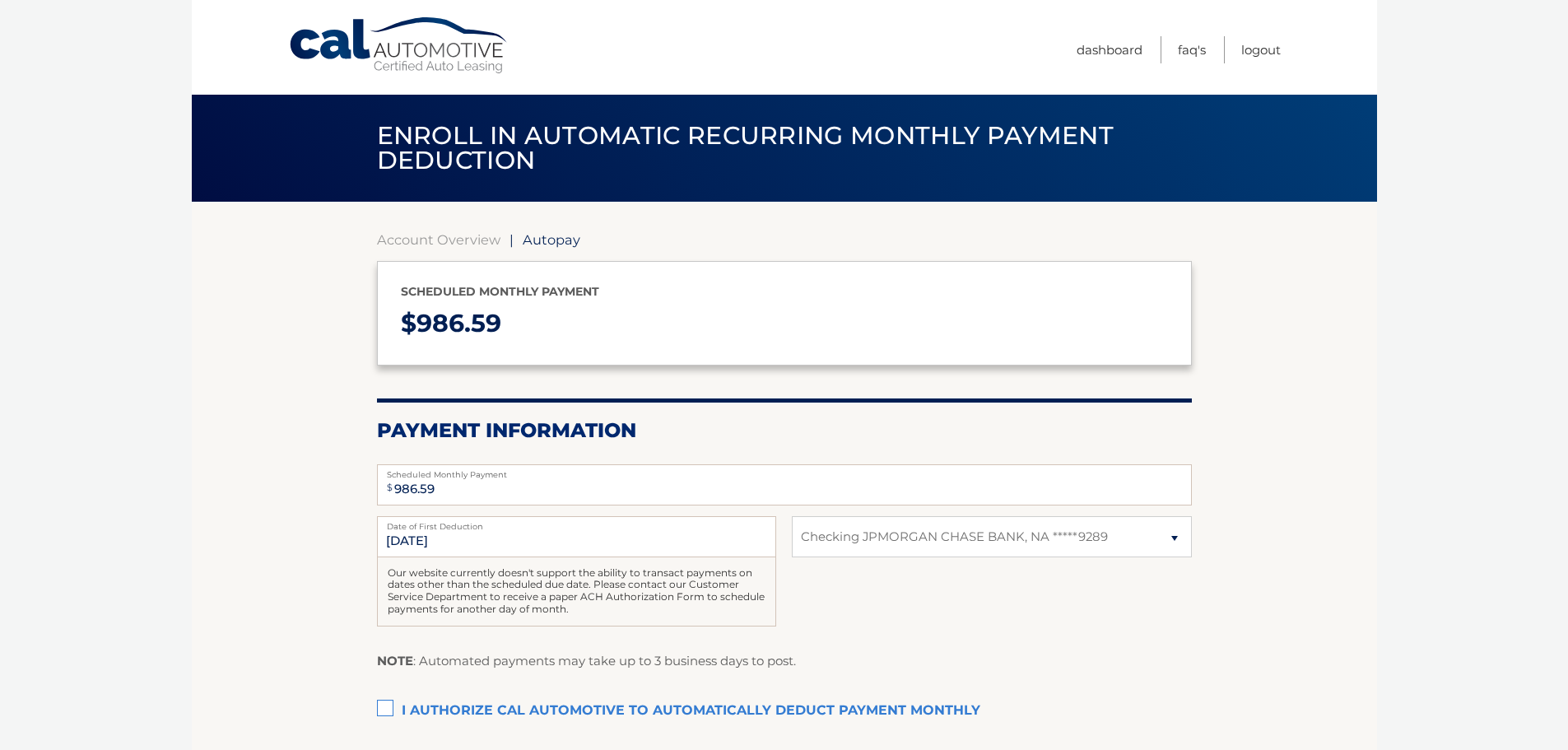
select select "NTlkY2U3OGUtNzQ0MC00OTBjLTg2MTAtNWQ5ZDcxYjU0MDk2"
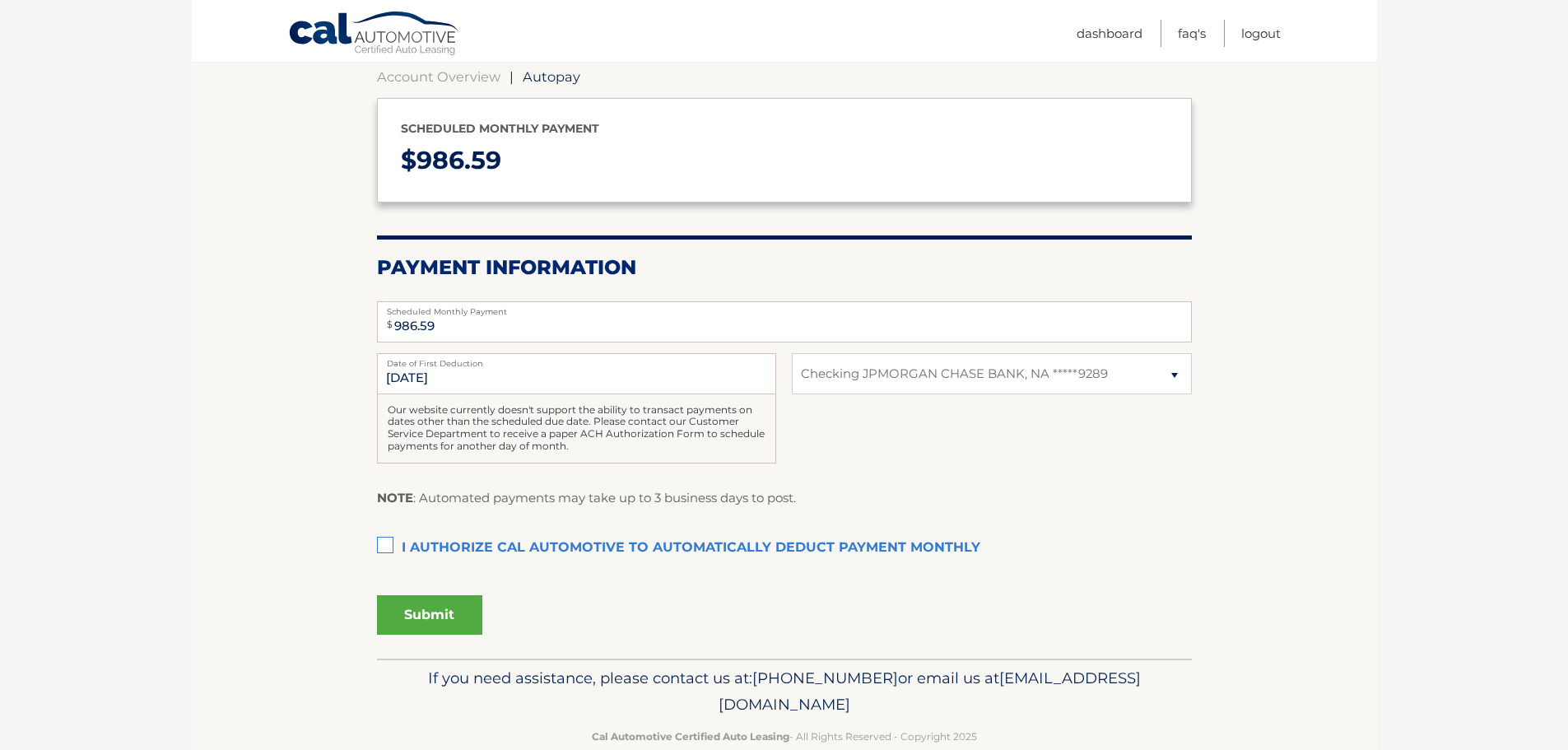
scroll to position [165, 0]
click at [383, 544] on label "I authorize cal automotive to automatically deduct payment monthly This checkbo…" at bounding box center [784, 547] width 815 height 33
click at [0, 0] on input "I authorize cal automotive to automatically deduct payment monthly This checkbo…" at bounding box center [0, 0] width 0 height 0
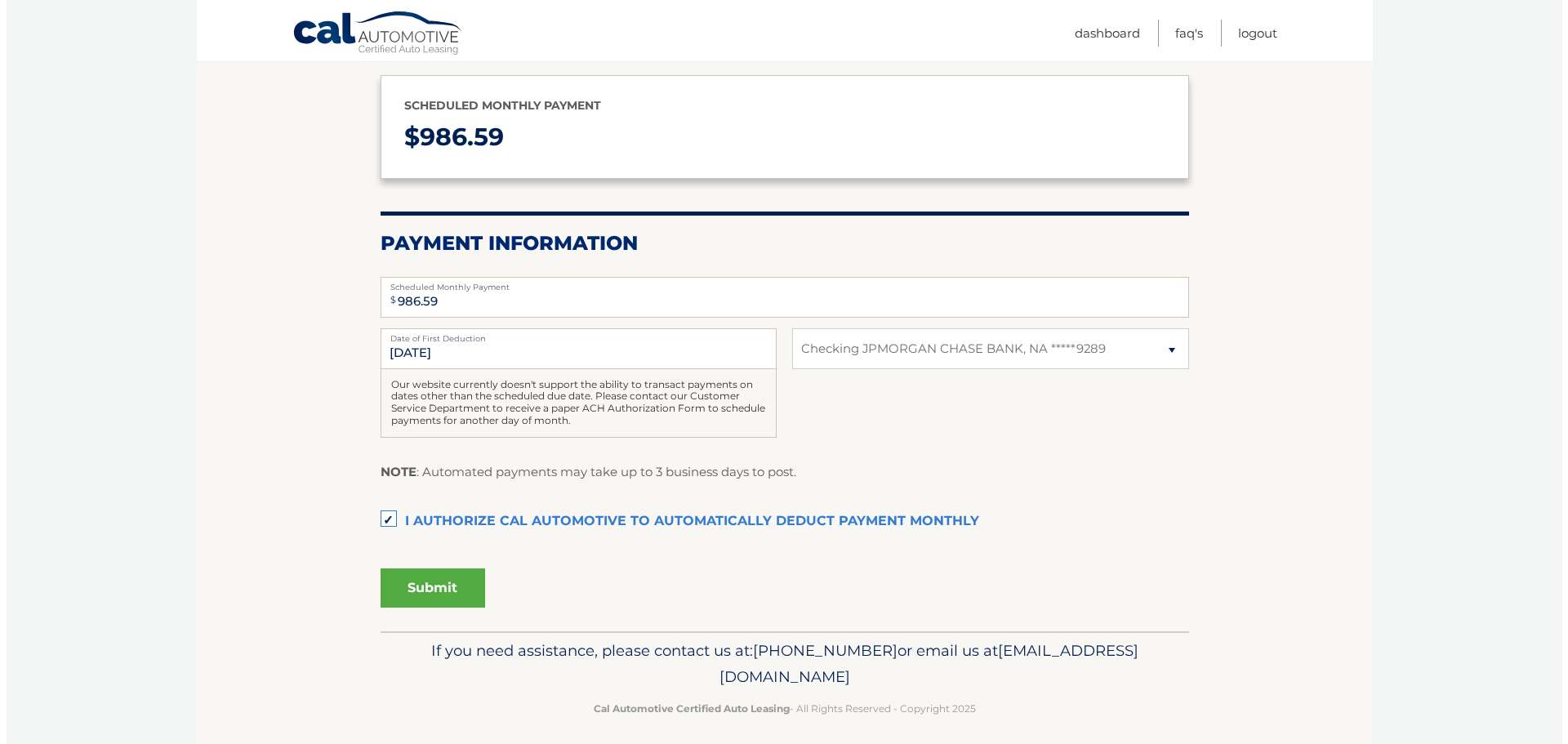
scroll to position [195, 0]
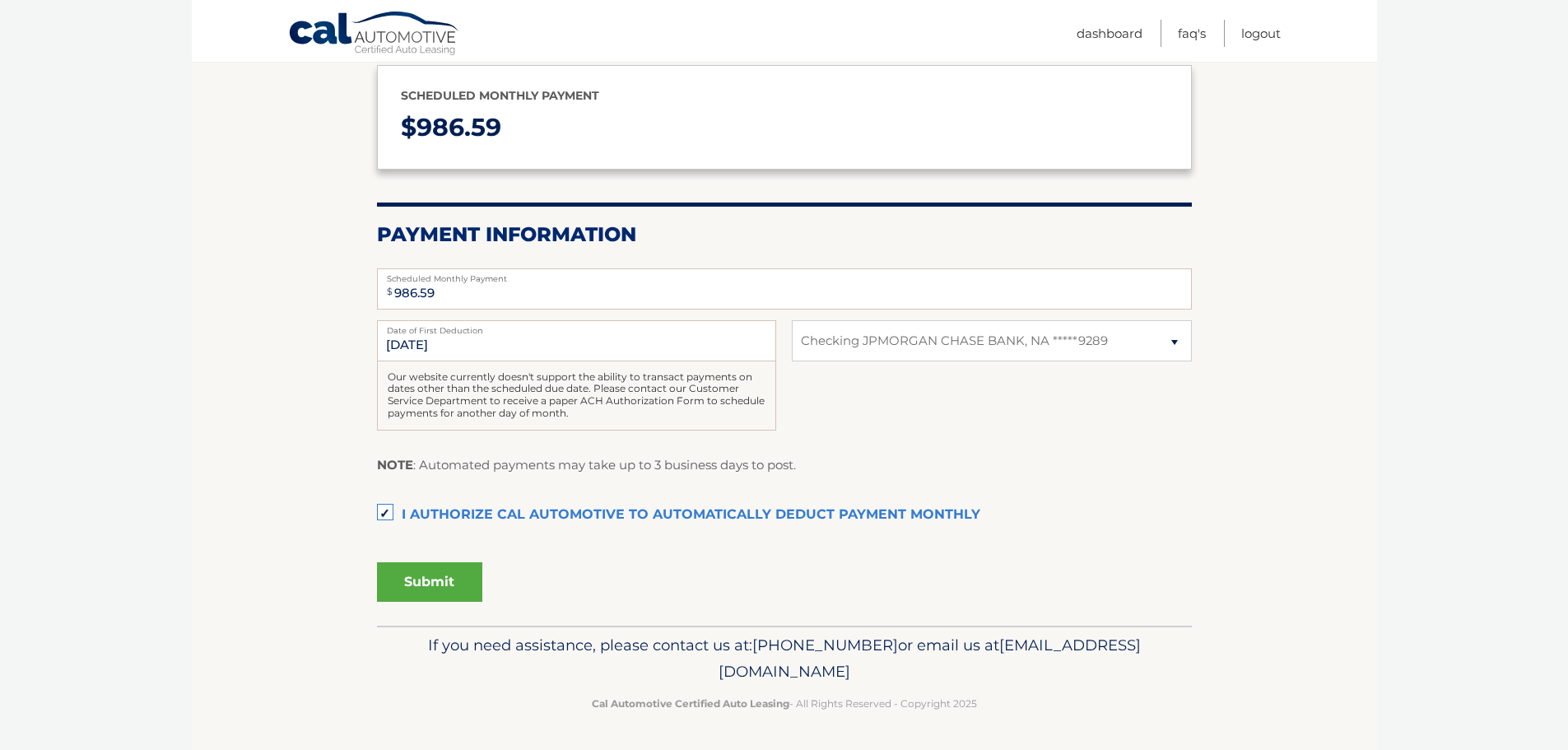
click at [429, 578] on button "Submit" at bounding box center [429, 582] width 105 height 39
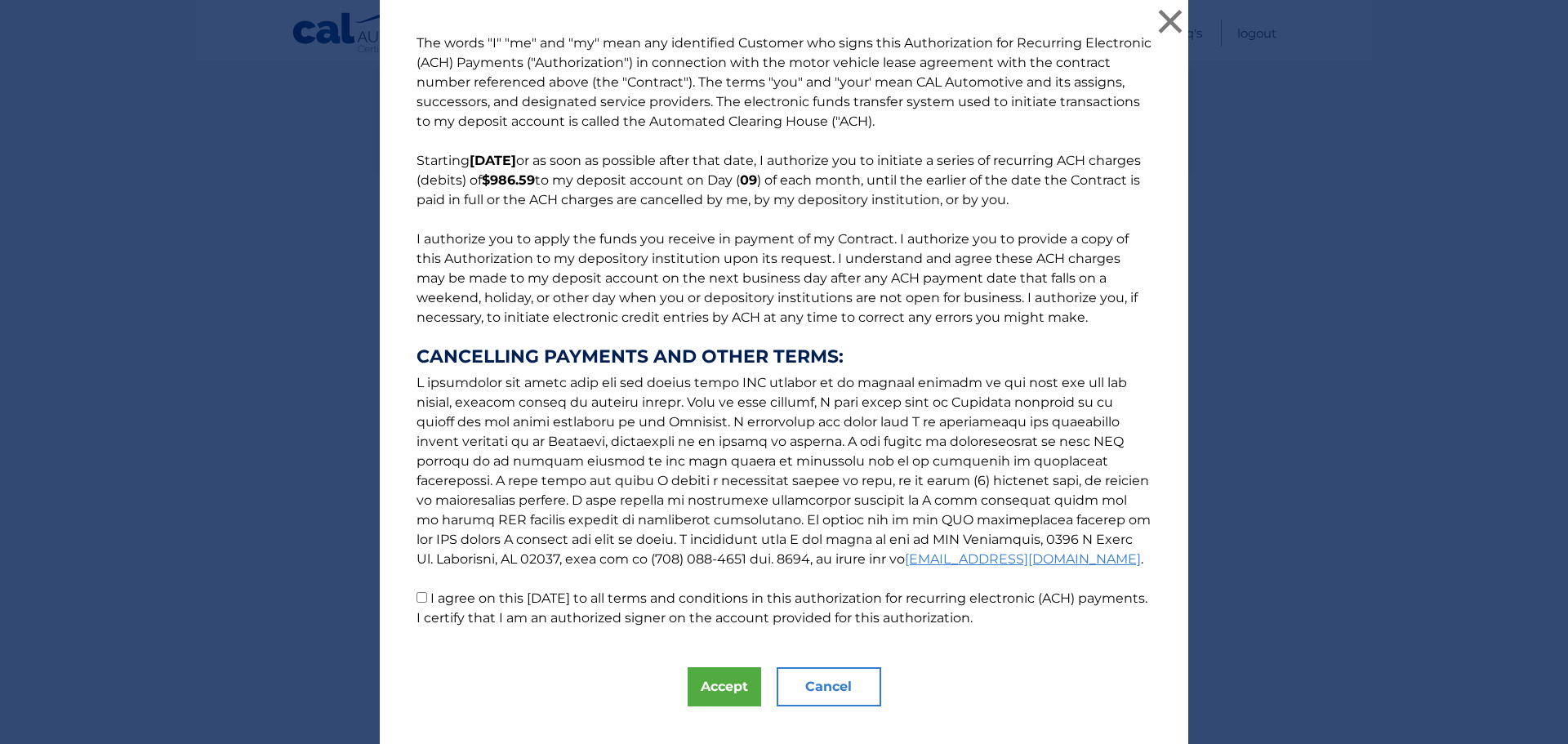
click at [421, 601] on p "The words "I" "me" and "my" mean any identified Customer who signs this Authori…" at bounding box center [784, 330] width 768 height 595
click at [416, 595] on input "I agree on this 09/05/2025 to all terms and conditions in this authorization fo…" at bounding box center [421, 597] width 11 height 11
checkbox input "true"
click at [727, 690] on button "Accept" at bounding box center [724, 687] width 74 height 39
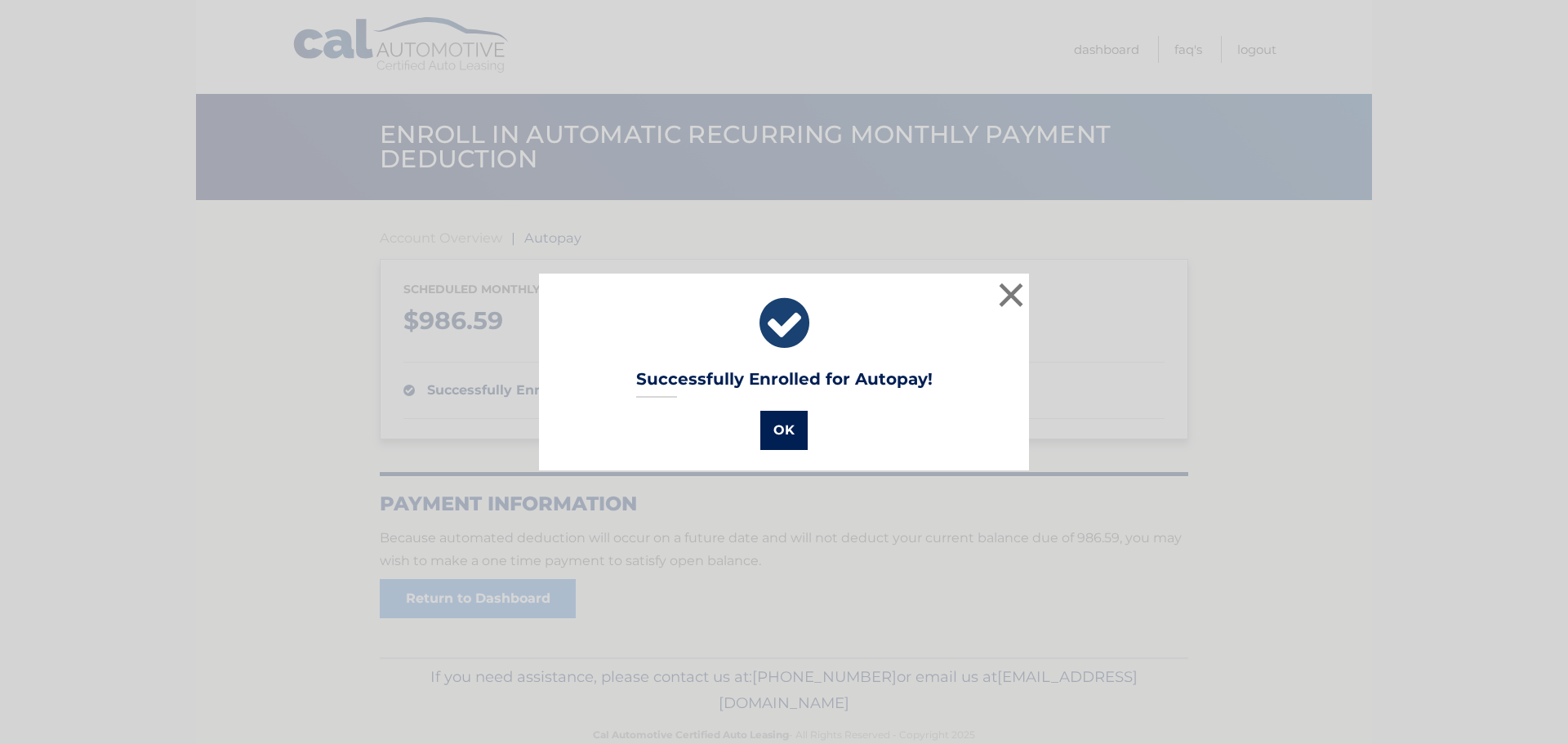
click at [793, 422] on button "OK" at bounding box center [784, 430] width 48 height 39
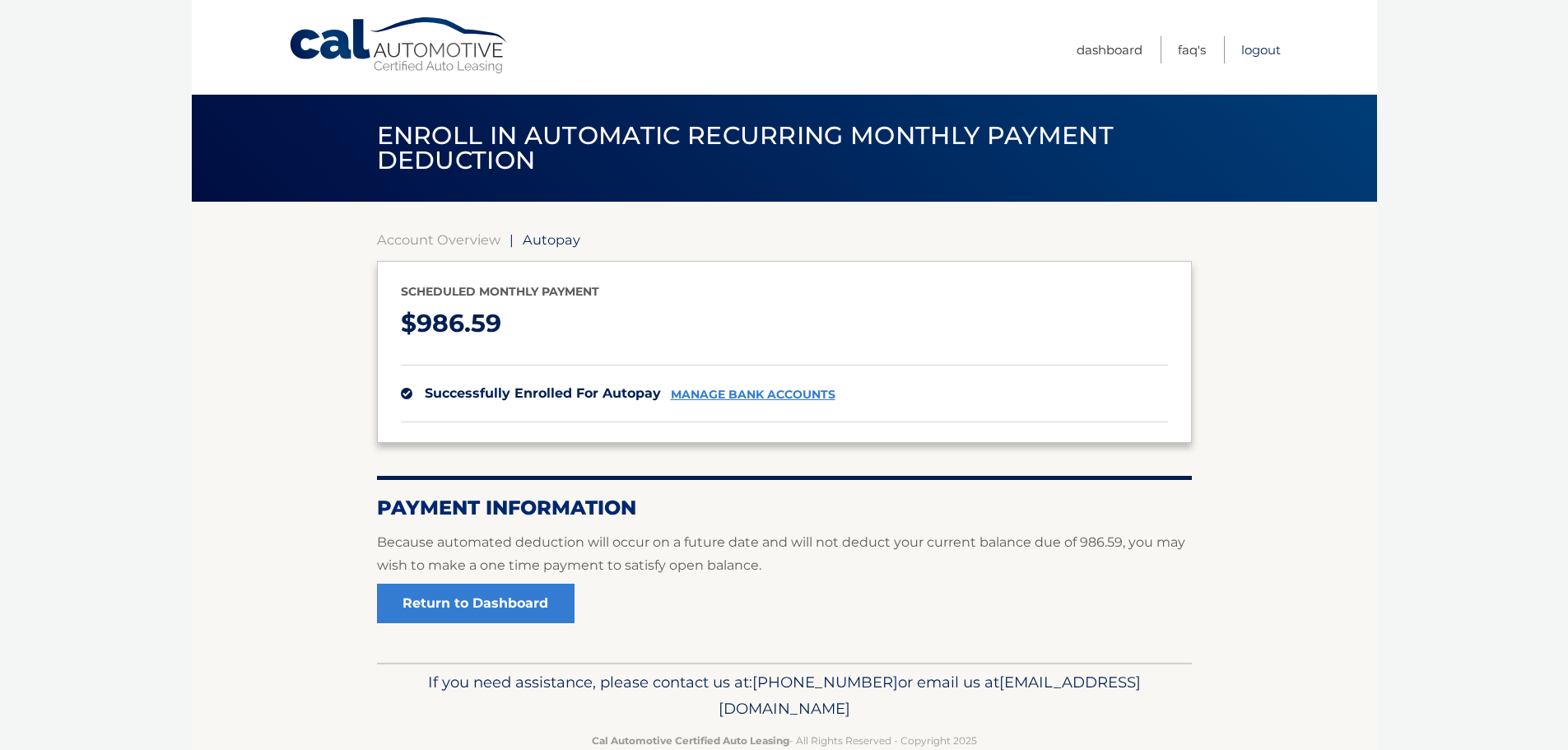
click at [1272, 50] on link "Logout" at bounding box center [1261, 50] width 39 height 27
